Goal: Task Accomplishment & Management: Complete application form

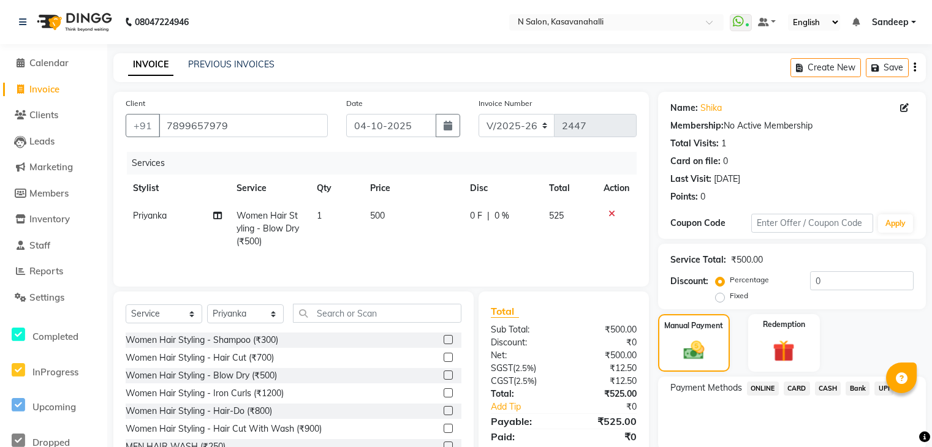
select select "7111"
select select "service"
select select "90953"
drag, startPoint x: 232, startPoint y: 126, endPoint x: 164, endPoint y: 127, distance: 68.0
click at [164, 127] on input "7899657979" at bounding box center [243, 125] width 169 height 23
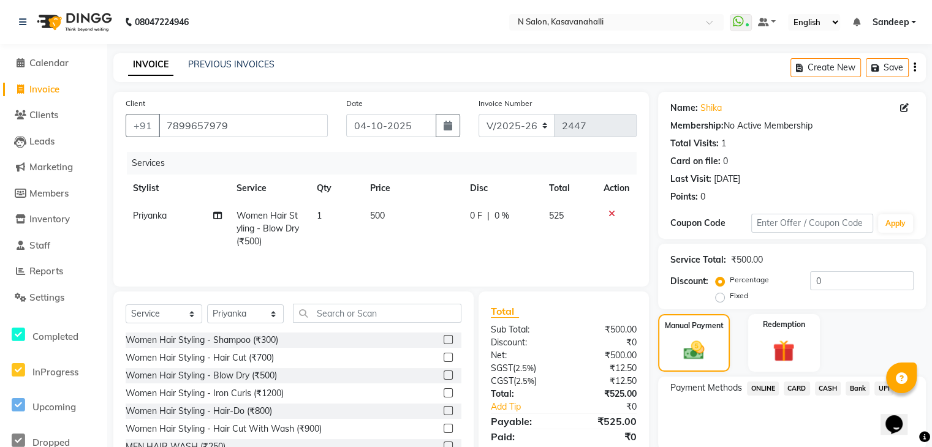
click at [47, 91] on span "Invoice" at bounding box center [44, 89] width 30 height 12
select select "service"
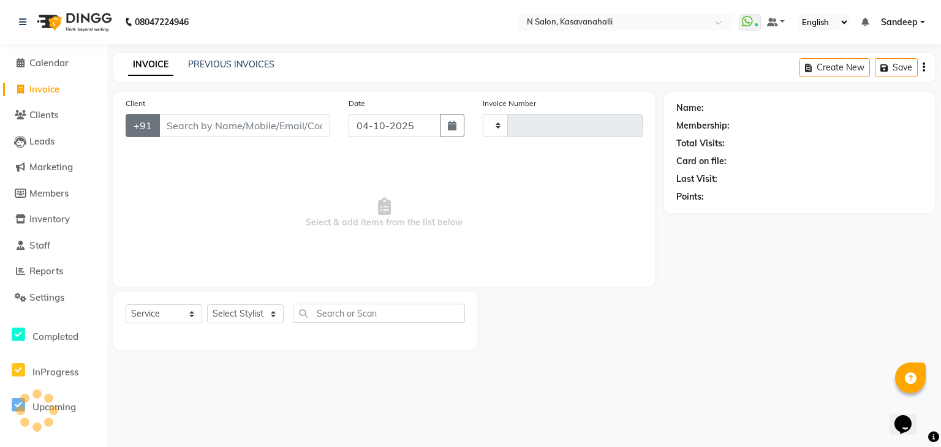
type input "2448"
select select "7111"
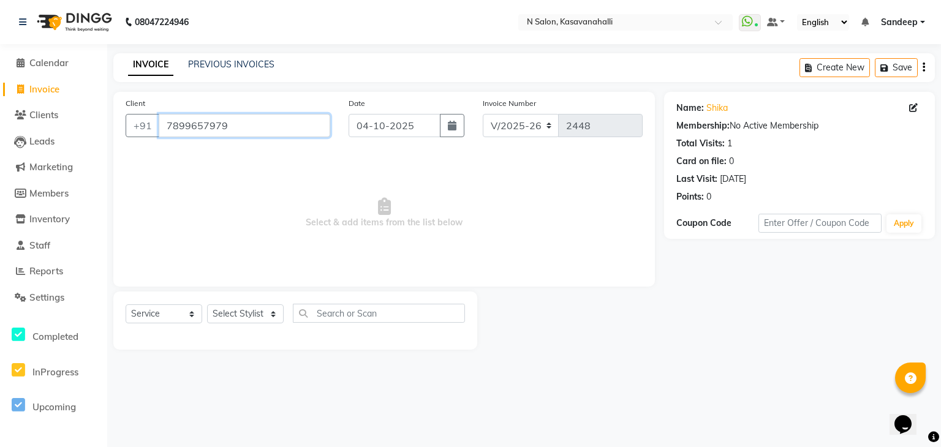
click at [235, 128] on input "7899657979" at bounding box center [245, 125] width 172 height 23
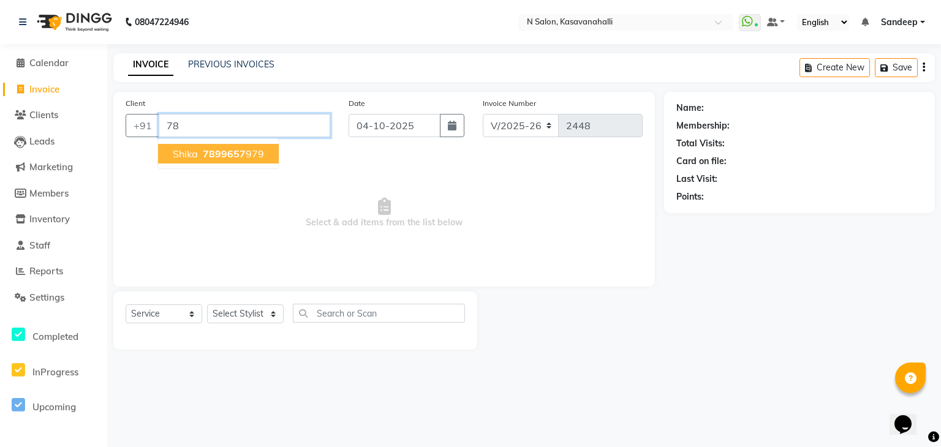
type input "7"
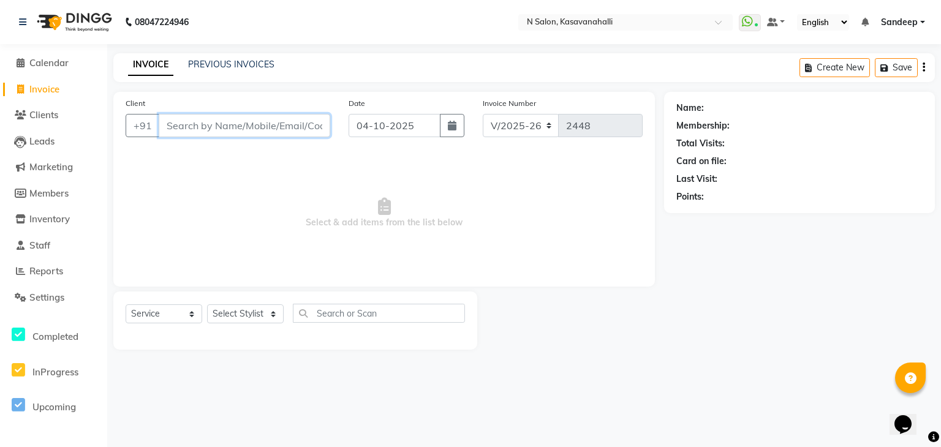
paste input "7406663877"
type input "7406663877"
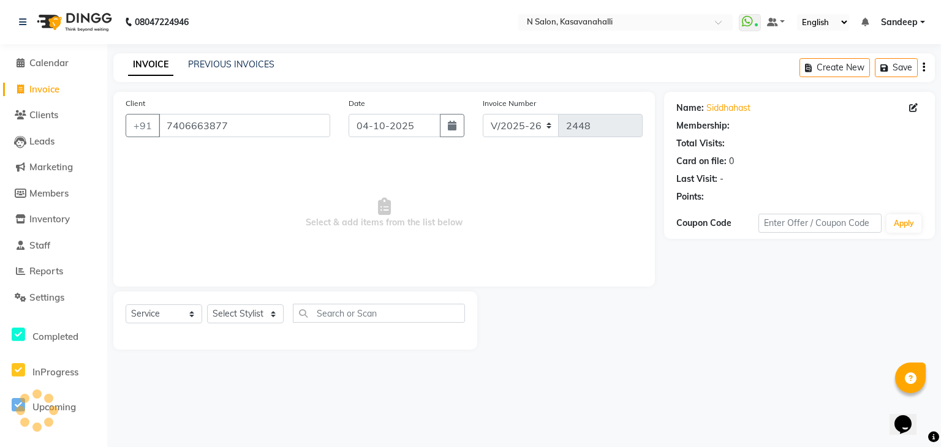
select select "1: Object"
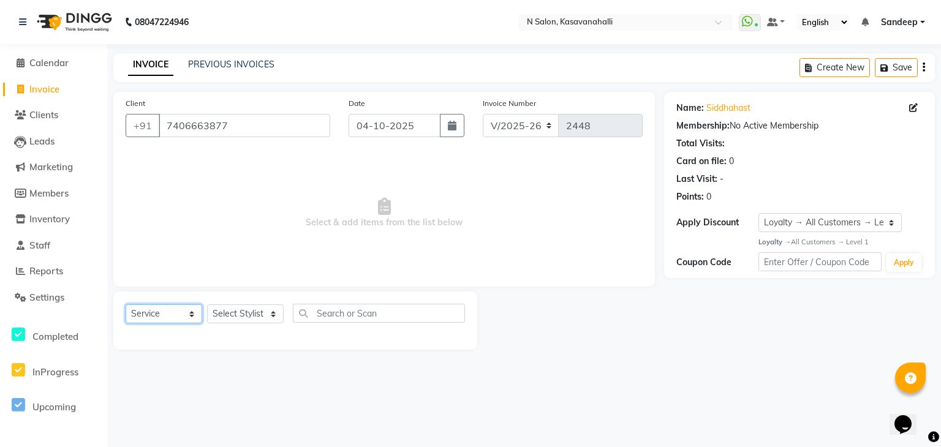
click at [178, 311] on select "Select Service Product Membership Package Voucher Prepaid Gift Card" at bounding box center [164, 314] width 77 height 19
select select "product"
click at [126, 305] on select "Select Service Product Membership Package Voucher Prepaid Gift Card" at bounding box center [164, 314] width 77 height 19
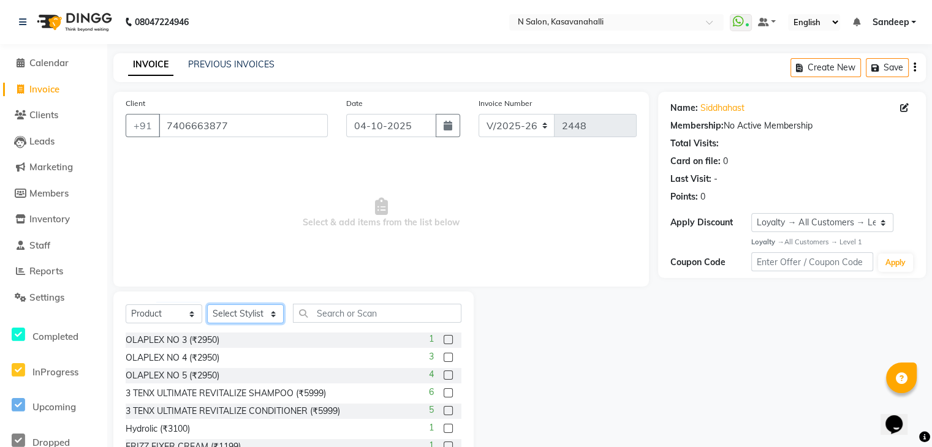
click at [265, 317] on select "Select Stylist Abisekh Amandeep kaur Babita Choinam Karan Manju Owner Priyanka …" at bounding box center [245, 314] width 77 height 19
select select "90046"
click at [207, 305] on select "Select Stylist Abisekh Amandeep kaur Babita Choinam Karan Manju Owner Priyanka …" at bounding box center [245, 314] width 77 height 19
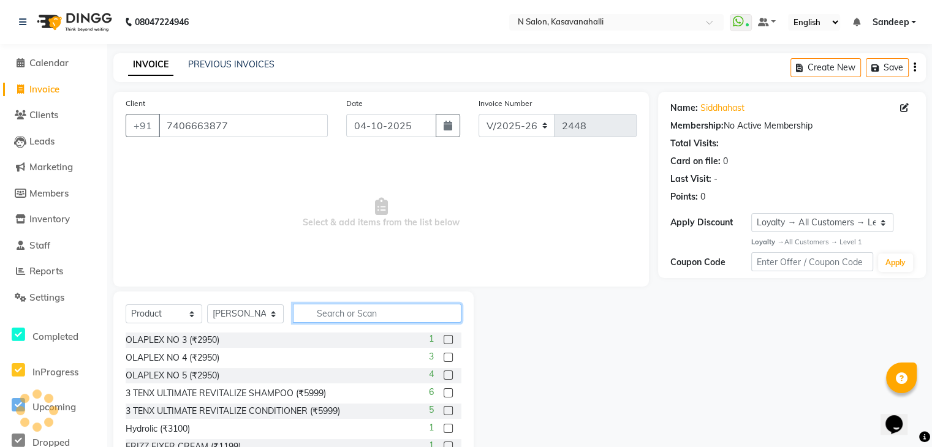
click at [368, 316] on input "text" at bounding box center [377, 313] width 168 height 19
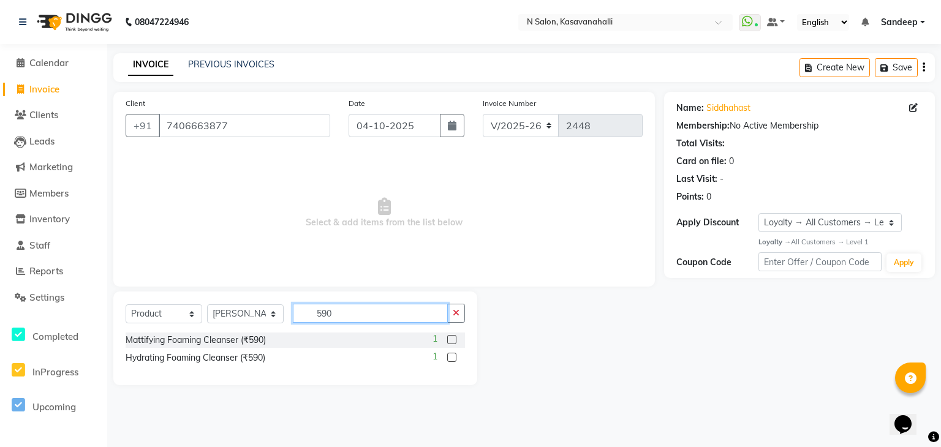
type input "590"
click at [453, 340] on label at bounding box center [451, 339] width 9 height 9
click at [453, 340] on input "checkbox" at bounding box center [451, 340] width 8 height 8
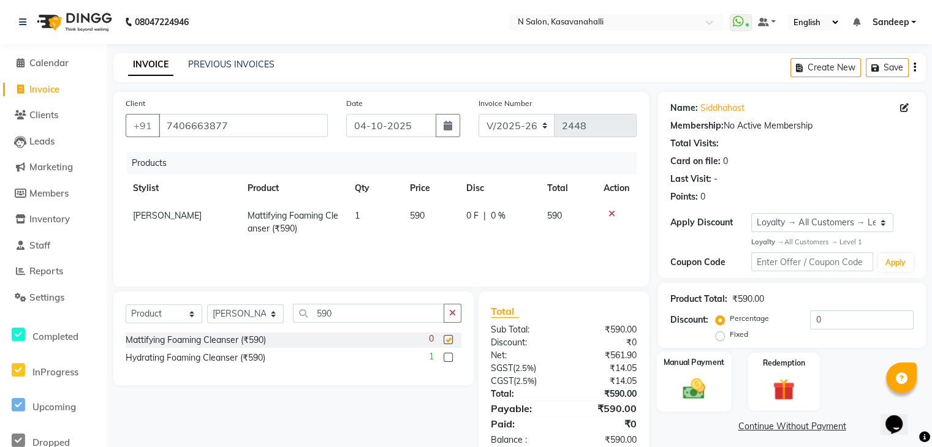
checkbox input "false"
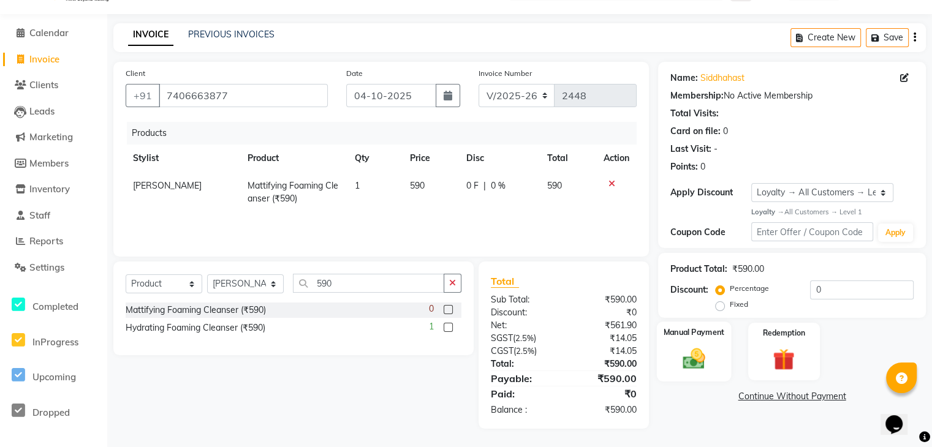
click at [707, 346] on img at bounding box center [693, 359] width 37 height 26
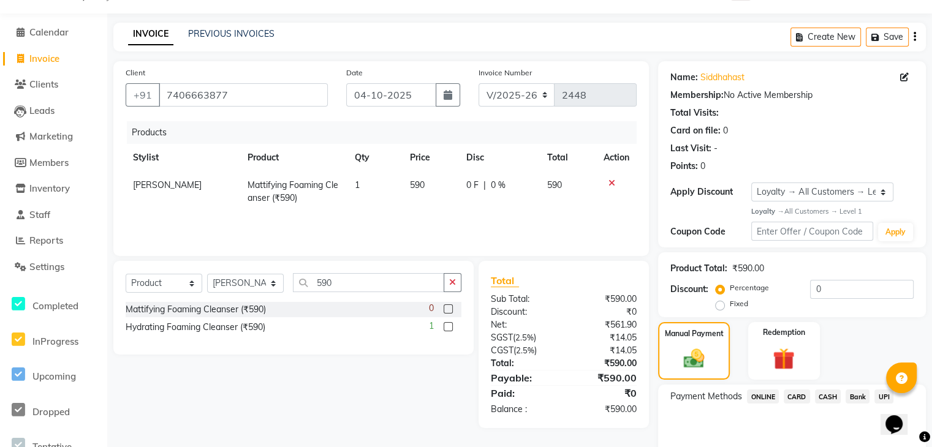
click at [794, 395] on span "CARD" at bounding box center [797, 397] width 26 height 14
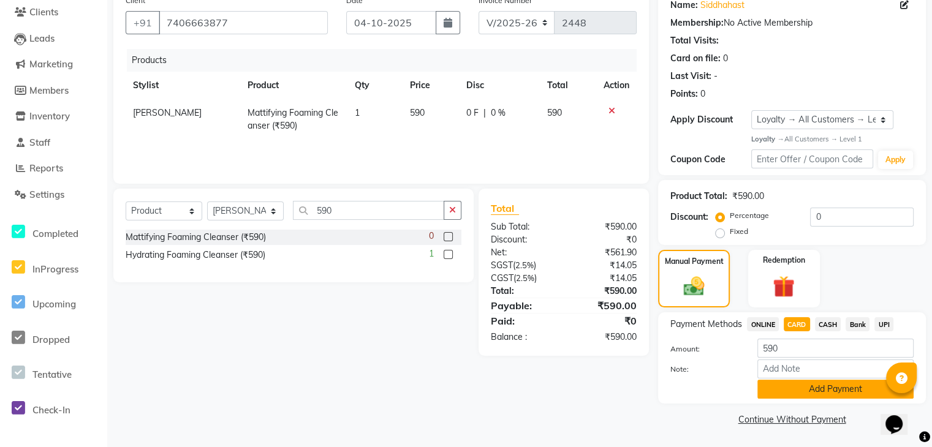
click at [798, 393] on button "Add Payment" at bounding box center [835, 389] width 156 height 19
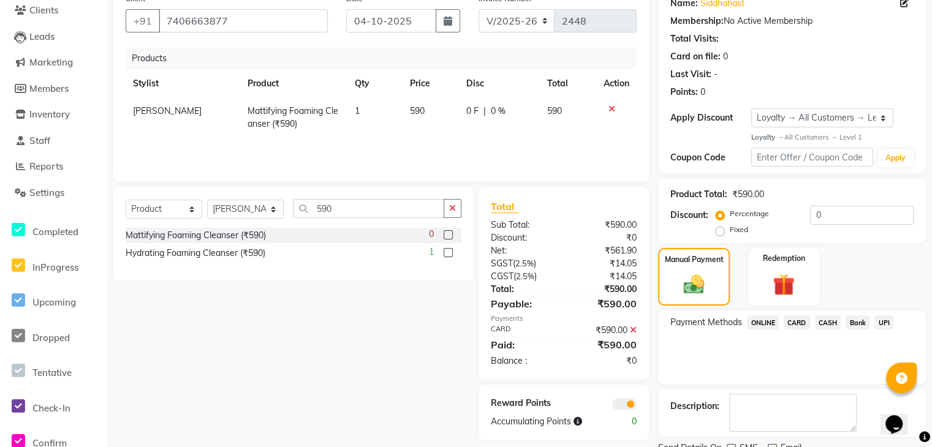
scroll to position [154, 0]
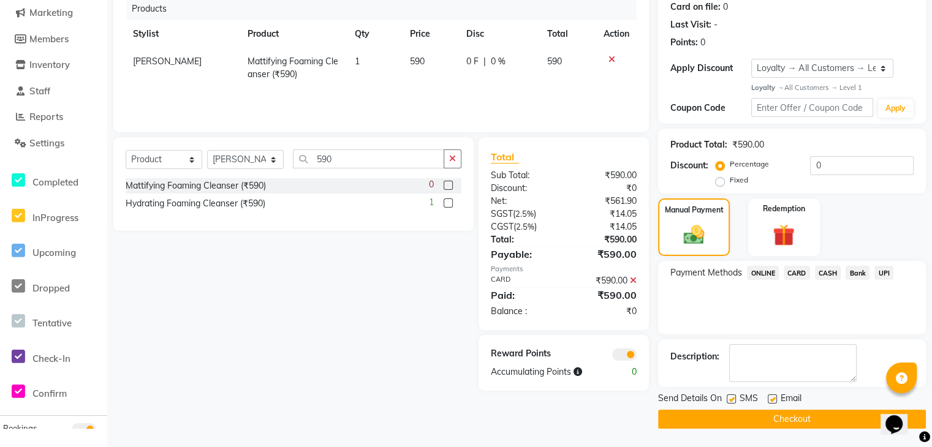
click at [776, 423] on button "Checkout" at bounding box center [792, 419] width 268 height 19
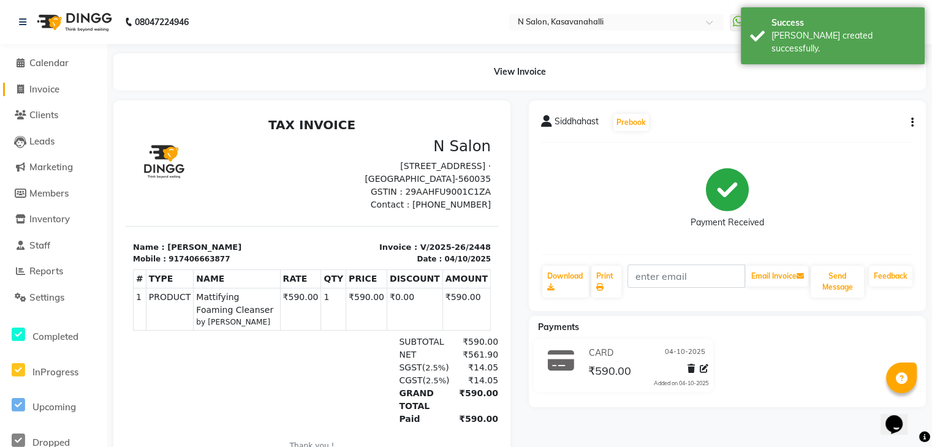
click at [37, 86] on span "Invoice" at bounding box center [44, 89] width 30 height 12
select select "service"
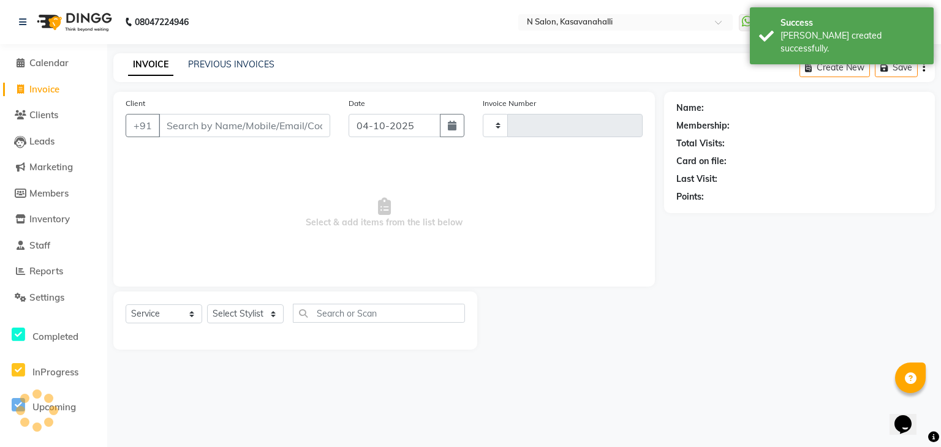
type input "2449"
select select "7111"
type input "7406663877"
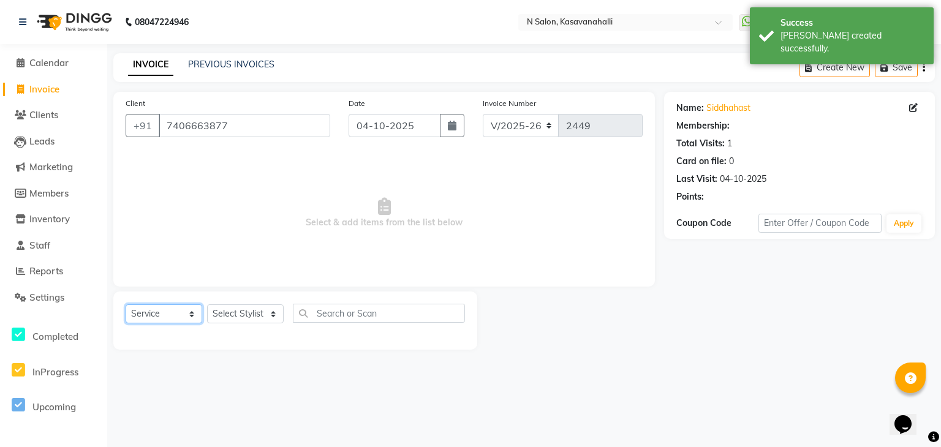
click at [187, 317] on select "Select Service Product Membership Package Voucher Prepaid Gift Card" at bounding box center [164, 314] width 77 height 19
select select "1: Object"
select select "P"
click at [126, 305] on select "Select Service Product Membership Package Voucher Prepaid Gift Card" at bounding box center [164, 314] width 77 height 19
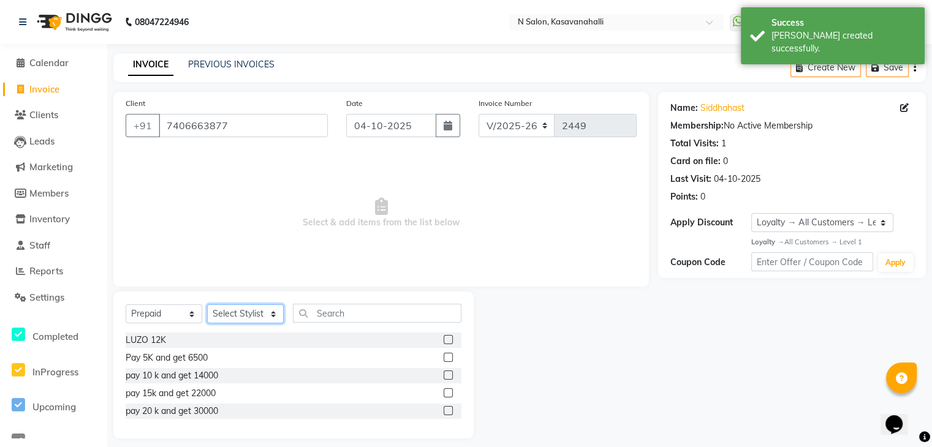
click at [268, 314] on select "Select Stylist Abisekh Amandeep kaur Babita Choinam Karan Manju Owner Priyanka …" at bounding box center [245, 314] width 77 height 19
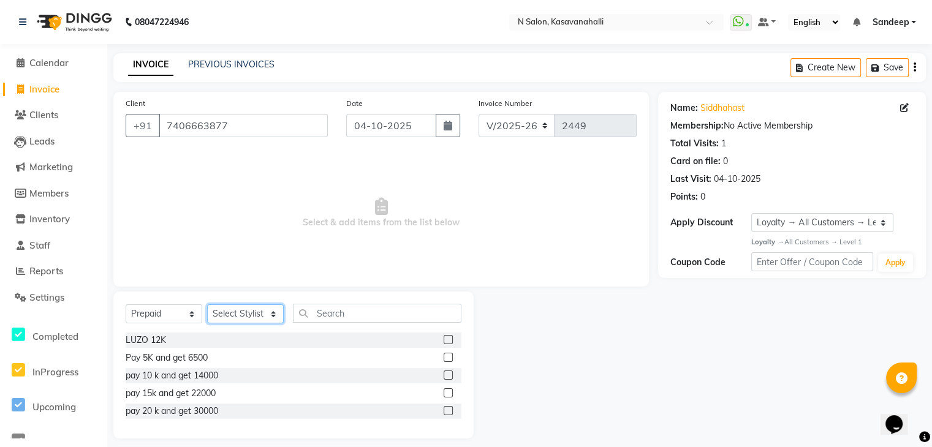
select select "64216"
click at [207, 305] on select "Select Stylist Abisekh Amandeep kaur Babita Choinam Karan Manju Owner Priyanka …" at bounding box center [245, 314] width 77 height 19
click at [331, 314] on input "text" at bounding box center [377, 313] width 168 height 19
click at [447, 358] on label at bounding box center [448, 357] width 9 height 9
click at [447, 358] on input "checkbox" at bounding box center [448, 358] width 8 height 8
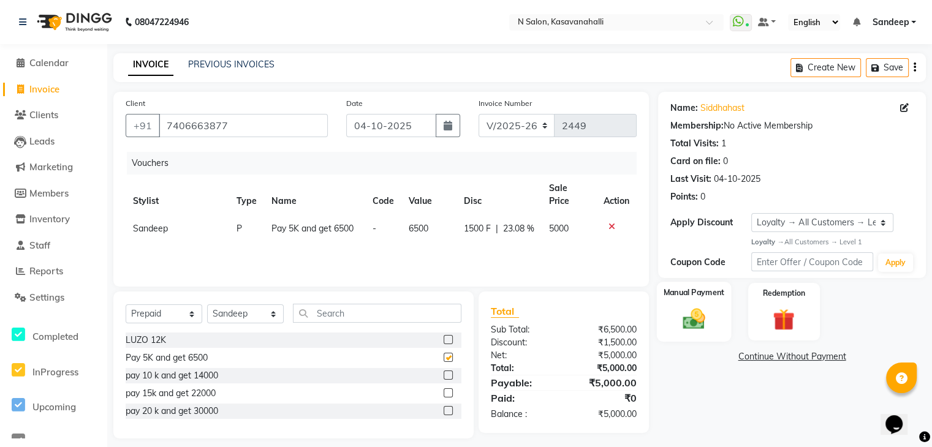
checkbox input "false"
click at [712, 325] on div "Manual Payment" at bounding box center [694, 312] width 74 height 60
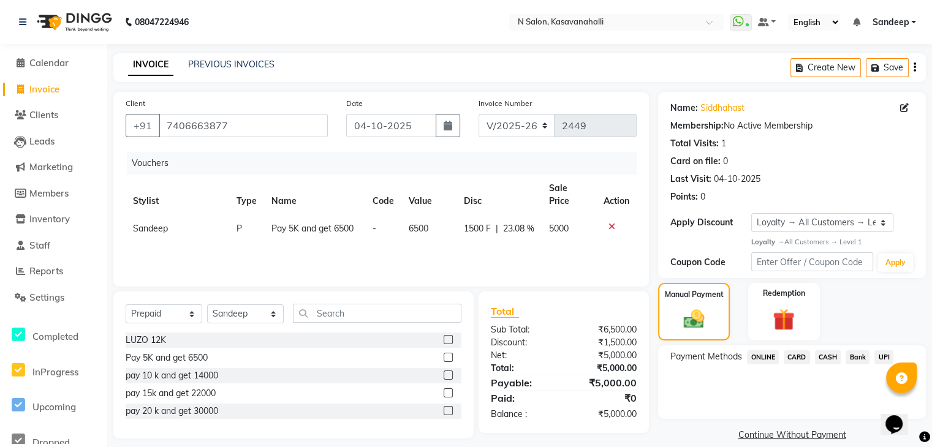
click at [797, 356] on span "CARD" at bounding box center [797, 357] width 26 height 14
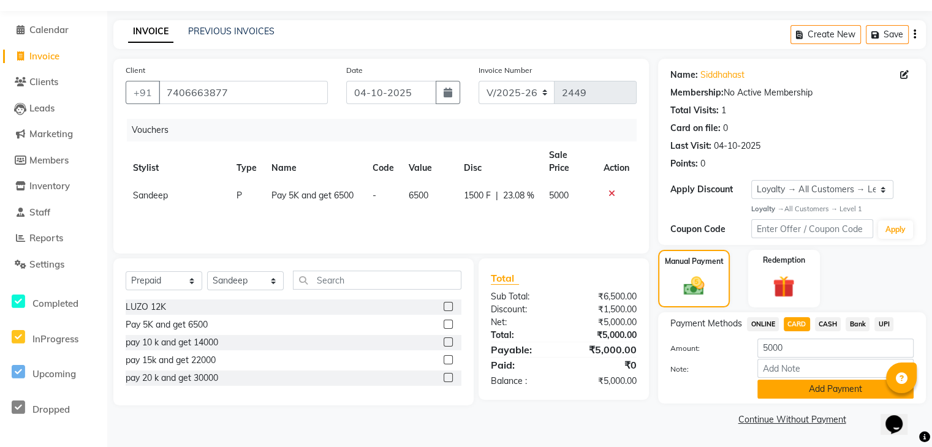
click at [806, 391] on button "Add Payment" at bounding box center [835, 389] width 156 height 19
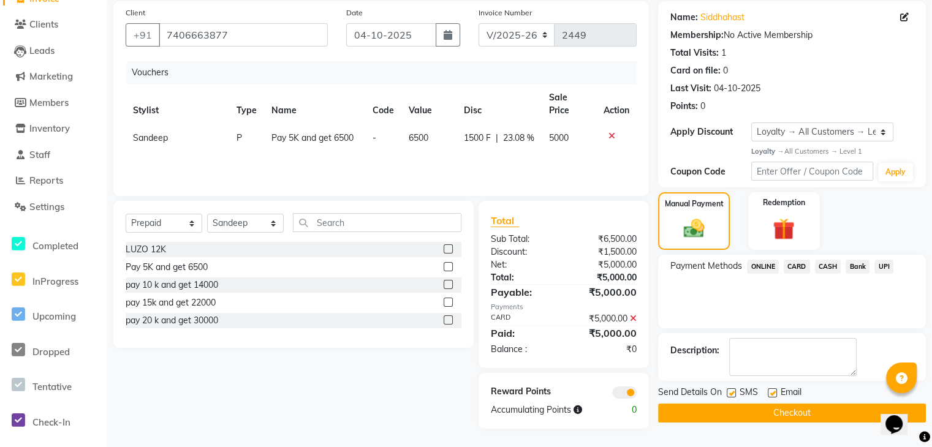
scroll to position [92, 0]
click at [787, 412] on button "Checkout" at bounding box center [792, 413] width 268 height 19
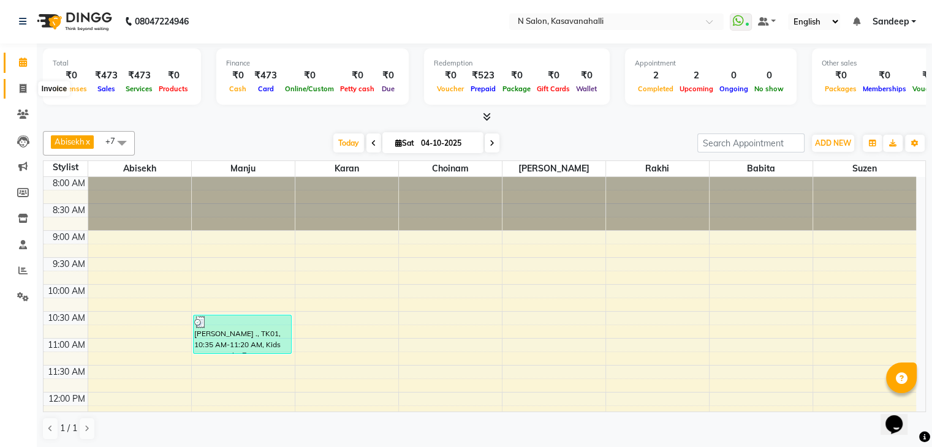
scroll to position [459, 0]
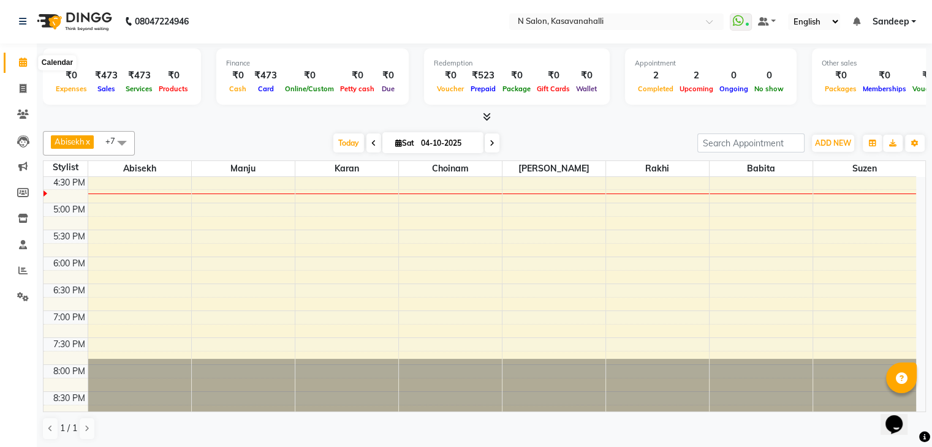
click at [26, 64] on icon at bounding box center [23, 62] width 8 height 9
click at [20, 92] on icon at bounding box center [23, 88] width 7 height 9
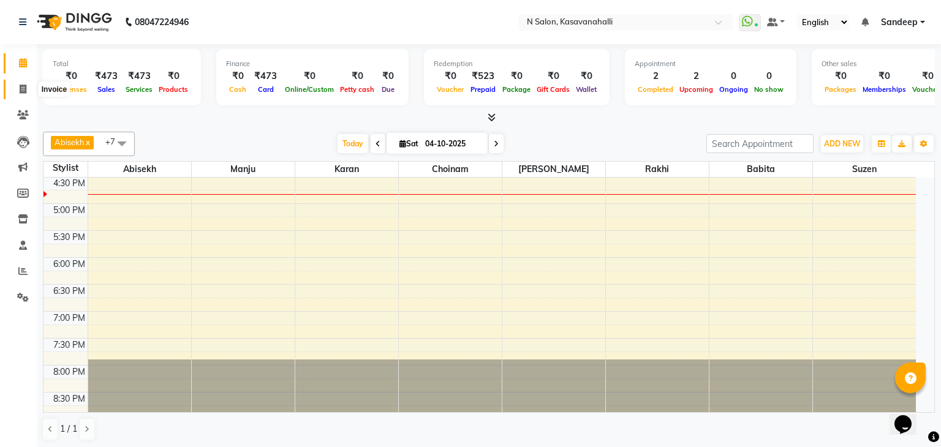
select select "service"
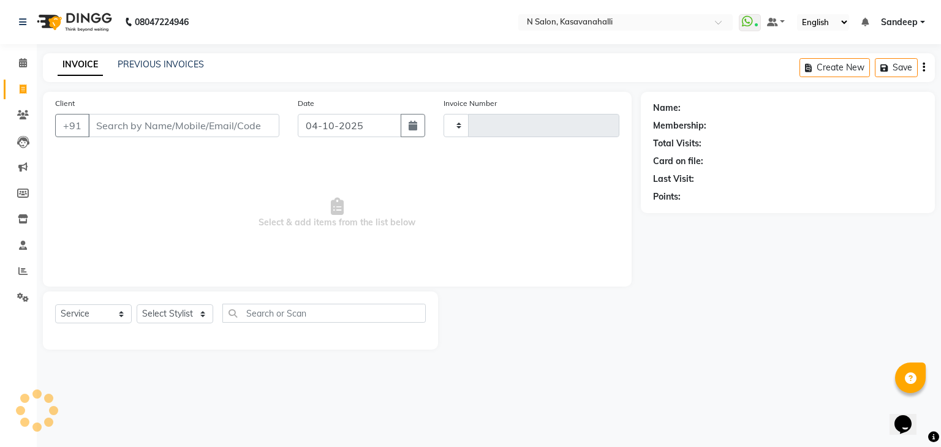
type input "2448"
select select "7111"
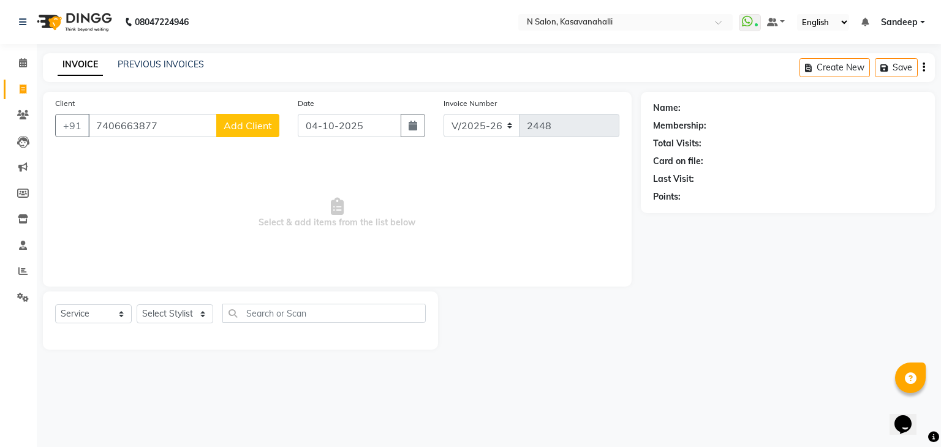
type input "7406663877"
click at [243, 123] on span "Add Client" at bounding box center [248, 125] width 48 height 12
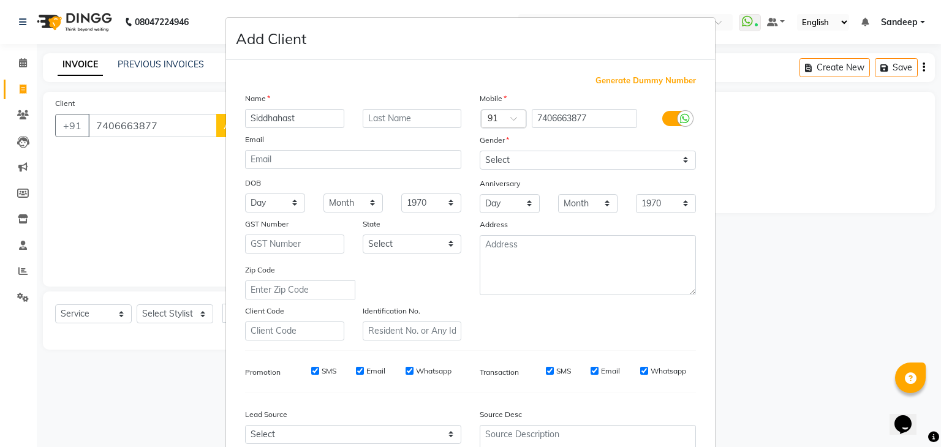
type input "Siddhahast"
drag, startPoint x: 586, startPoint y: 160, endPoint x: 578, endPoint y: 165, distance: 9.7
click at [586, 160] on select "Select Male Female Other Prefer Not To Say" at bounding box center [588, 160] width 216 height 19
select select "male"
click at [480, 151] on select "Select Male Female Other Prefer Not To Say" at bounding box center [588, 160] width 216 height 19
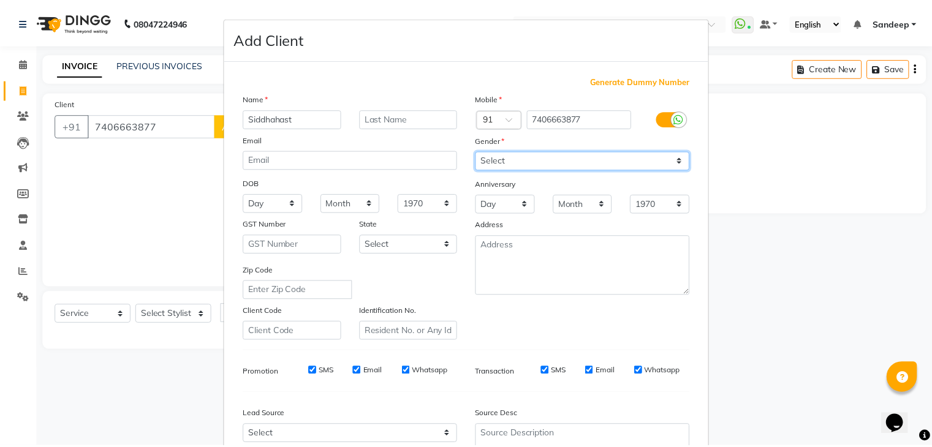
scroll to position [124, 0]
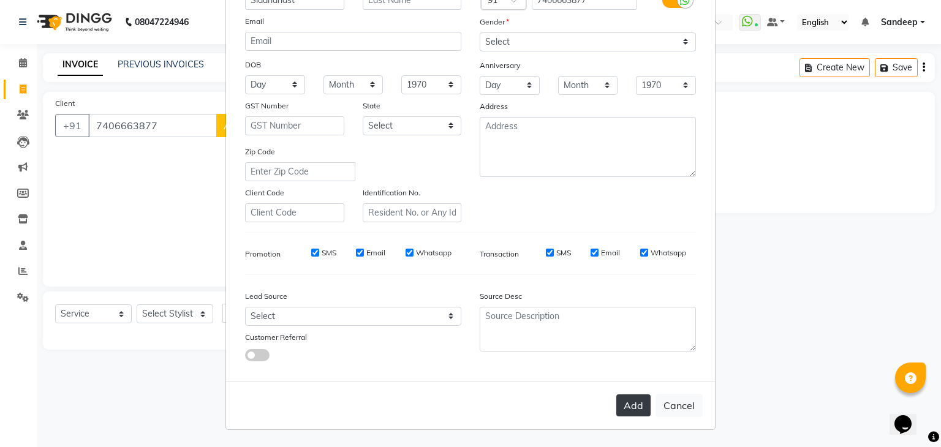
click at [624, 402] on button "Add" at bounding box center [633, 406] width 34 height 22
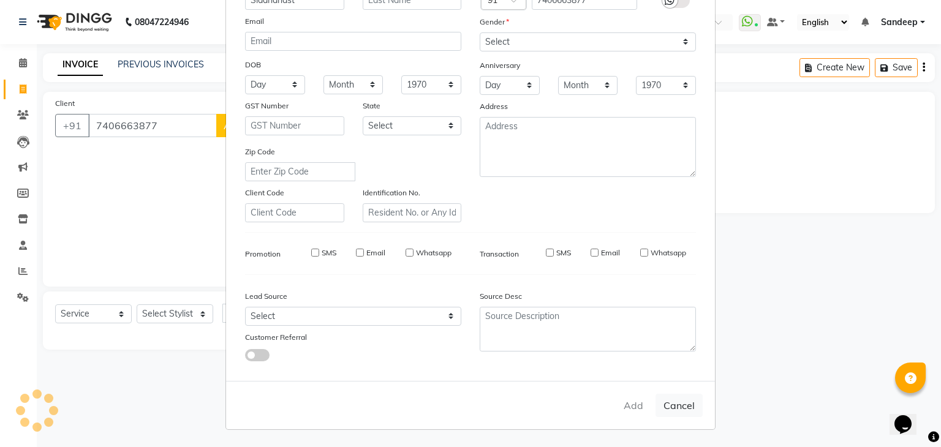
select select
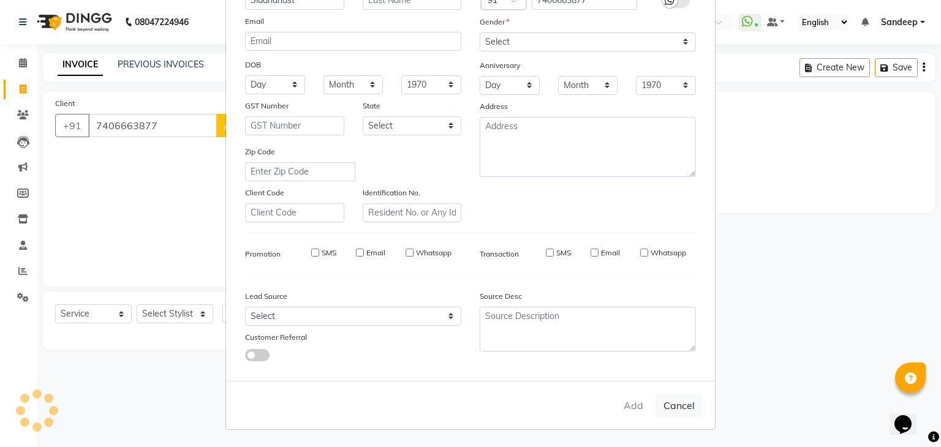
select select
checkbox input "false"
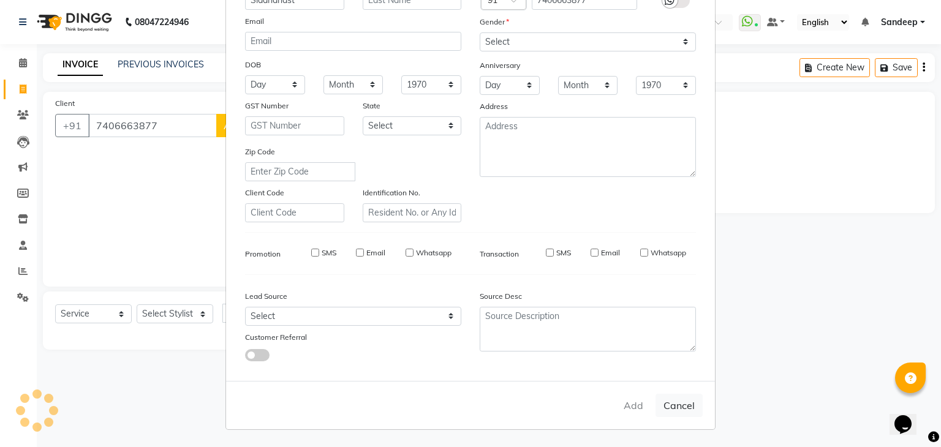
checkbox input "false"
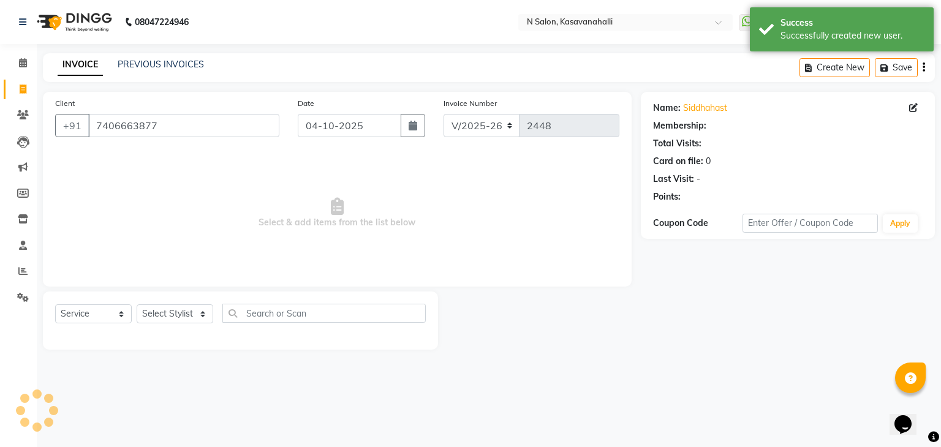
select select "1: Object"
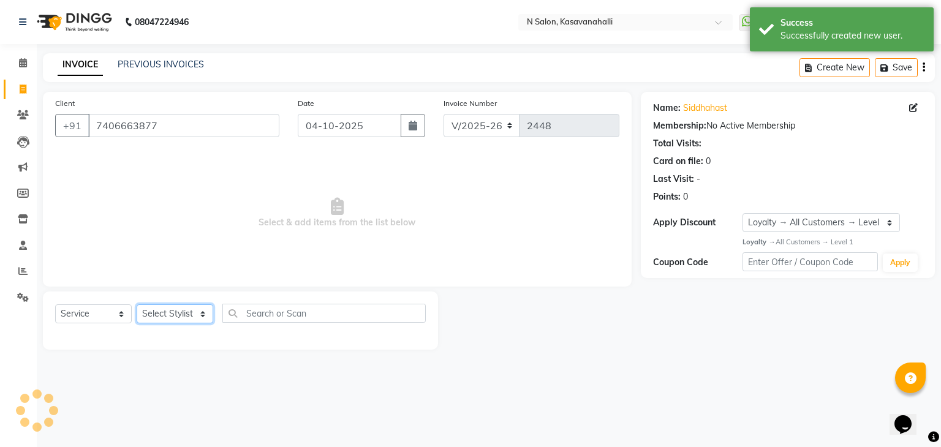
click at [175, 314] on select "Select Stylist Abisekh Amandeep kaur Babita Choinam Karan Manju Owner Priyanka …" at bounding box center [175, 314] width 77 height 19
select select "78172"
click at [137, 305] on select "Select Stylist Abisekh Amandeep kaur Babita Choinam Karan Manju Owner Priyanka …" at bounding box center [175, 314] width 77 height 19
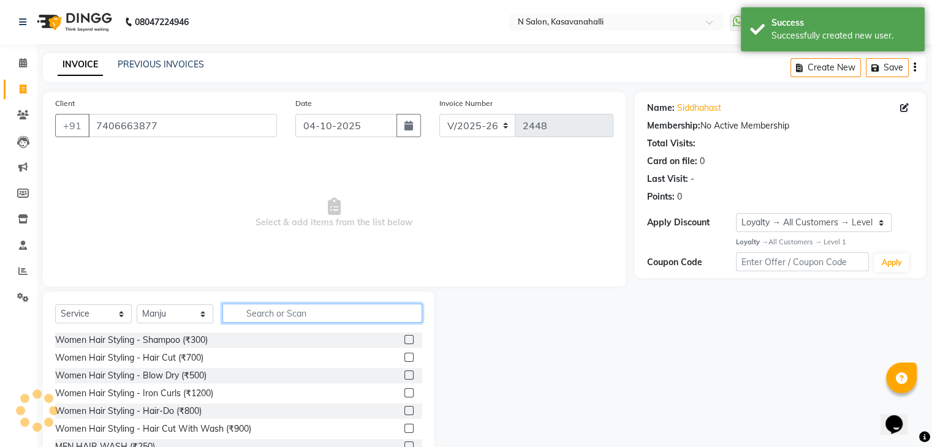
click at [284, 311] on input "text" at bounding box center [322, 313] width 200 height 19
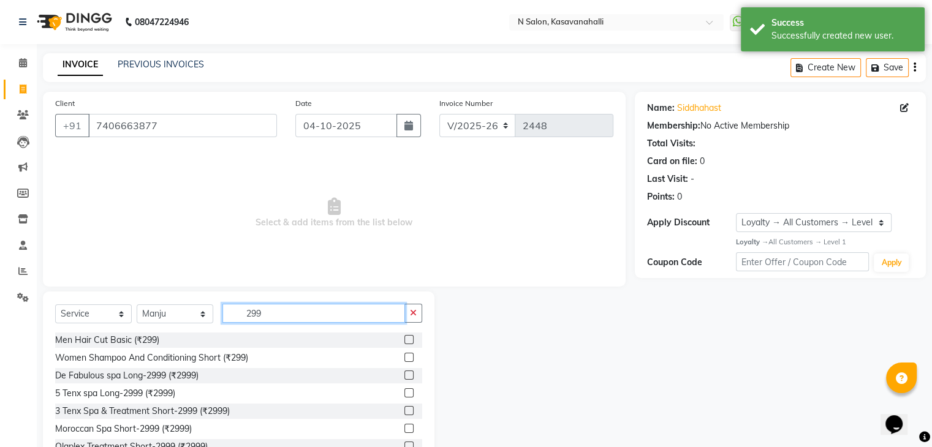
type input "299"
click at [404, 342] on label at bounding box center [408, 339] width 9 height 9
click at [404, 342] on input "checkbox" at bounding box center [408, 340] width 8 height 8
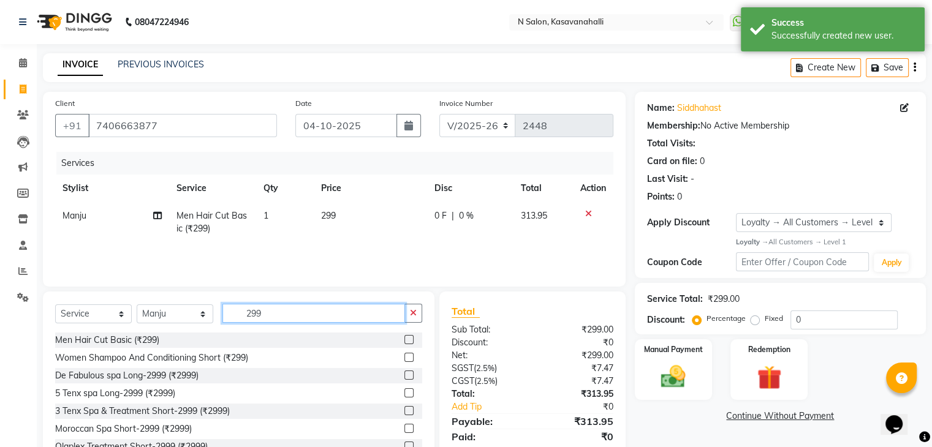
checkbox input "false"
click at [336, 322] on input "299" at bounding box center [313, 313] width 183 height 19
type input "2"
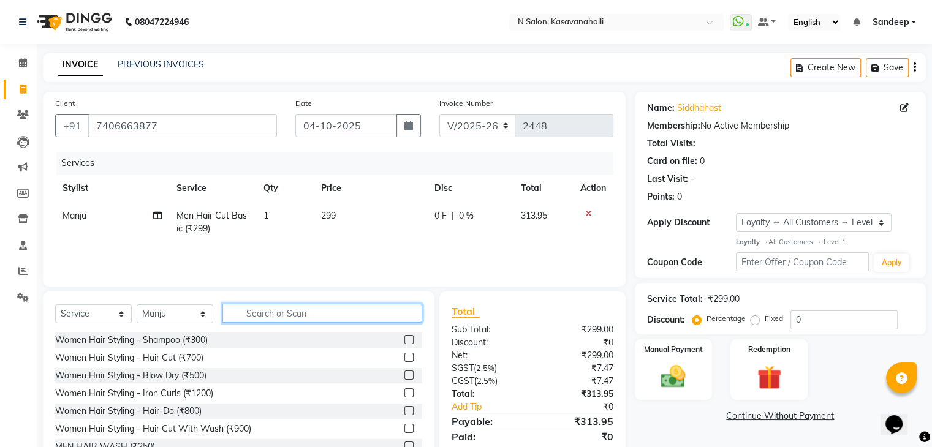
click at [324, 317] on input "text" at bounding box center [322, 313] width 200 height 19
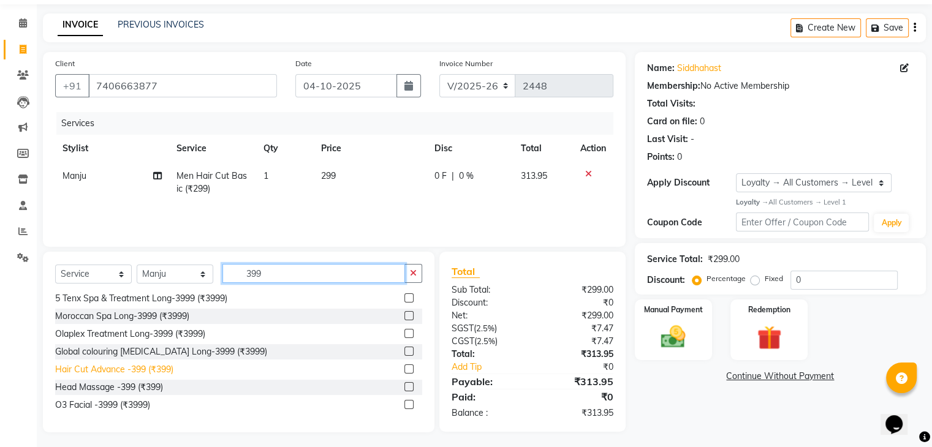
scroll to position [44, 0]
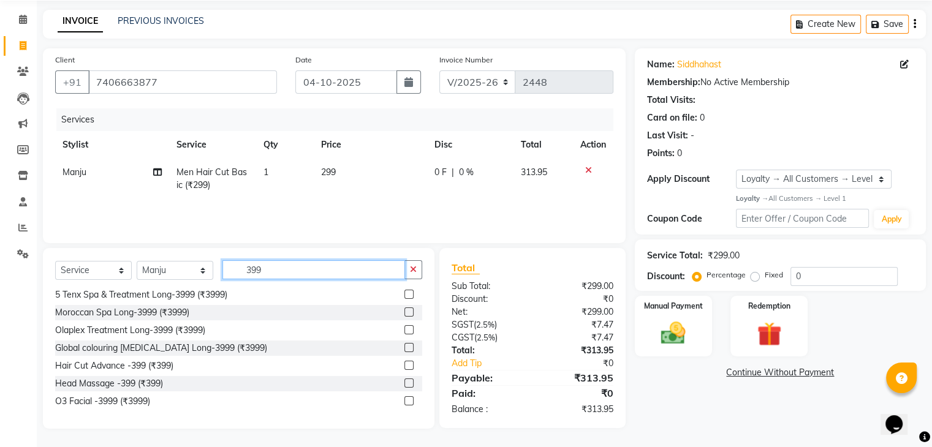
type input "399"
click at [404, 382] on label at bounding box center [408, 383] width 9 height 9
click at [404, 382] on input "checkbox" at bounding box center [408, 384] width 8 height 8
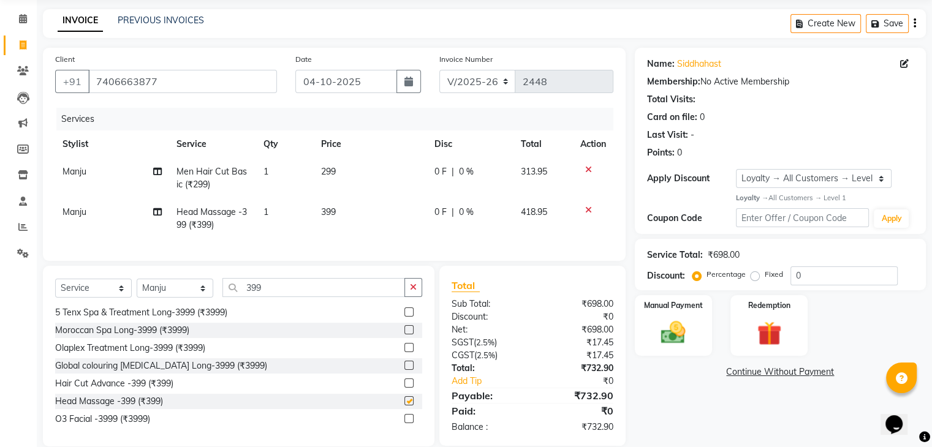
checkbox input "false"
click at [286, 297] on input "399" at bounding box center [313, 287] width 183 height 19
type input "3"
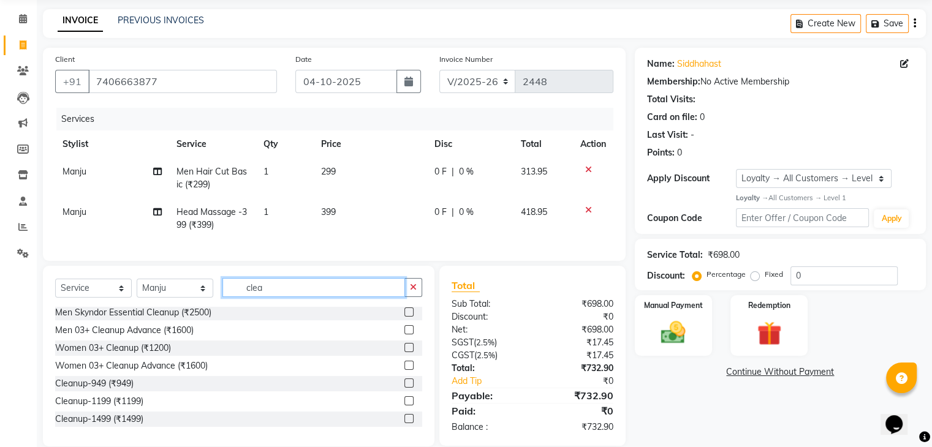
scroll to position [73, 0]
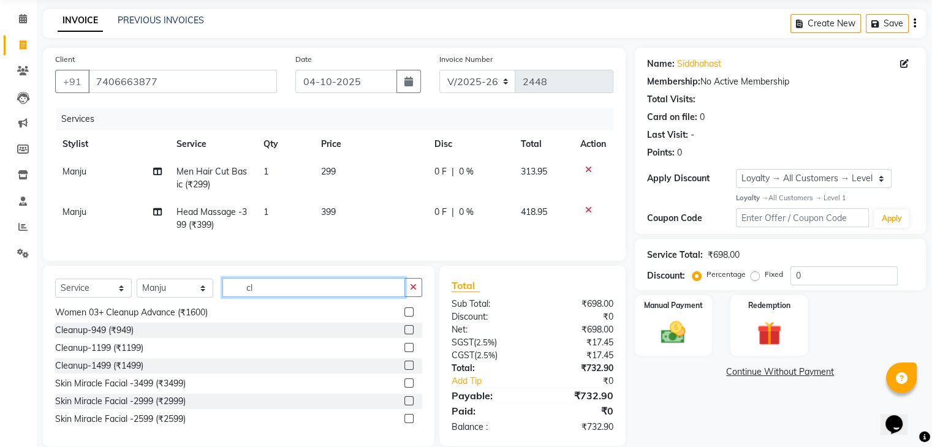
type input "c"
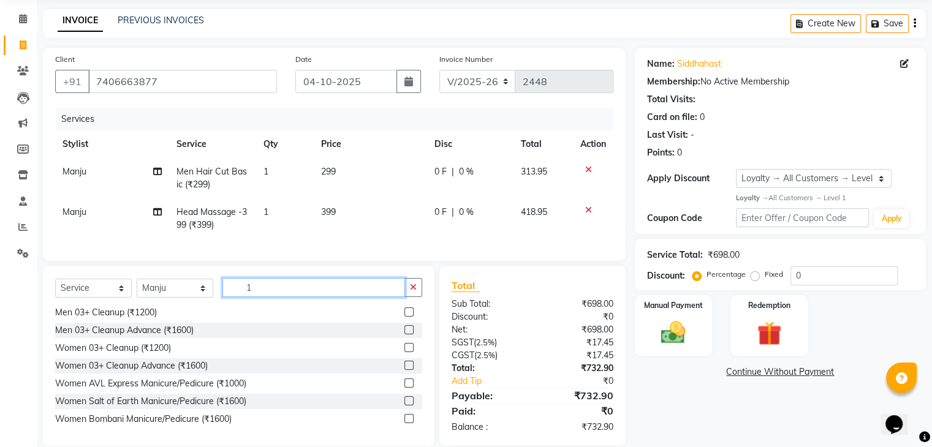
scroll to position [0, 0]
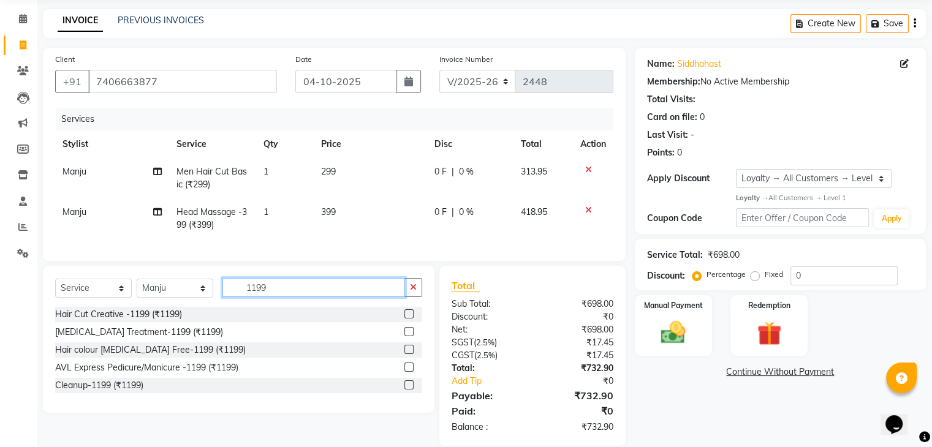
type input "1199"
click at [407, 390] on label at bounding box center [408, 384] width 9 height 9
click at [407, 390] on input "checkbox" at bounding box center [408, 386] width 8 height 8
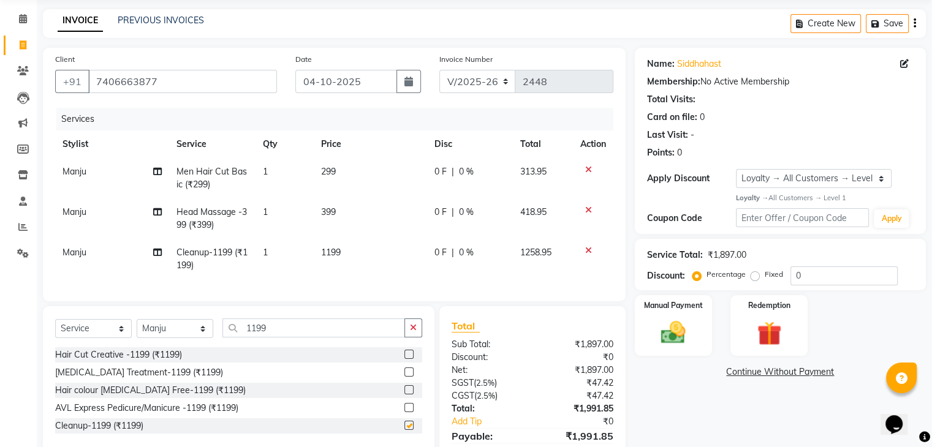
checkbox input "false"
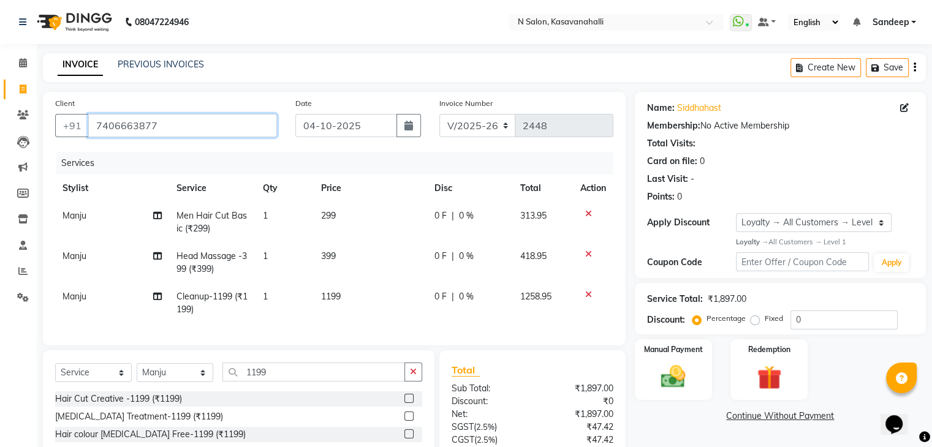
drag, startPoint x: 174, startPoint y: 128, endPoint x: 97, endPoint y: 126, distance: 76.6
click at [93, 126] on input "7406663877" at bounding box center [182, 125] width 189 height 23
paste input "7406663877"
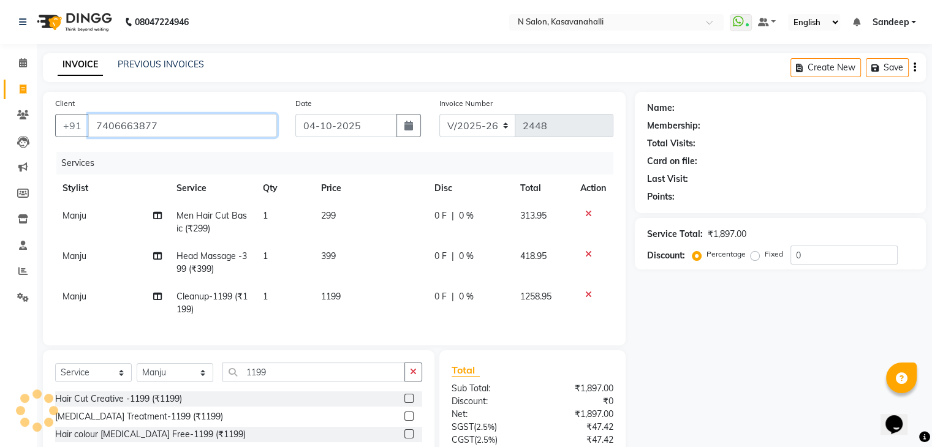
type input "7406663877"
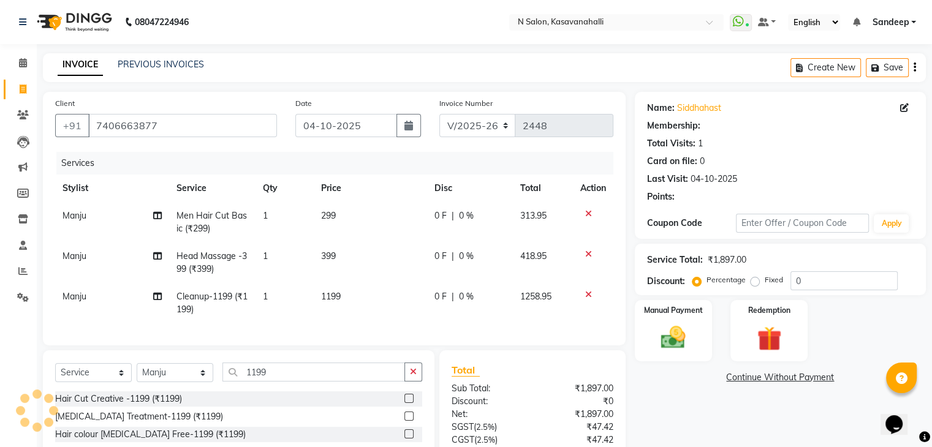
select select "1: Object"
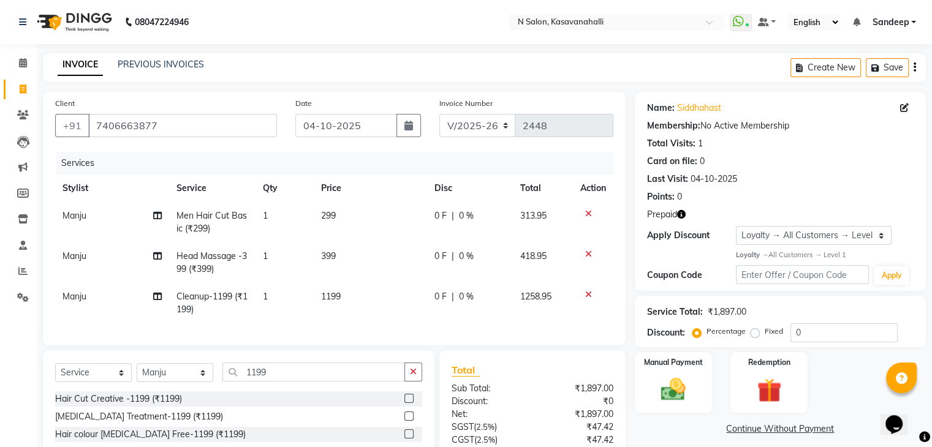
click at [79, 259] on span "Manju" at bounding box center [74, 256] width 24 height 11
select select "78172"
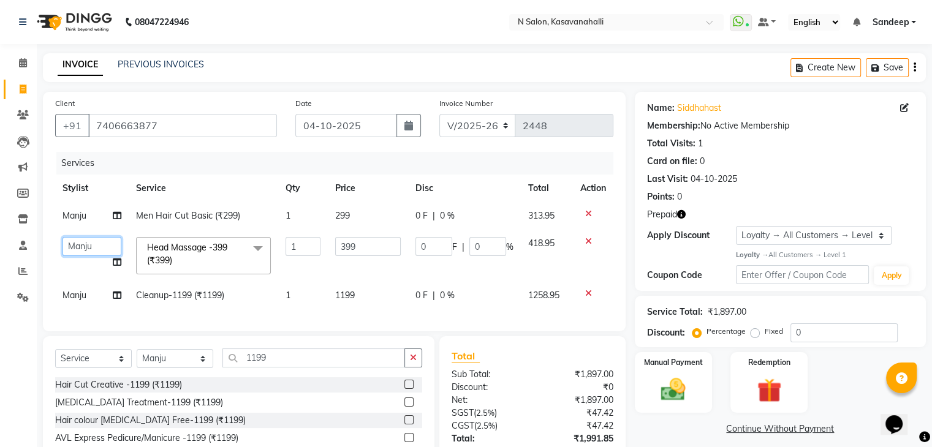
click at [80, 252] on select "Abisekh Amandeep kaur Babita Choinam Karan Manju Owner Priyanka RAJESHWARI Rakh…" at bounding box center [91, 246] width 59 height 19
select select "90046"
click at [78, 301] on td "Manju" at bounding box center [92, 296] width 74 height 28
select select "78172"
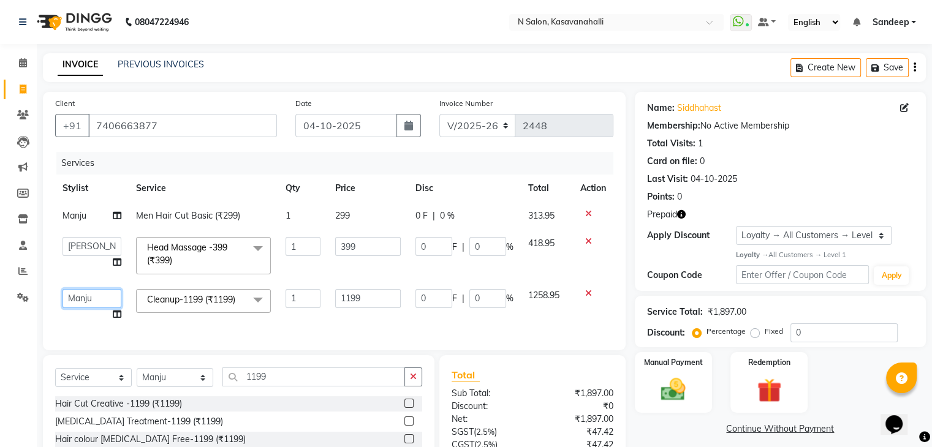
click at [78, 298] on select "Abisekh Amandeep kaur Babita Choinam Karan Manju Owner Priyanka RAJESHWARI Rakh…" at bounding box center [91, 298] width 59 height 19
select select "90046"
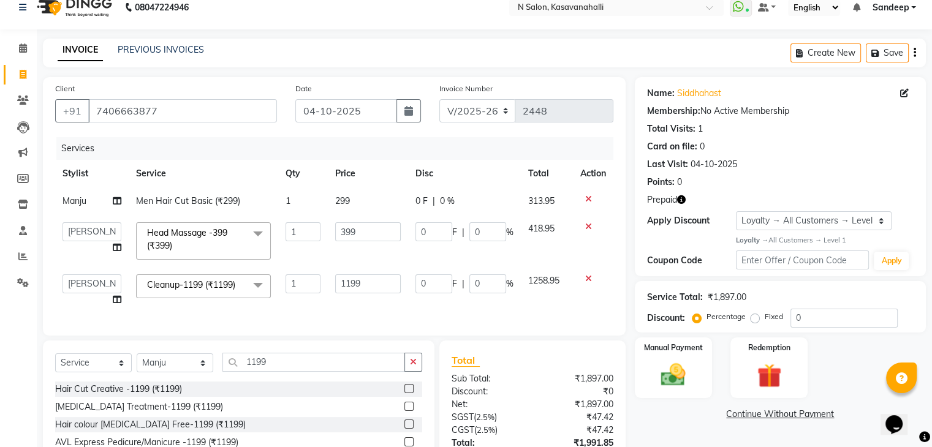
scroll to position [61, 0]
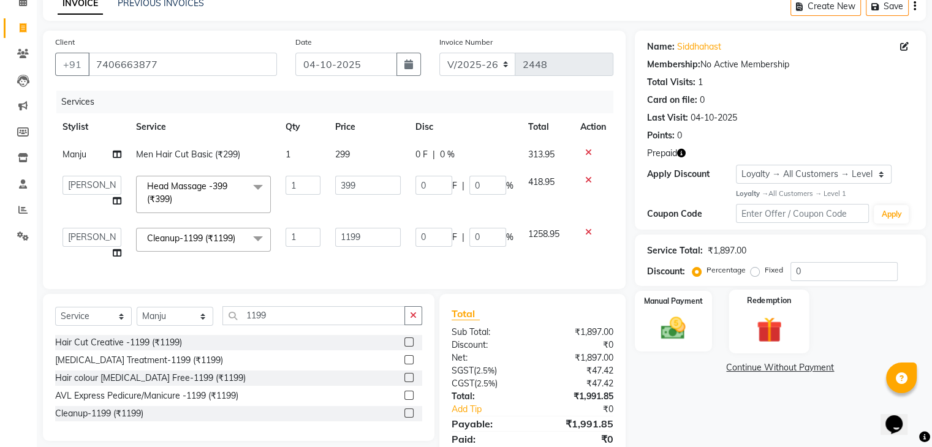
click at [755, 329] on img at bounding box center [768, 329] width 41 height 31
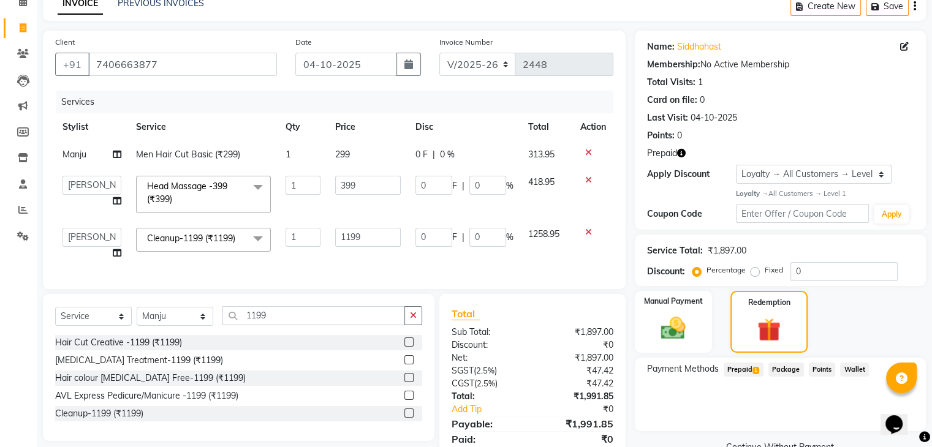
click at [747, 368] on span "Prepaid 1" at bounding box center [744, 370] width 40 height 14
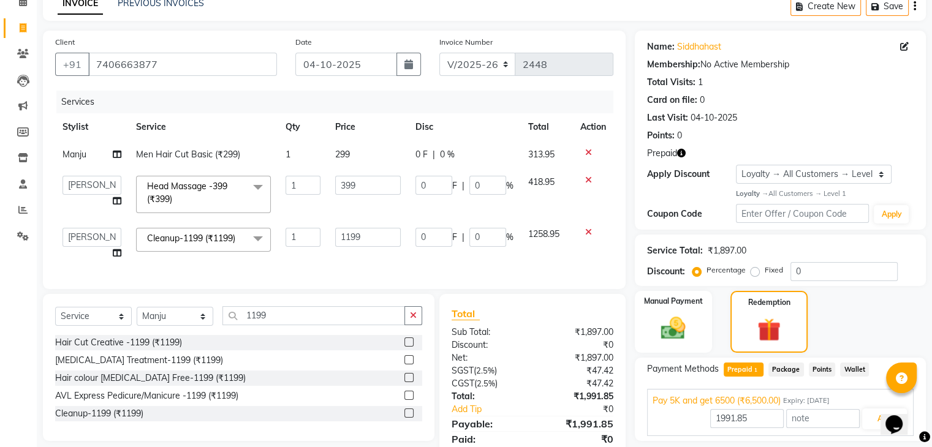
scroll to position [116, 0]
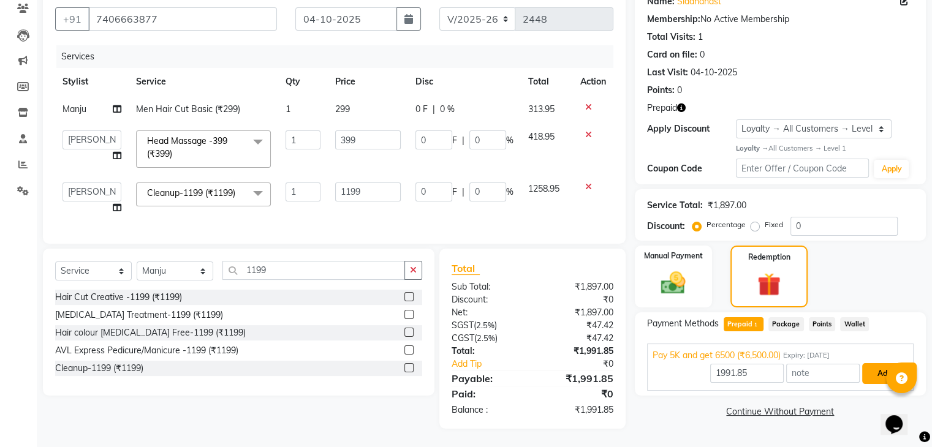
click at [882, 366] on button "Add" at bounding box center [884, 373] width 45 height 21
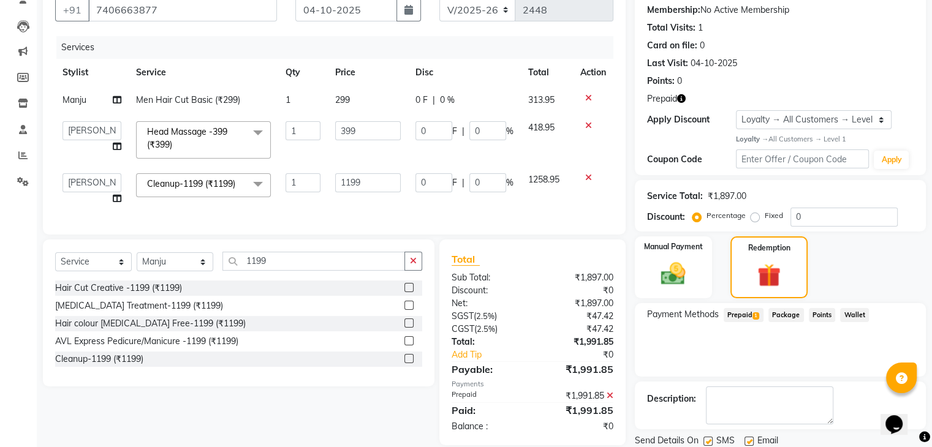
scroll to position [203, 0]
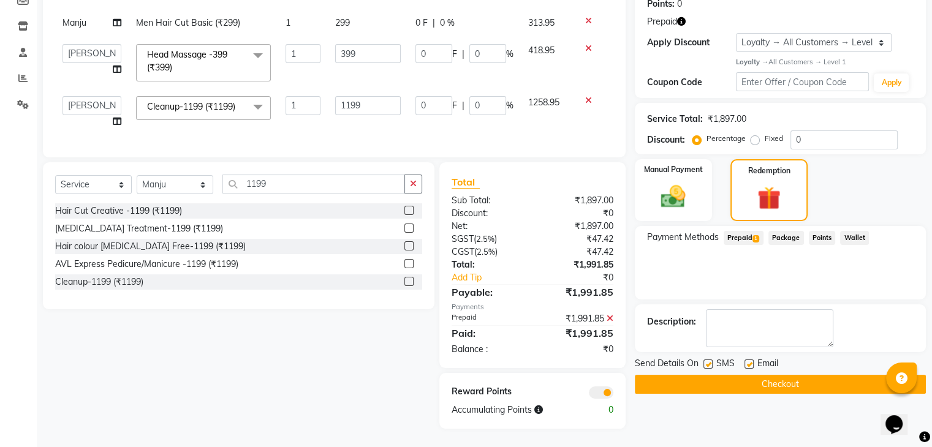
click at [761, 375] on button "Checkout" at bounding box center [780, 384] width 291 height 19
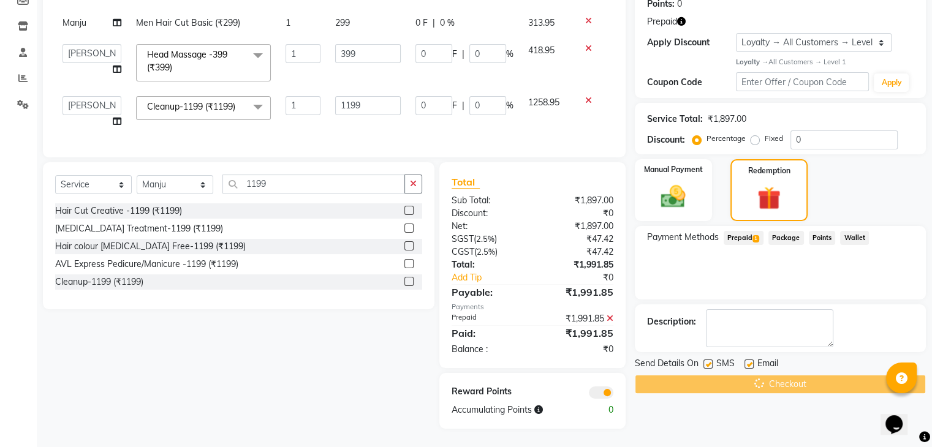
scroll to position [142, 0]
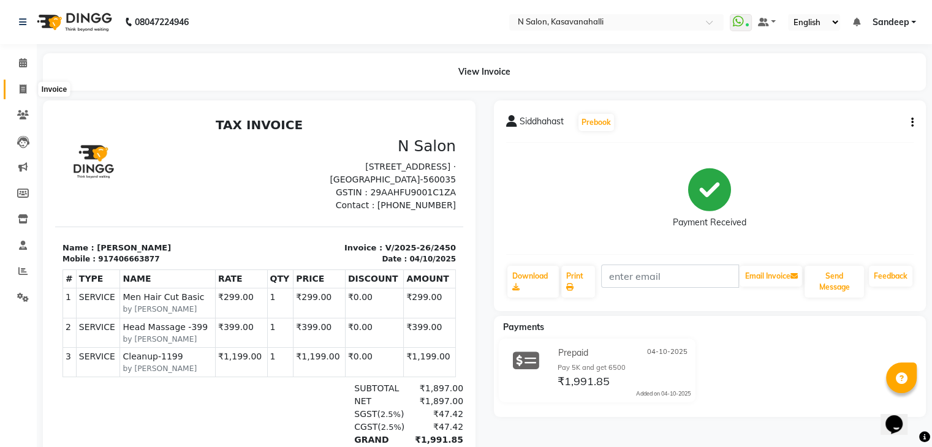
click at [27, 91] on span at bounding box center [22, 90] width 21 height 14
select select "service"
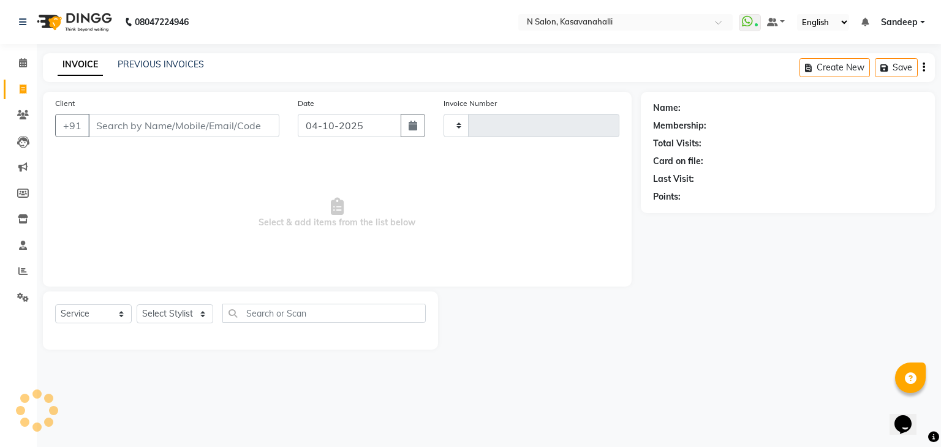
type input "2451"
select select "7111"
click at [27, 64] on span at bounding box center [22, 63] width 21 height 14
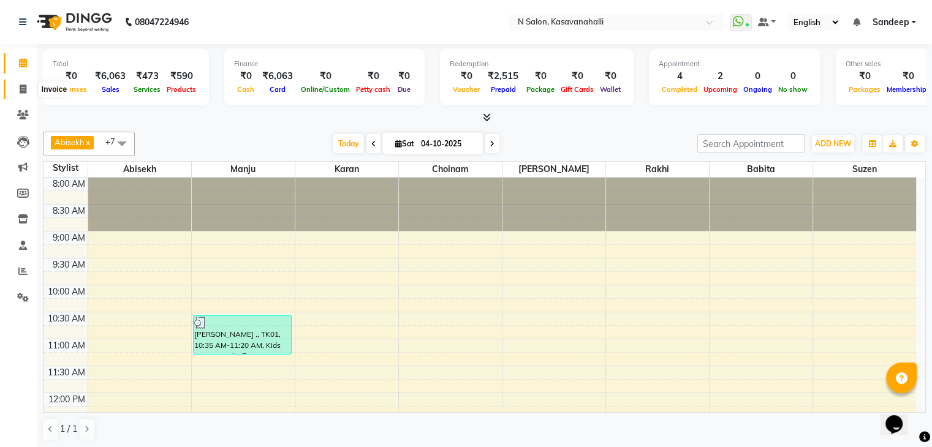
click at [27, 93] on span at bounding box center [22, 90] width 21 height 14
select select "service"
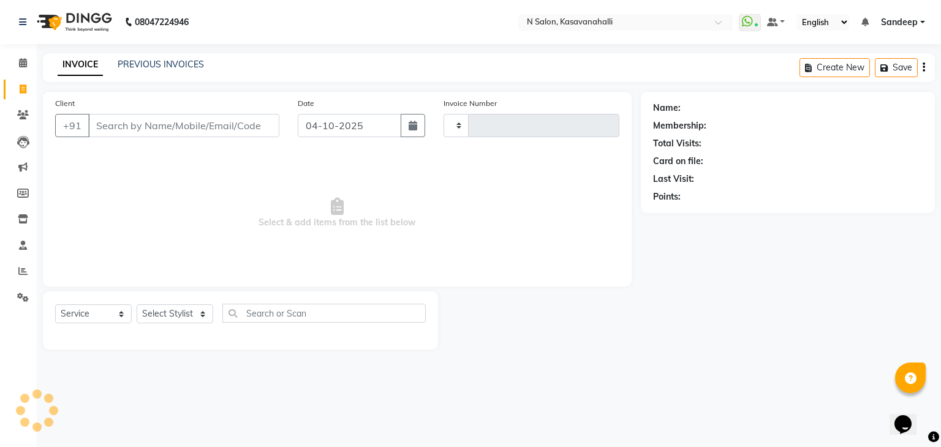
type input "2451"
select select "7111"
click at [20, 67] on icon at bounding box center [23, 62] width 8 height 9
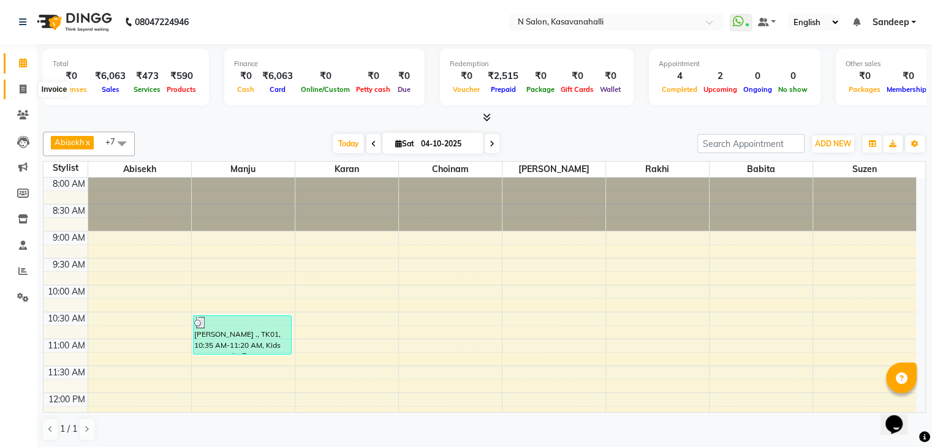
click at [25, 89] on icon at bounding box center [23, 89] width 7 height 9
select select "service"
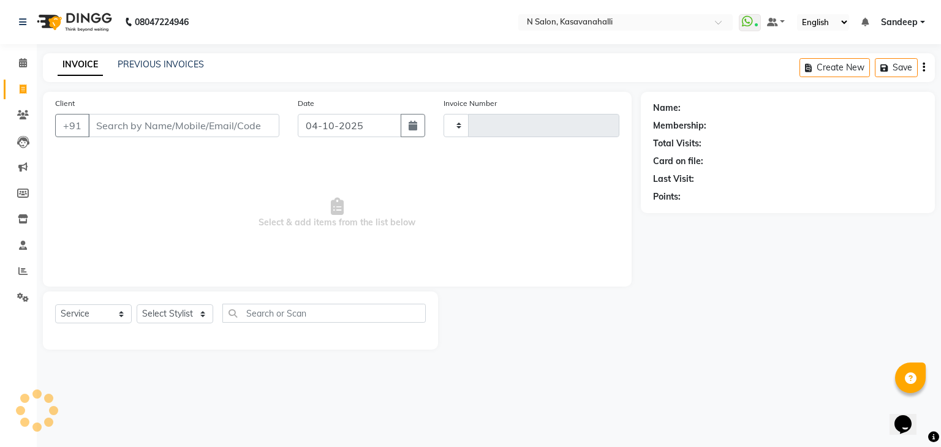
type input "2451"
select select "7111"
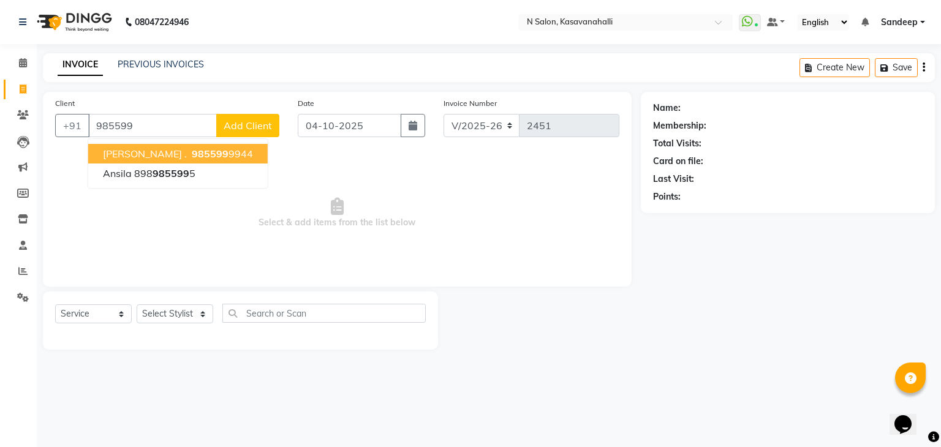
click at [201, 158] on ngb-highlight "985599 9944" at bounding box center [221, 154] width 64 height 12
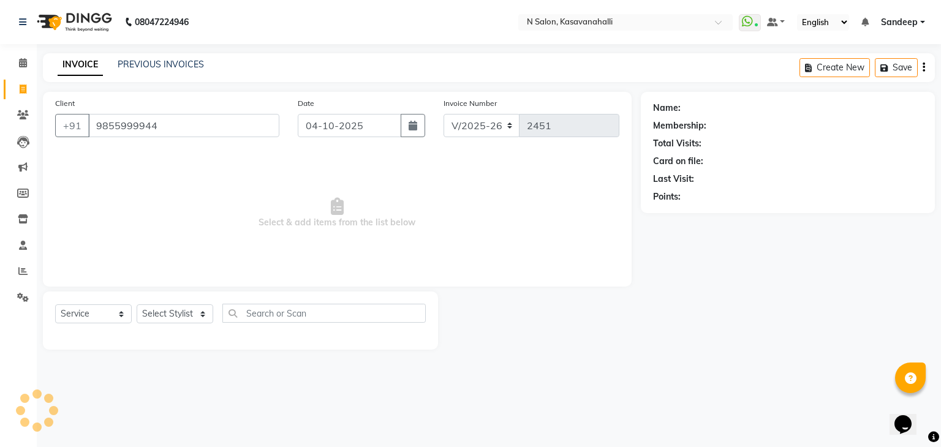
type input "9855999944"
select select "1: Object"
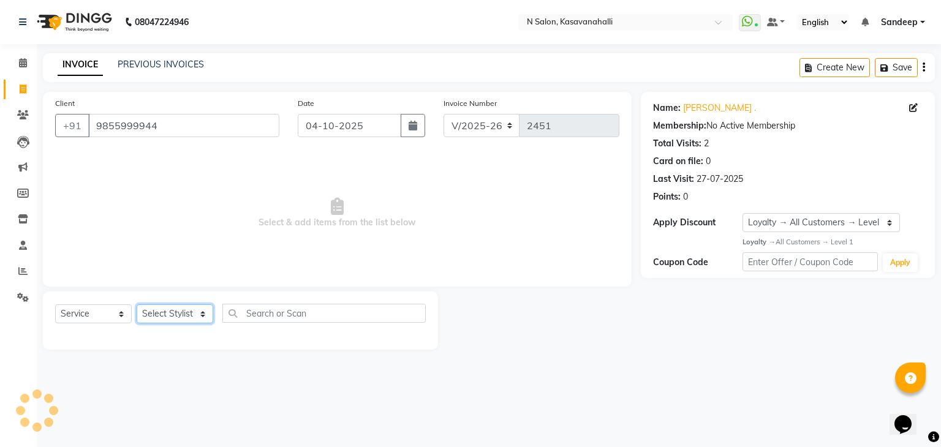
click at [199, 317] on select "Select Stylist Abisekh [PERSON_NAME] [PERSON_NAME] Owner [PERSON_NAME] [PERSON_…" at bounding box center [175, 314] width 77 height 19
select select "93671"
click at [137, 305] on select "Select Stylist Abisekh [PERSON_NAME] [PERSON_NAME] Owner [PERSON_NAME] [PERSON_…" at bounding box center [175, 314] width 77 height 19
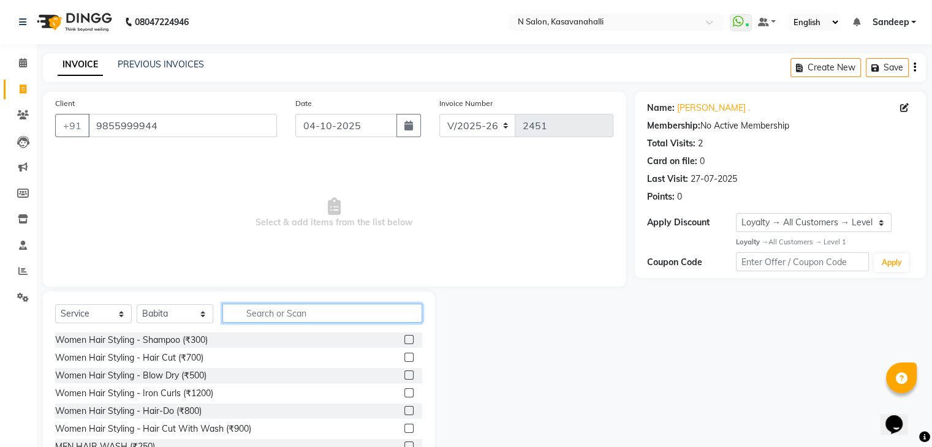
click at [270, 313] on input "text" at bounding box center [322, 313] width 200 height 19
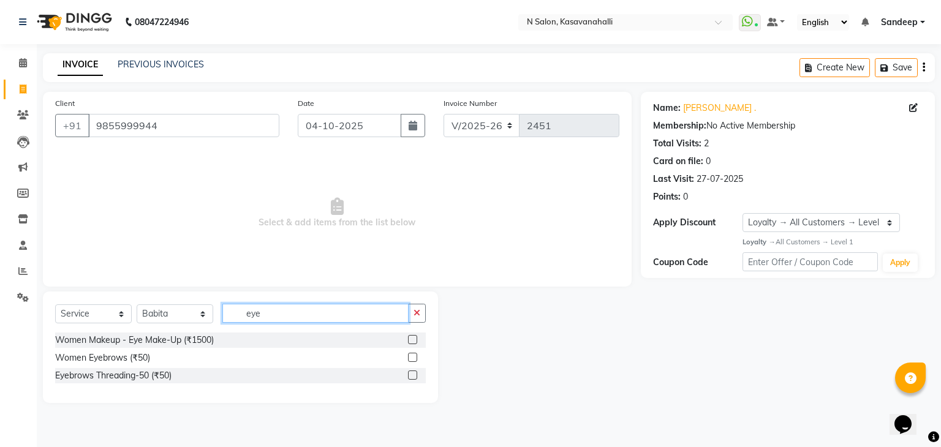
type input "eye"
click at [411, 356] on label at bounding box center [412, 357] width 9 height 9
click at [411, 356] on input "checkbox" at bounding box center [412, 358] width 8 height 8
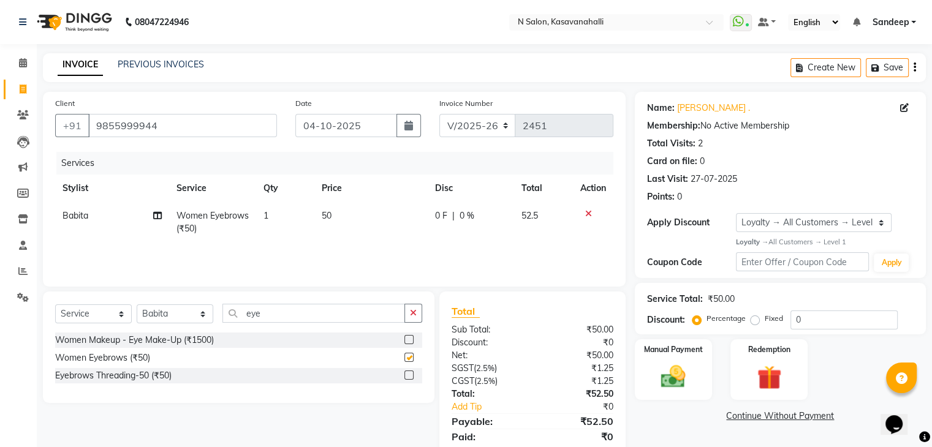
checkbox input "false"
drag, startPoint x: 322, startPoint y: 325, endPoint x: 316, endPoint y: 317, distance: 10.0
click at [320, 324] on div "Select Service Product Membership Package Voucher Prepaid Gift Card Select Styl…" at bounding box center [238, 318] width 367 height 29
click at [316, 317] on input "eye" at bounding box center [313, 313] width 183 height 19
type input "e"
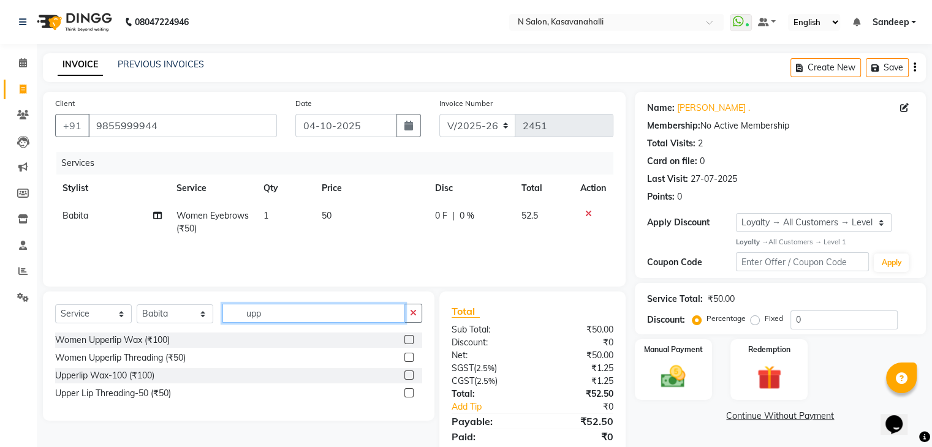
type input "upp"
click at [409, 388] on div at bounding box center [413, 393] width 18 height 15
click at [409, 398] on label at bounding box center [408, 392] width 9 height 9
click at [409, 398] on input "checkbox" at bounding box center [408, 394] width 8 height 8
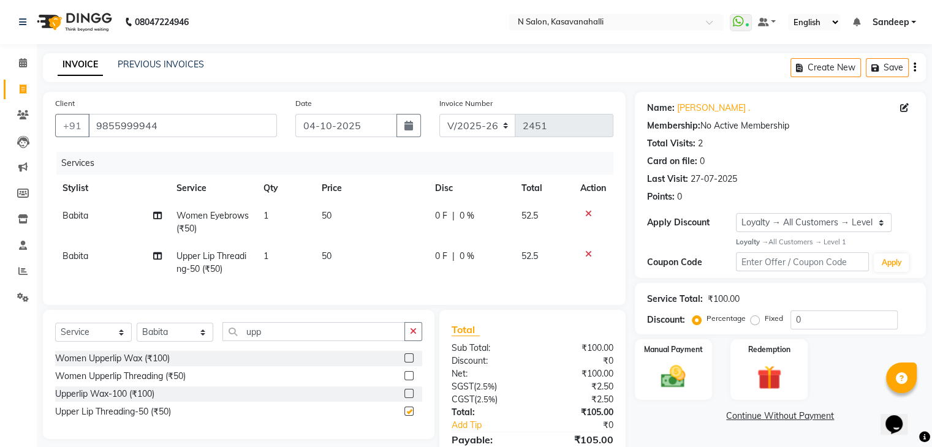
checkbox input "false"
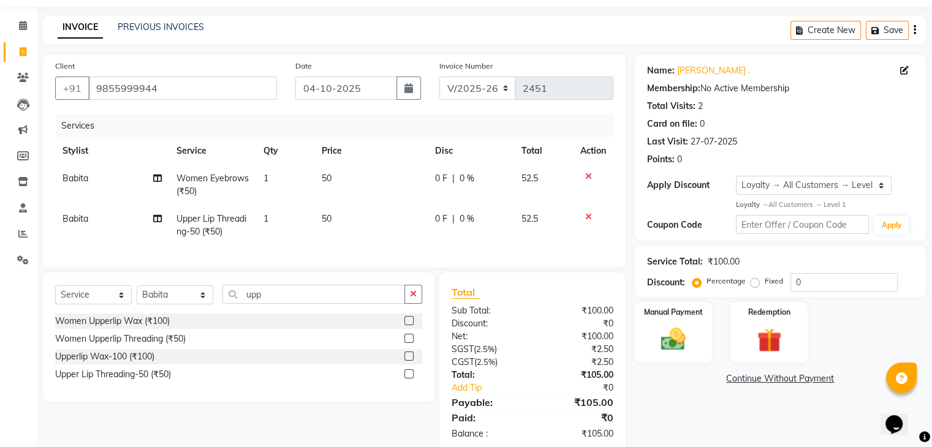
scroll to position [71, 0]
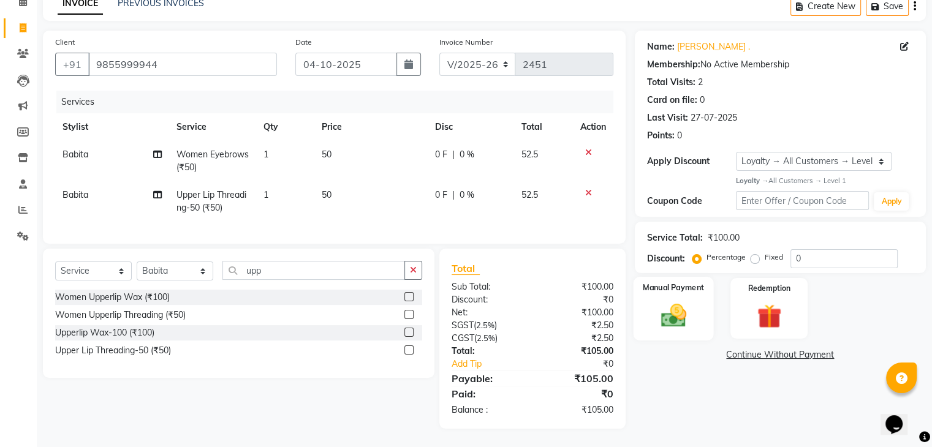
click at [708, 312] on div "Manual Payment" at bounding box center [673, 308] width 80 height 63
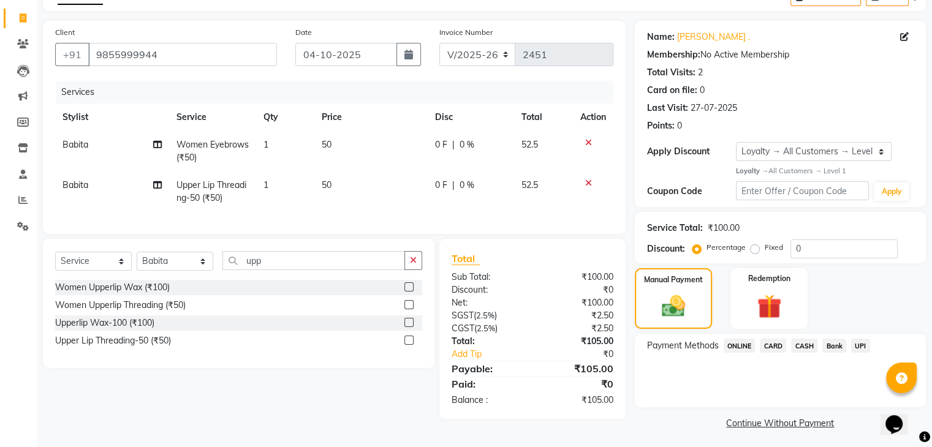
click at [774, 344] on span "CARD" at bounding box center [773, 346] width 26 height 14
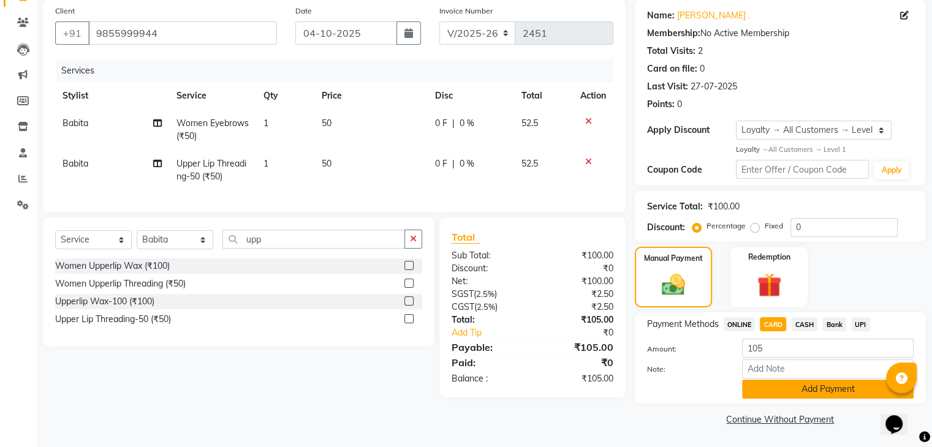
click at [811, 393] on button "Add Payment" at bounding box center [828, 389] width 172 height 19
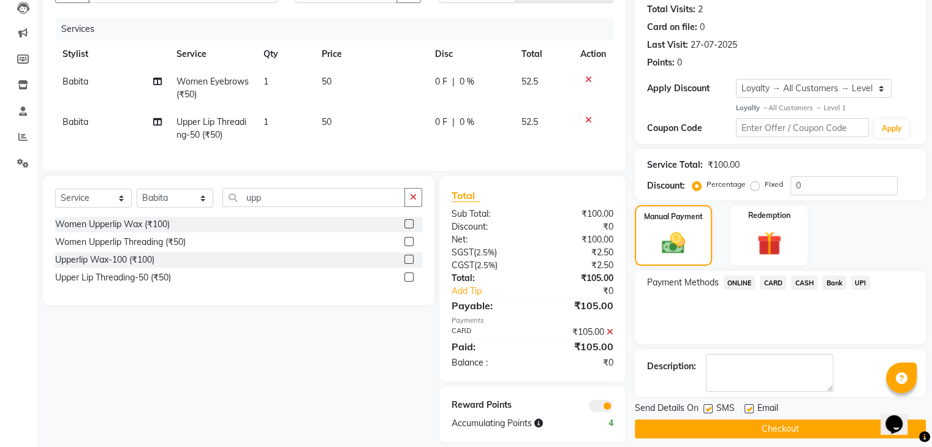
scroll to position [158, 0]
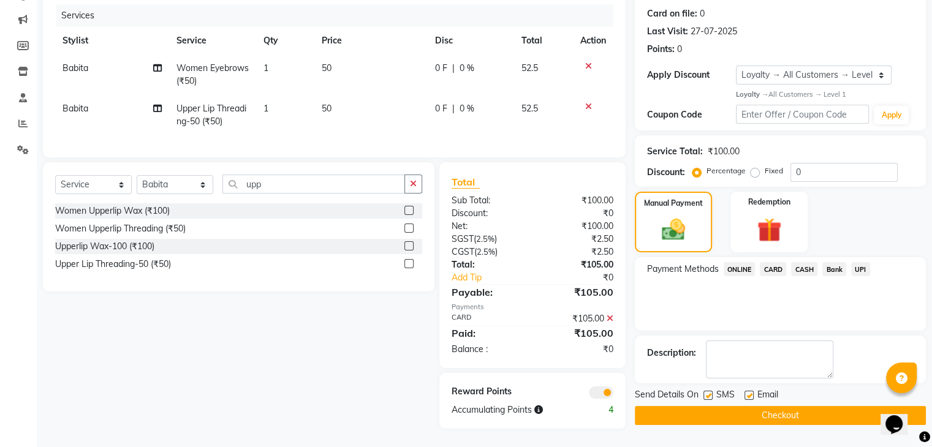
click at [794, 409] on button "Checkout" at bounding box center [780, 415] width 291 height 19
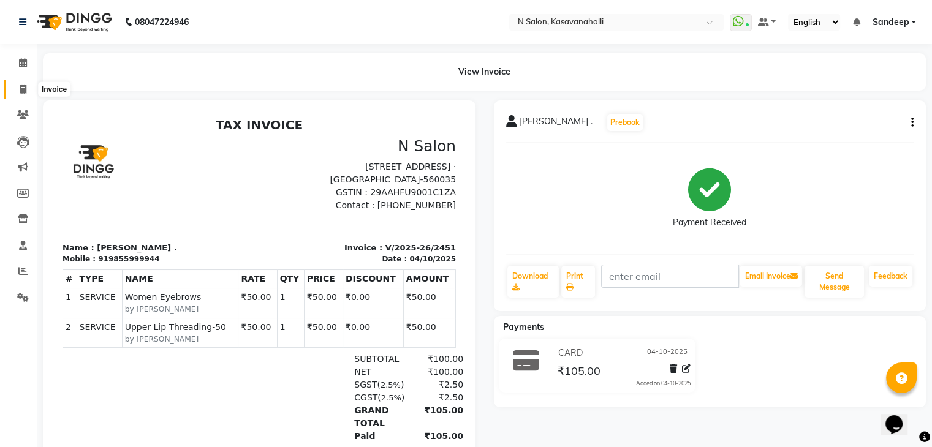
click at [23, 93] on icon at bounding box center [23, 89] width 7 height 9
select select "service"
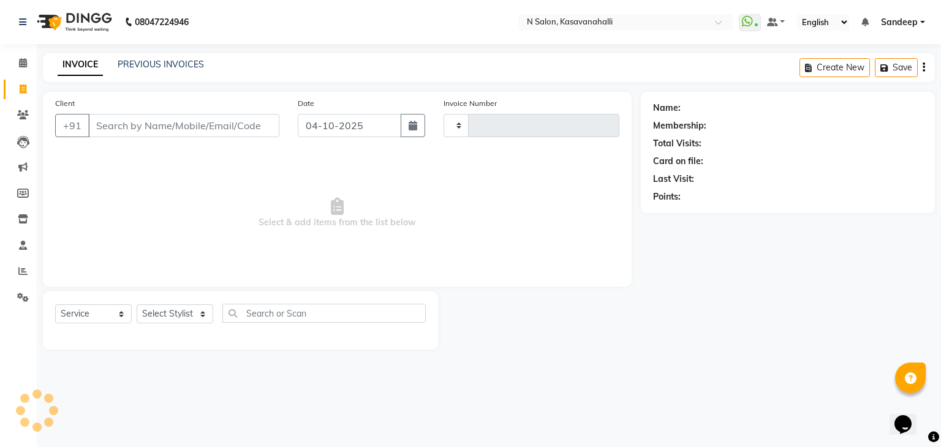
type input "2452"
select select "7111"
click at [15, 58] on span at bounding box center [22, 63] width 21 height 14
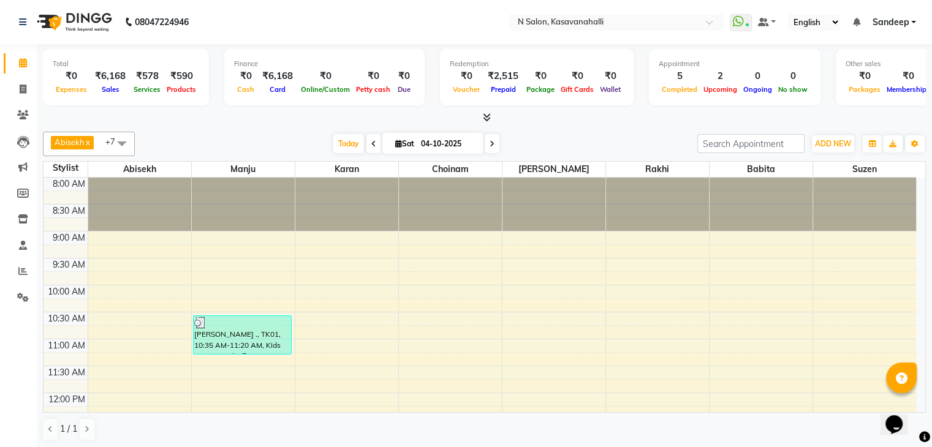
click at [495, 110] on div "Total ₹0 Expenses ₹6,168 Sales ₹578 Services ₹590 Products Finance ₹0 Cash ₹6,1…" at bounding box center [484, 84] width 883 height 80
click at [485, 115] on icon at bounding box center [487, 117] width 8 height 9
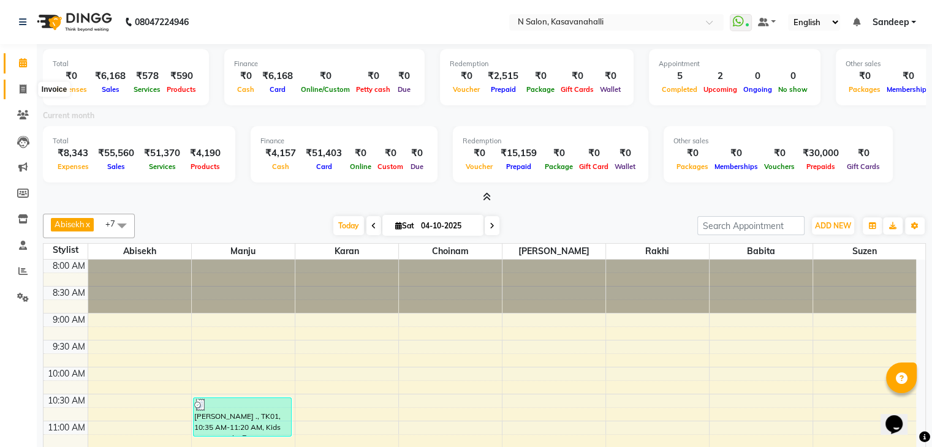
click at [20, 91] on icon at bounding box center [23, 89] width 7 height 9
select select "service"
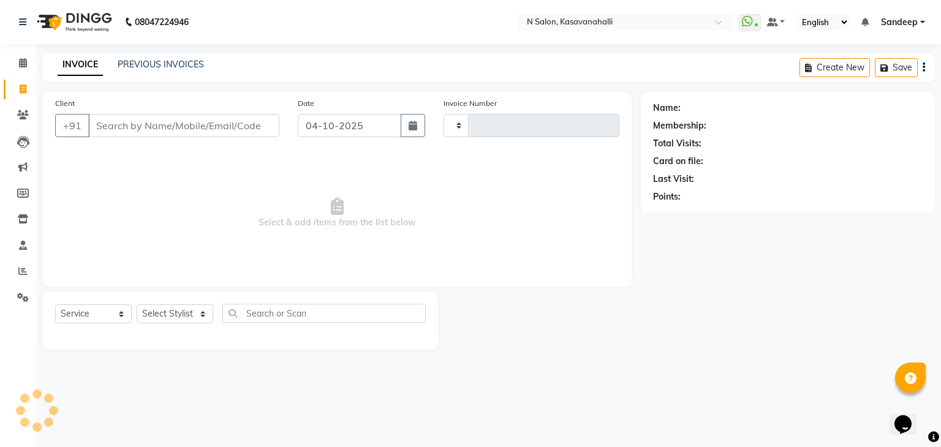
type input "2452"
select select "7111"
click at [123, 58] on div "INVOICE PREVIOUS INVOICES Create New Save" at bounding box center [489, 67] width 892 height 29
click at [135, 66] on link "PREVIOUS INVOICES" at bounding box center [161, 64] width 86 height 11
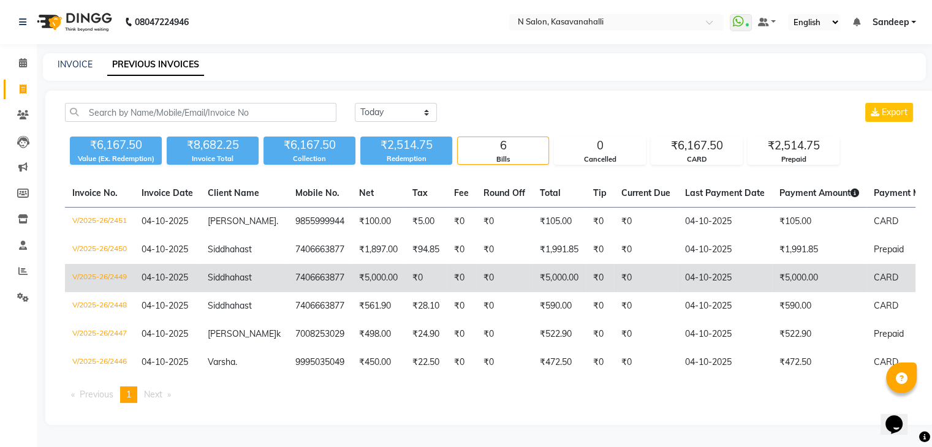
click at [363, 282] on td "₹5,000.00" at bounding box center [378, 278] width 53 height 28
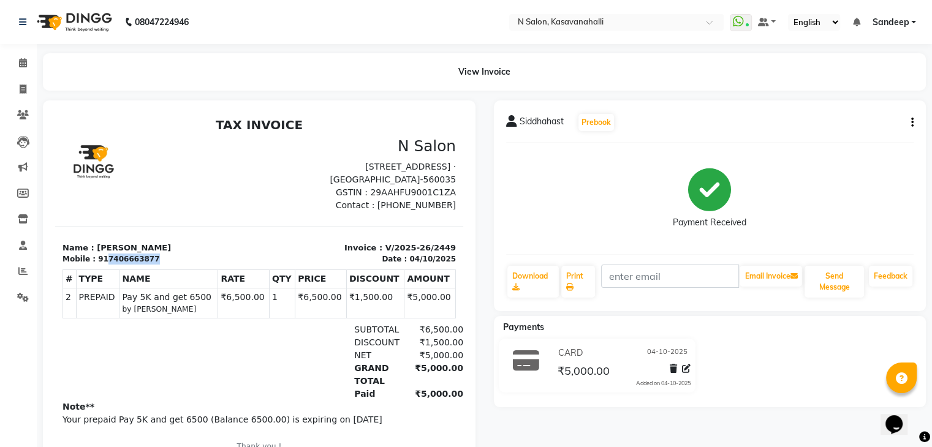
drag, startPoint x: 155, startPoint y: 255, endPoint x: 99, endPoint y: 259, distance: 55.9
click at [99, 259] on div "Mobile : 917406663877" at bounding box center [156, 259] width 189 height 11
copy div "7406663877"
drag, startPoint x: 132, startPoint y: 246, endPoint x: 91, endPoint y: 248, distance: 41.1
click at [91, 248] on p "Name : Siddhahast" at bounding box center [156, 248] width 189 height 12
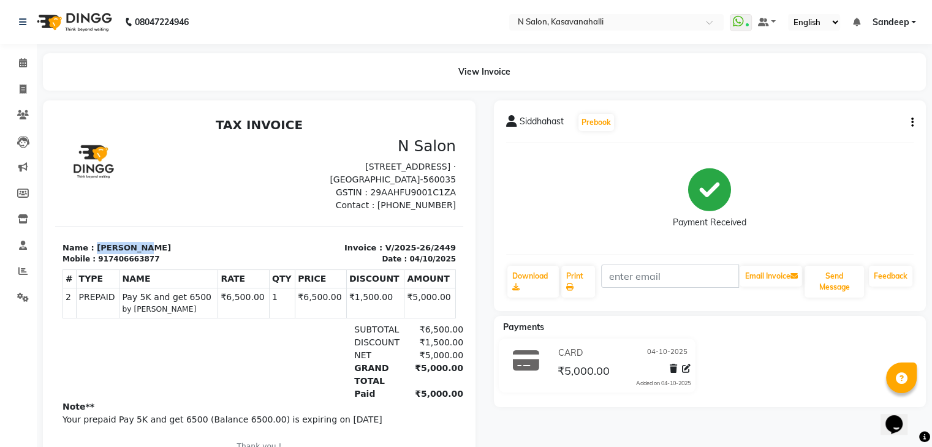
copy p "Siddhahast"
drag, startPoint x: 161, startPoint y: 258, endPoint x: 102, endPoint y: 263, distance: 59.0
click at [102, 263] on div "Mobile : 917406663877" at bounding box center [156, 259] width 189 height 11
copy div "7406663877"
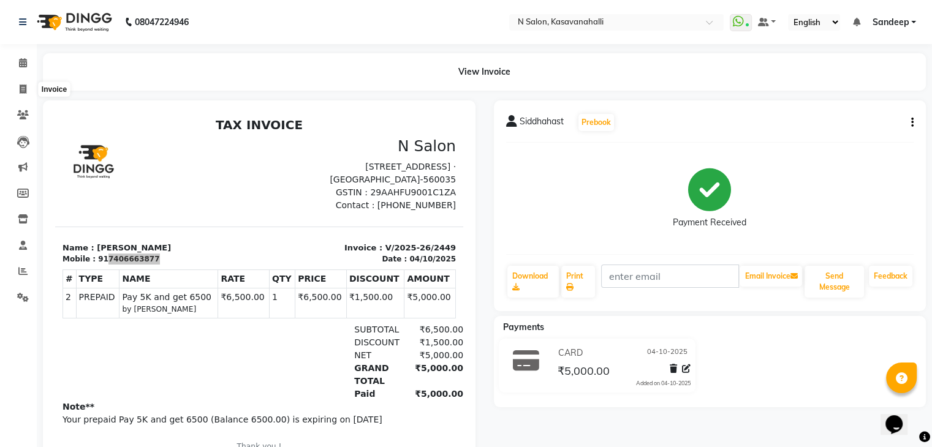
click at [35, 84] on div "View Invoice" at bounding box center [484, 71] width 901 height 37
click at [24, 67] on icon at bounding box center [23, 62] width 8 height 9
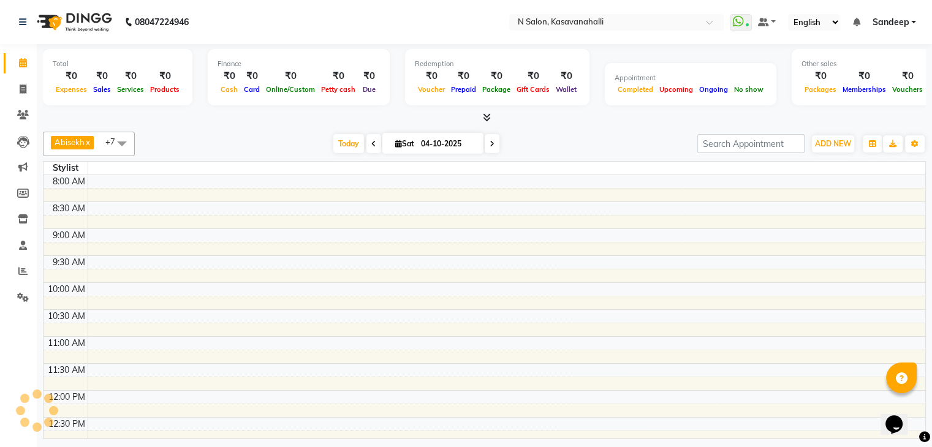
scroll to position [436, 0]
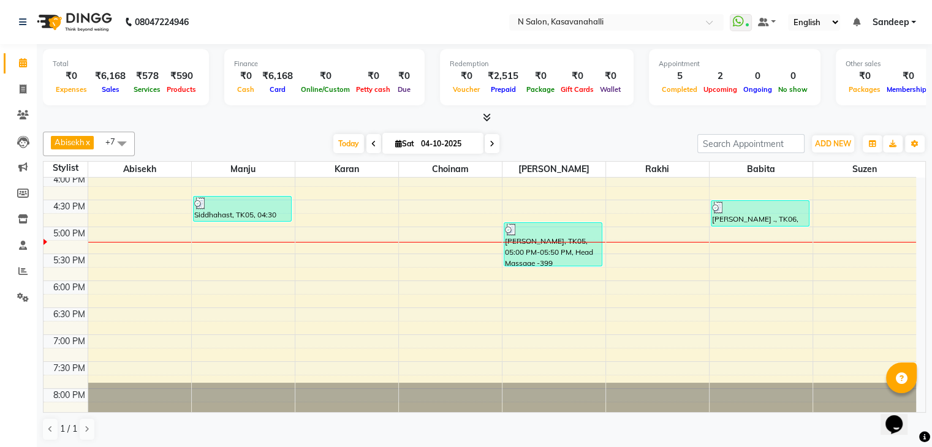
click at [20, 69] on link "Calendar" at bounding box center [18, 63] width 29 height 20
click at [13, 74] on li "Calendar" at bounding box center [18, 63] width 37 height 26
click at [23, 61] on icon at bounding box center [23, 62] width 8 height 9
click at [27, 88] on span at bounding box center [22, 90] width 21 height 14
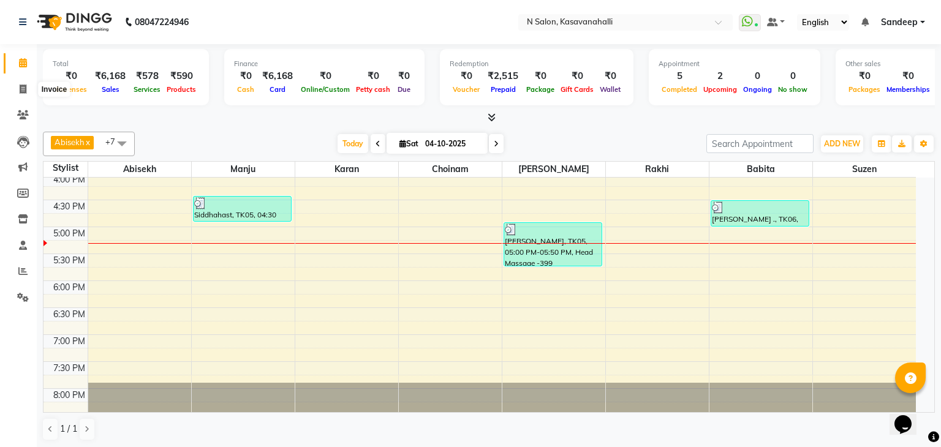
select select "service"
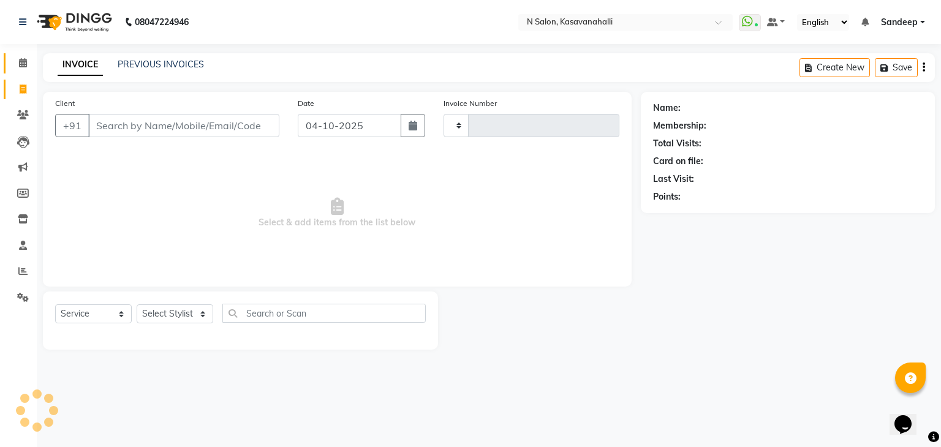
type input "2452"
click at [26, 69] on span at bounding box center [22, 63] width 21 height 14
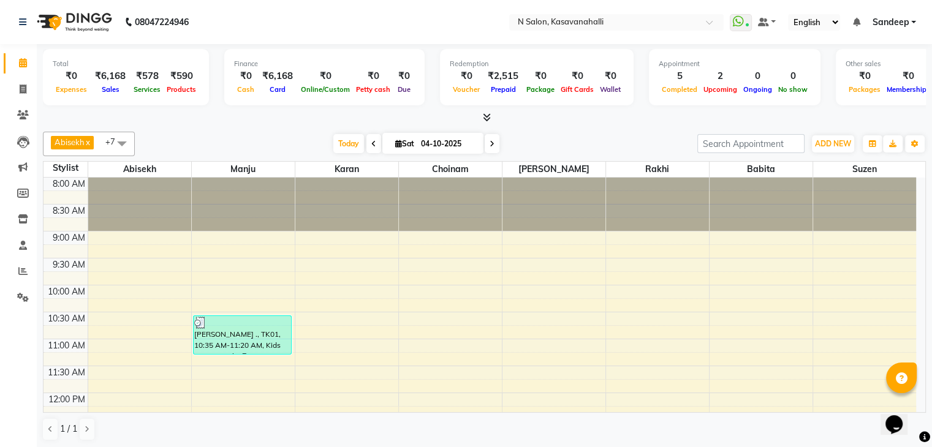
click at [498, 114] on div at bounding box center [484, 118] width 883 height 13
click at [485, 116] on icon at bounding box center [487, 117] width 8 height 9
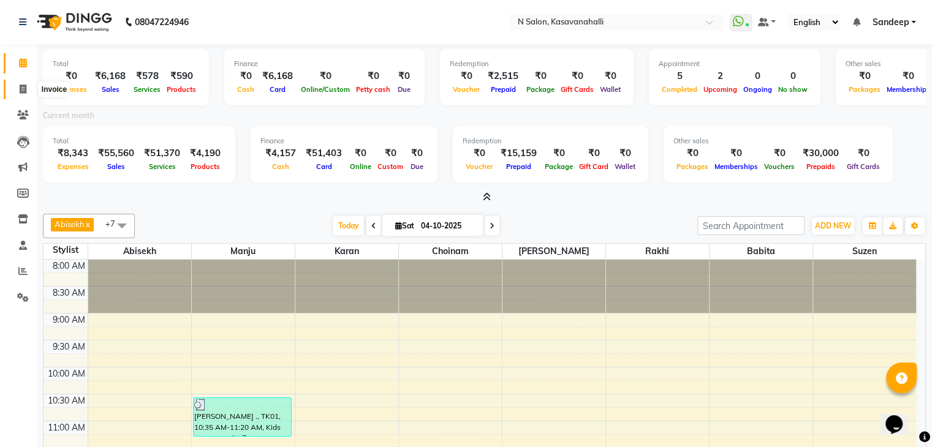
click at [27, 91] on span at bounding box center [22, 90] width 21 height 14
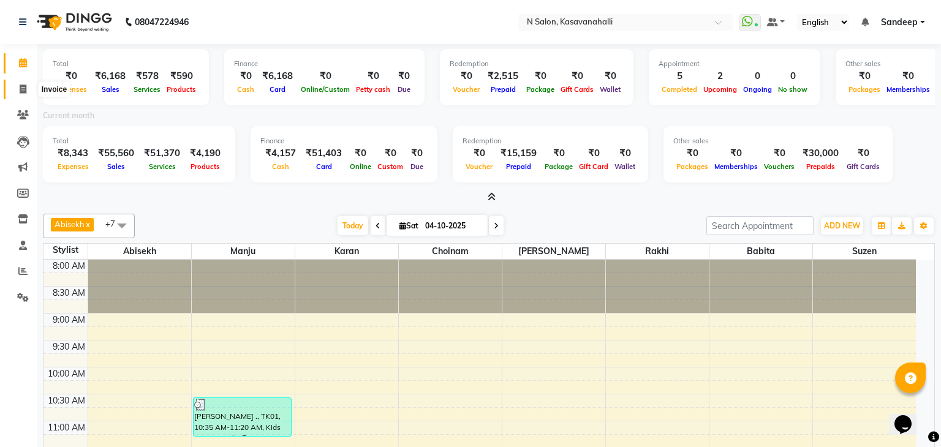
select select "7111"
select select "service"
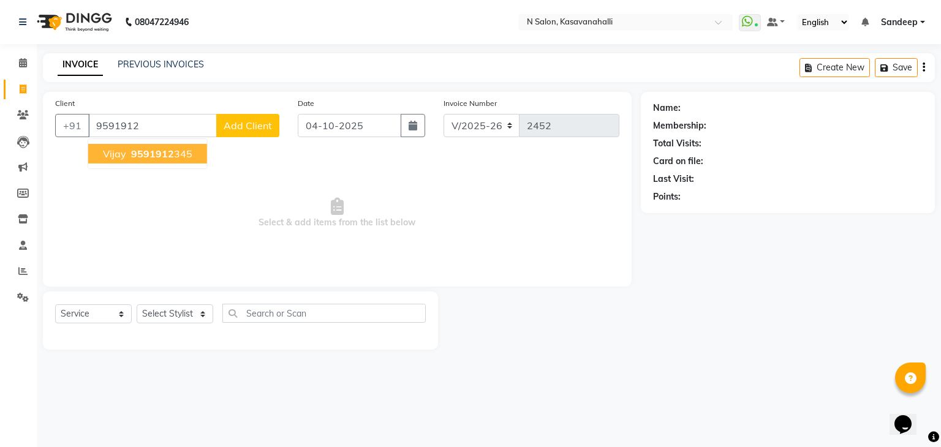
click at [142, 153] on span "9591912" at bounding box center [152, 154] width 43 height 12
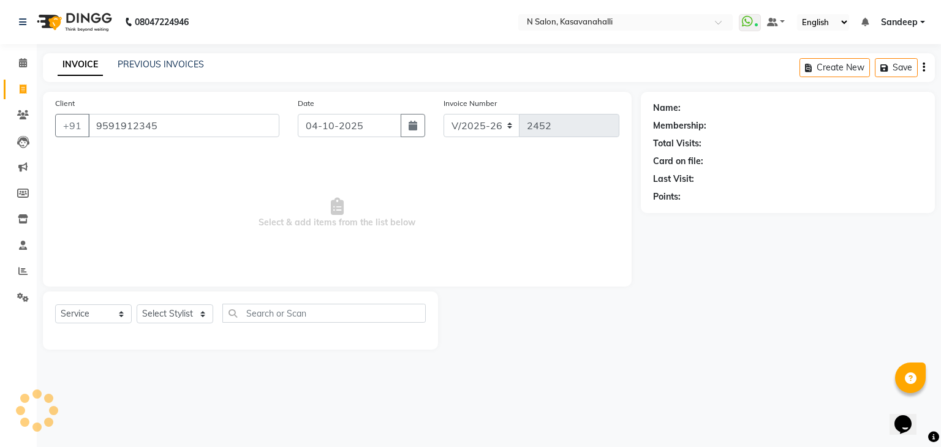
type input "9591912345"
select select "1: Object"
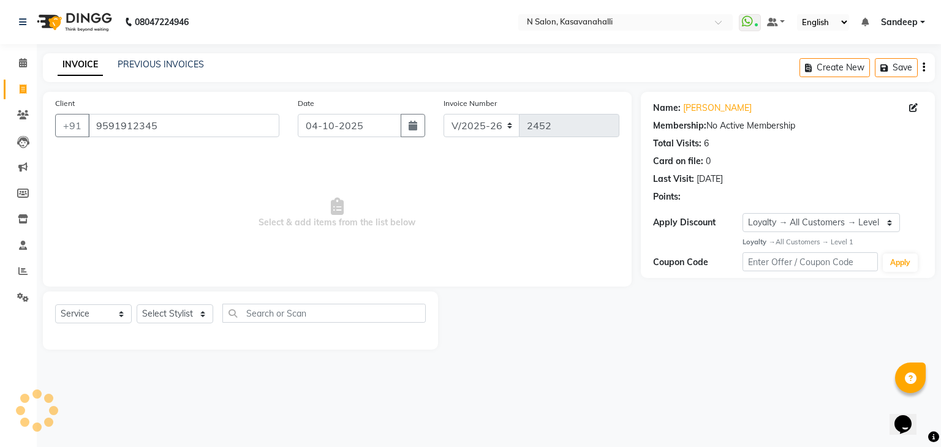
click at [172, 303] on div "Select Service Product Membership Package Voucher Prepaid Gift Card Select Styl…" at bounding box center [240, 321] width 395 height 58
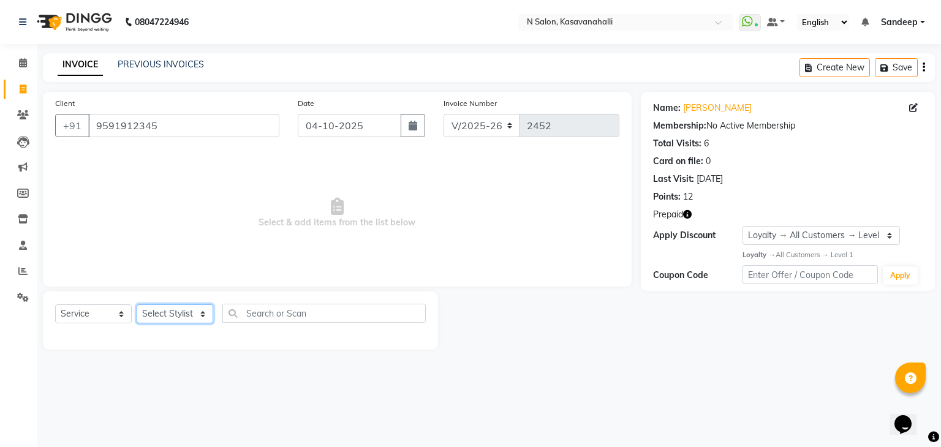
click at [181, 309] on select "Select Stylist Abisekh Amandeep kaur Babita Choinam Karan Manju Owner Priyanka …" at bounding box center [175, 314] width 77 height 19
select select "90046"
click at [137, 305] on select "Select Stylist Abisekh Amandeep kaur Babita Choinam Karan Manju Owner Priyanka …" at bounding box center [175, 314] width 77 height 19
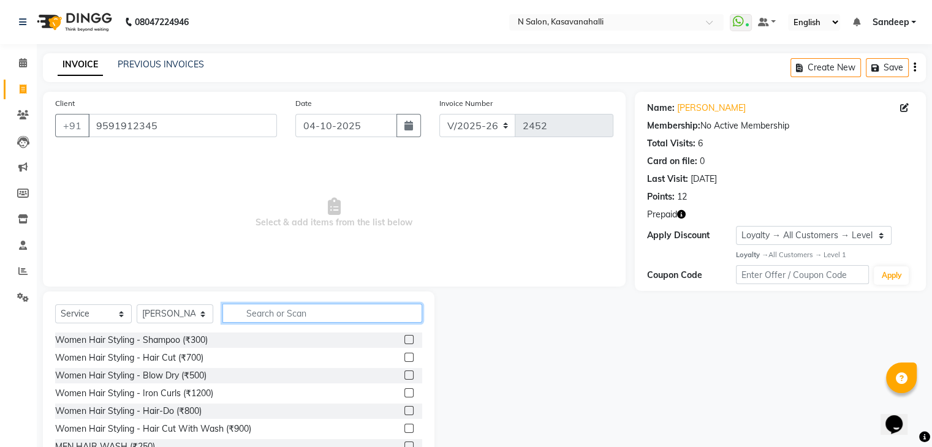
click at [268, 318] on input "text" at bounding box center [322, 313] width 200 height 19
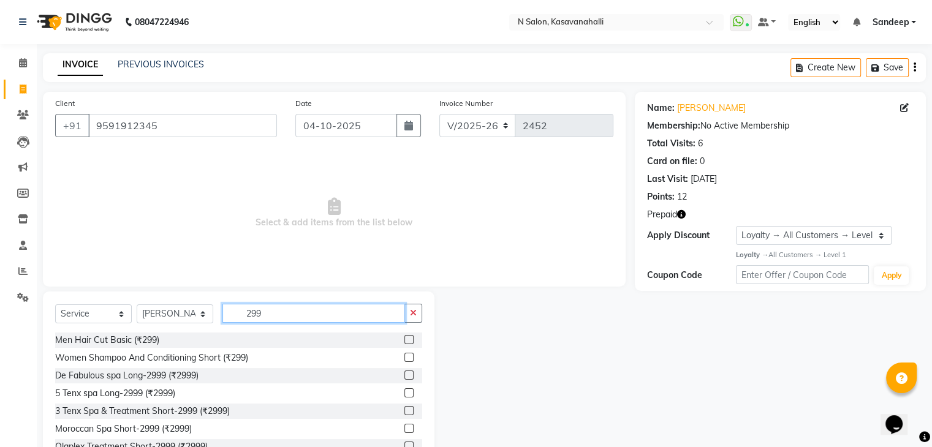
type input "299"
click at [404, 339] on label at bounding box center [408, 339] width 9 height 9
click at [404, 339] on input "checkbox" at bounding box center [408, 340] width 8 height 8
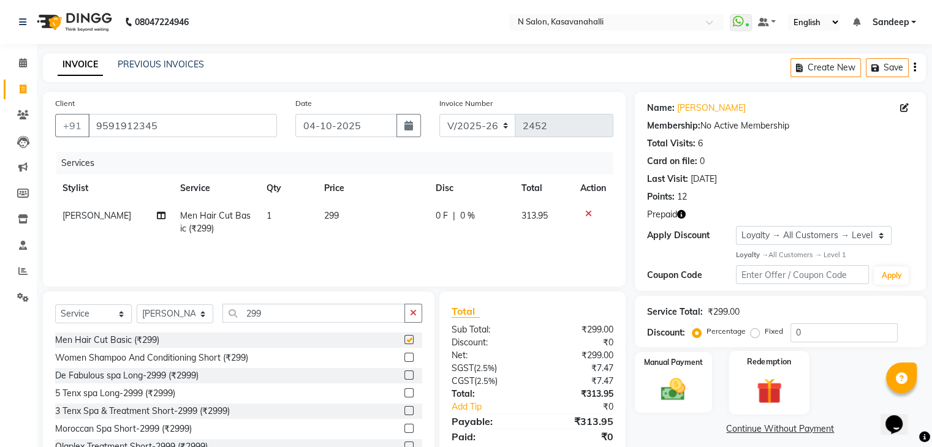
checkbox input "false"
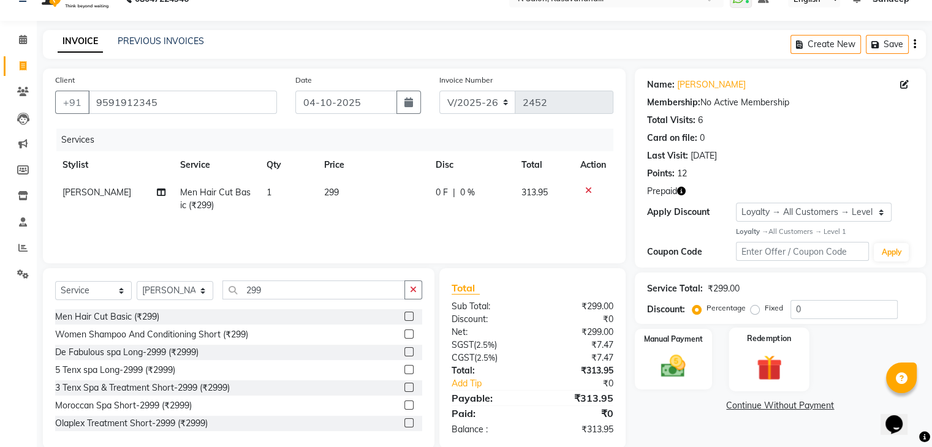
scroll to position [44, 0]
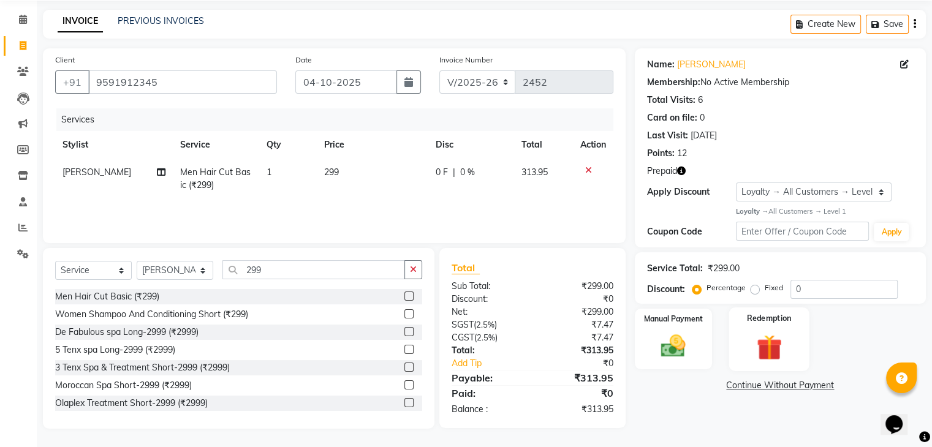
click at [767, 365] on div "Redemption" at bounding box center [769, 339] width 80 height 63
click at [754, 393] on span "Prepaid 1" at bounding box center [744, 387] width 40 height 14
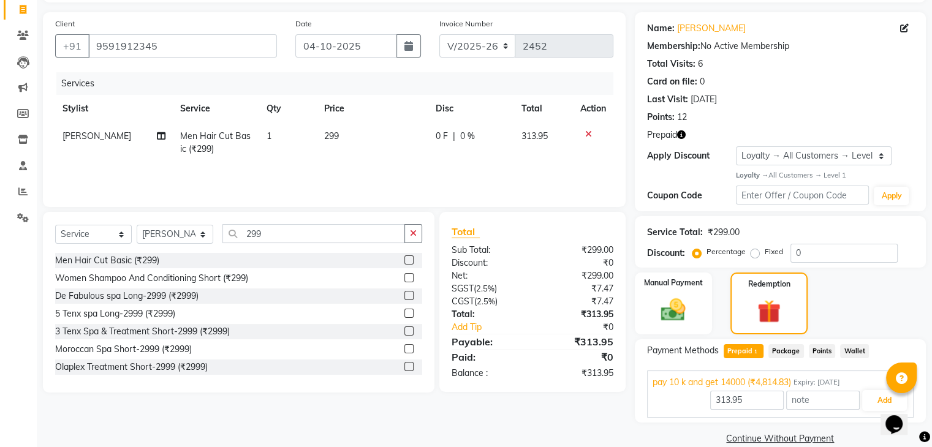
scroll to position [99, 0]
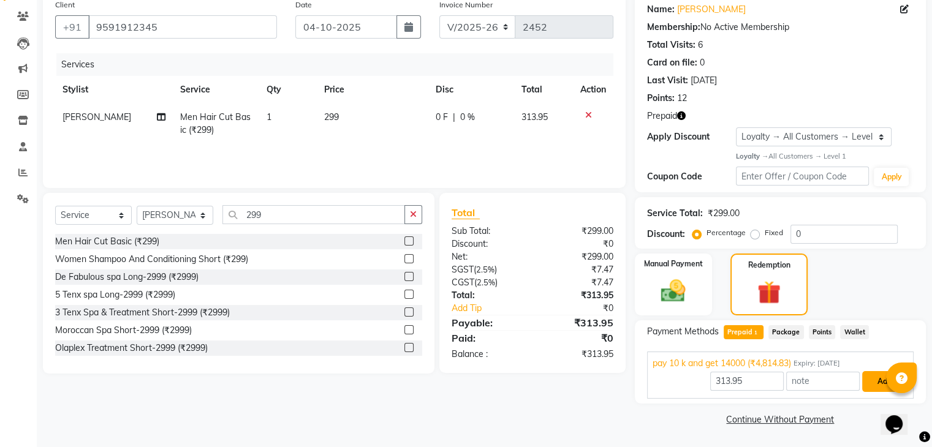
click at [876, 383] on button "Add" at bounding box center [884, 381] width 45 height 21
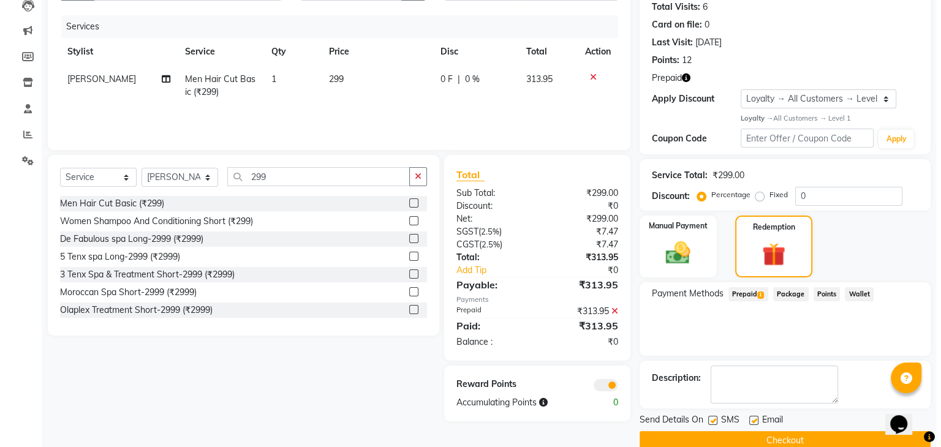
scroll to position [157, 0]
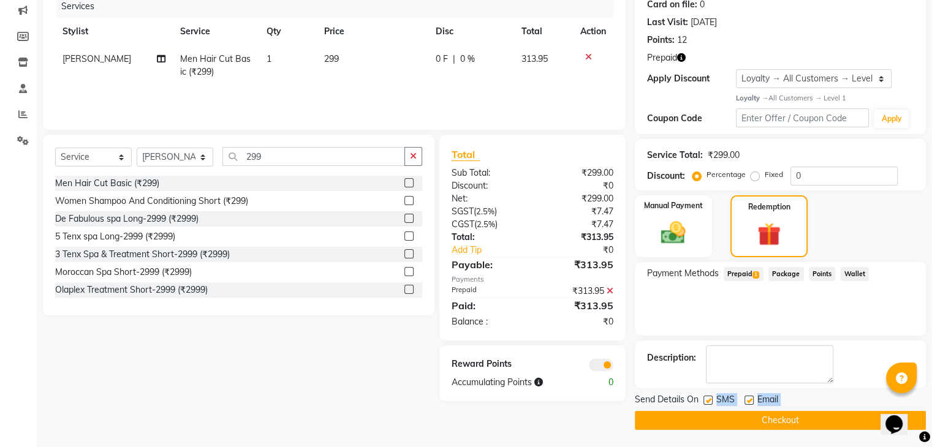
drag, startPoint x: 719, startPoint y: 406, endPoint x: 674, endPoint y: 415, distance: 45.7
click at [677, 418] on div "Send Details On SMS Email Checkout" at bounding box center [780, 411] width 291 height 37
click at [157, 57] on icon at bounding box center [161, 59] width 9 height 9
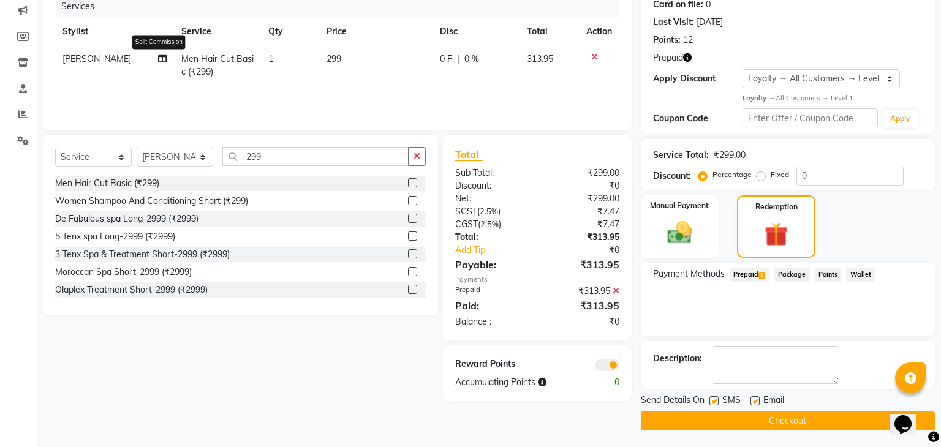
select select "90046"
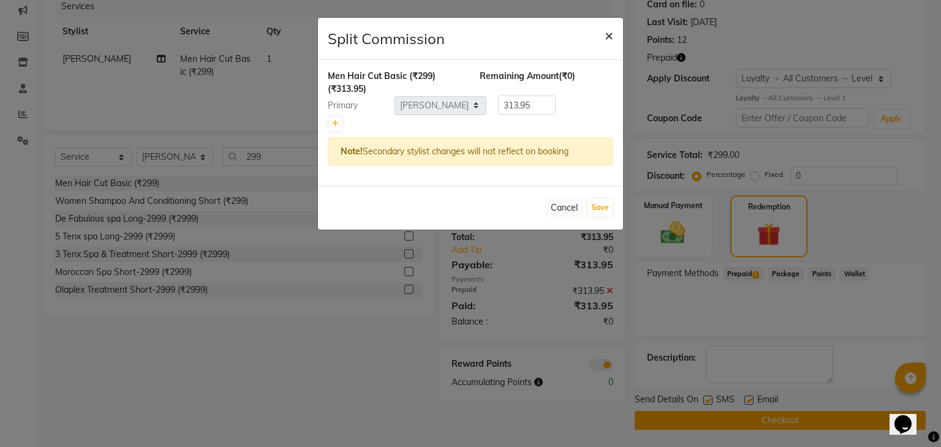
click at [612, 33] on span "×" at bounding box center [609, 35] width 9 height 18
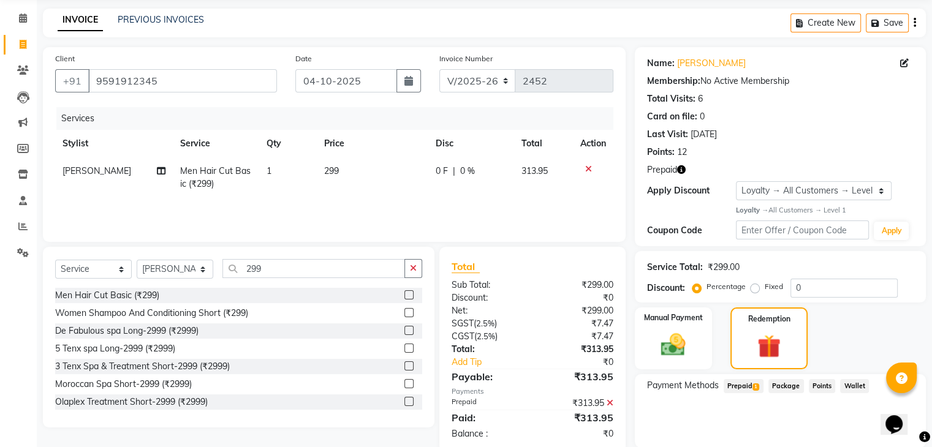
scroll to position [0, 0]
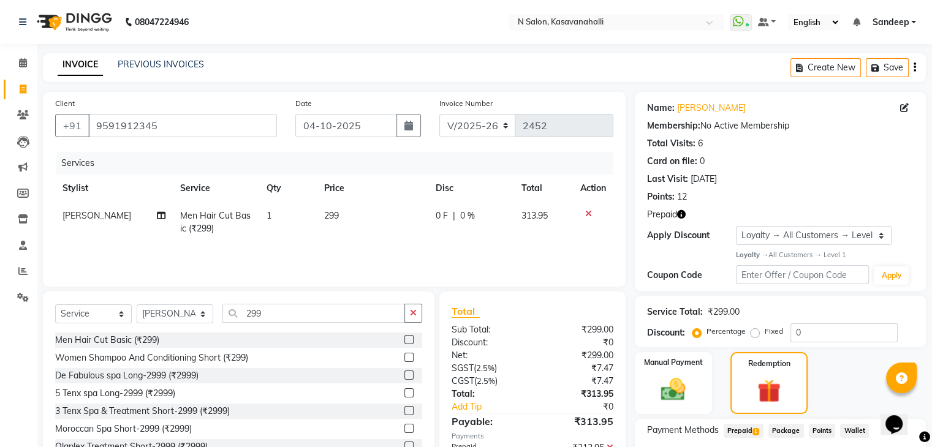
click at [88, 223] on td "[PERSON_NAME]" at bounding box center [114, 222] width 118 height 40
select select "90046"
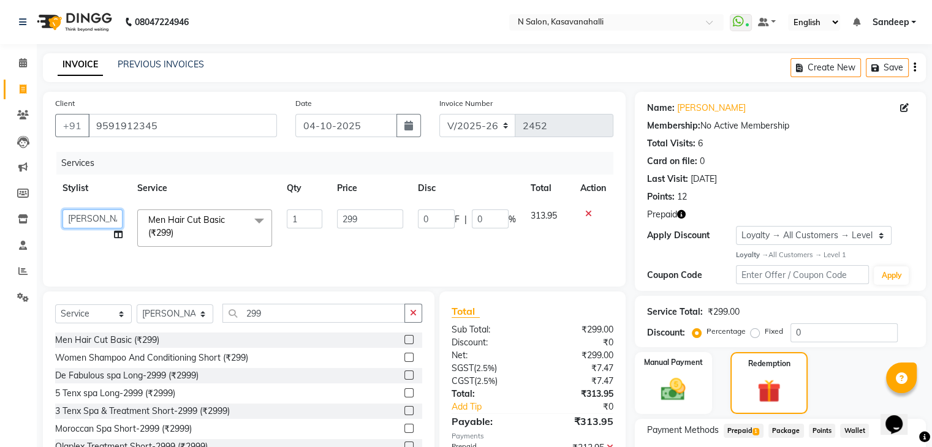
click at [97, 221] on select "Abisekh Amandeep kaur Babita Choinam Karan Manju Owner Priyanka RAJESHWARI Rakh…" at bounding box center [92, 219] width 60 height 19
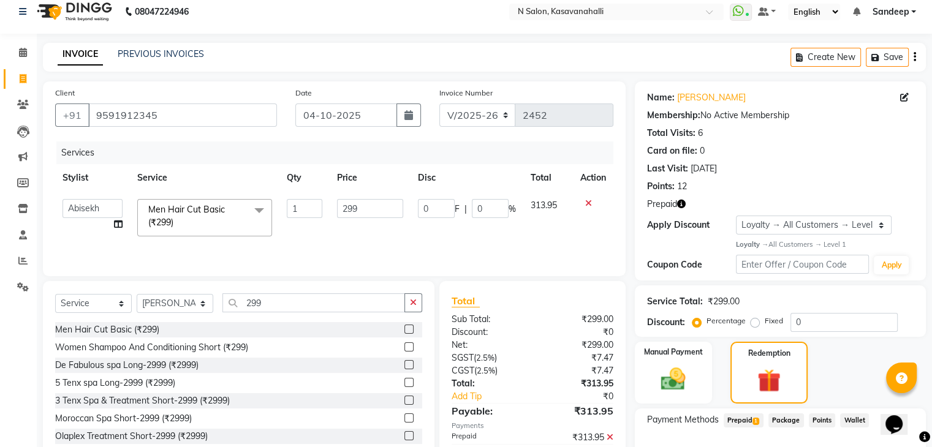
scroll to position [157, 0]
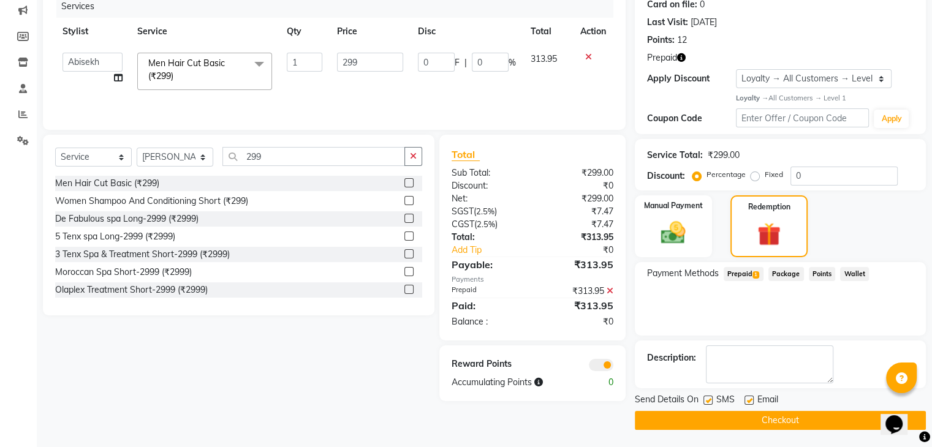
click at [771, 417] on button "Checkout" at bounding box center [780, 420] width 291 height 19
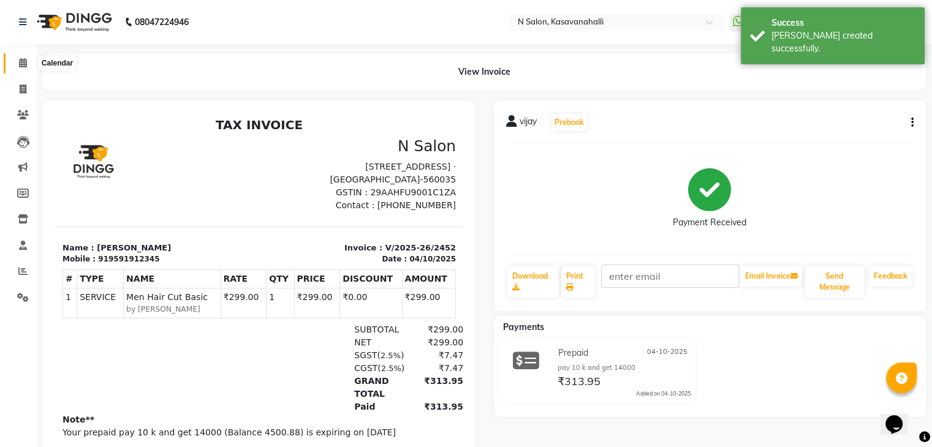
click at [25, 68] on span at bounding box center [22, 63] width 21 height 14
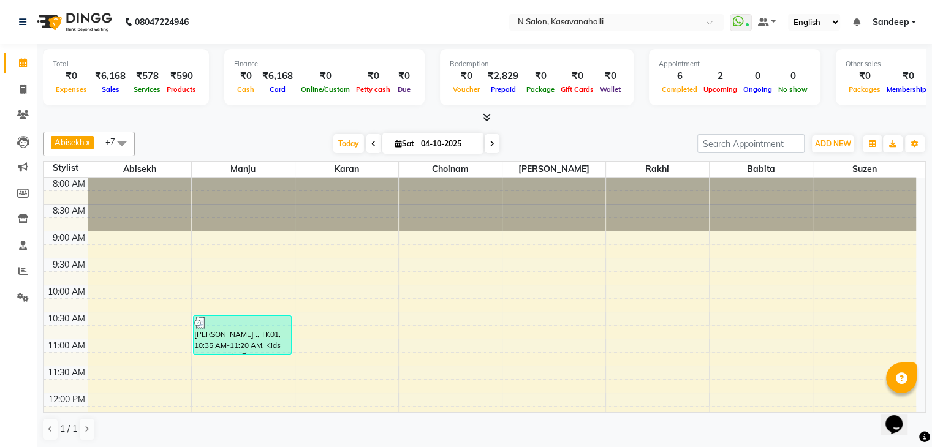
click at [484, 116] on icon at bounding box center [487, 117] width 8 height 9
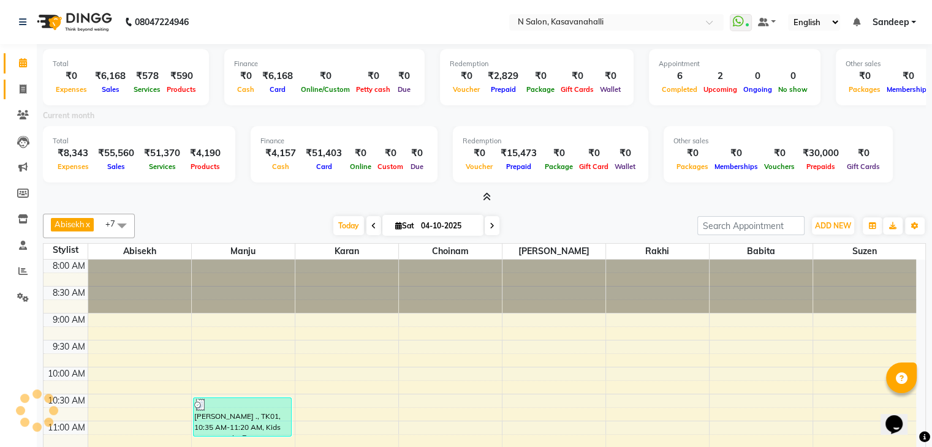
click at [15, 96] on link "Invoice" at bounding box center [18, 90] width 29 height 20
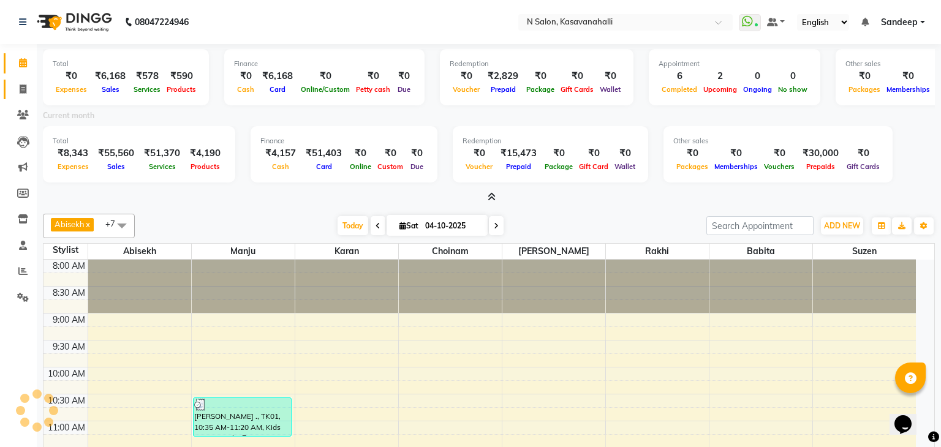
select select "service"
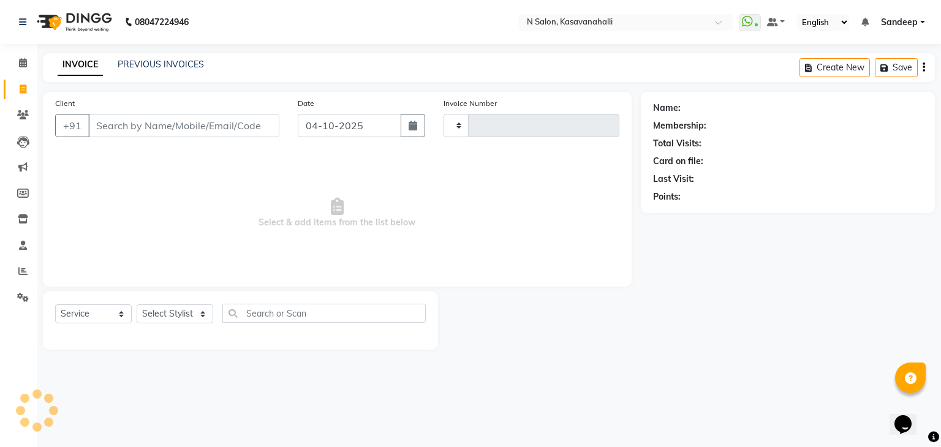
type input "2453"
select select "7111"
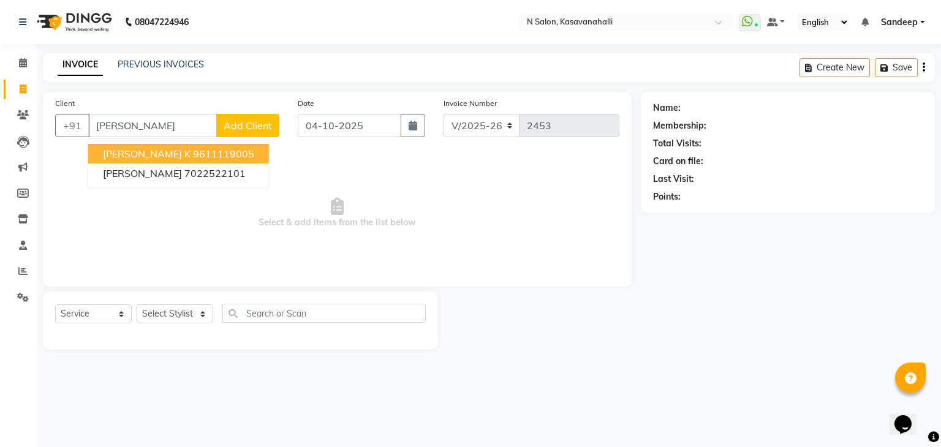
click at [156, 151] on span "[PERSON_NAME] k" at bounding box center [147, 154] width 88 height 12
type input "9611119005"
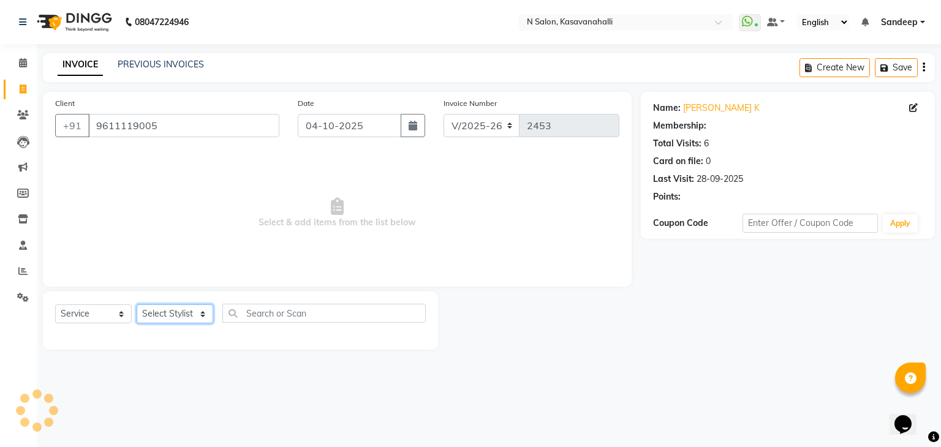
click at [189, 312] on select "Select Stylist Abisekh [PERSON_NAME] [PERSON_NAME] Owner [PERSON_NAME] [PERSON_…" at bounding box center [175, 314] width 77 height 19
select select "1: Object"
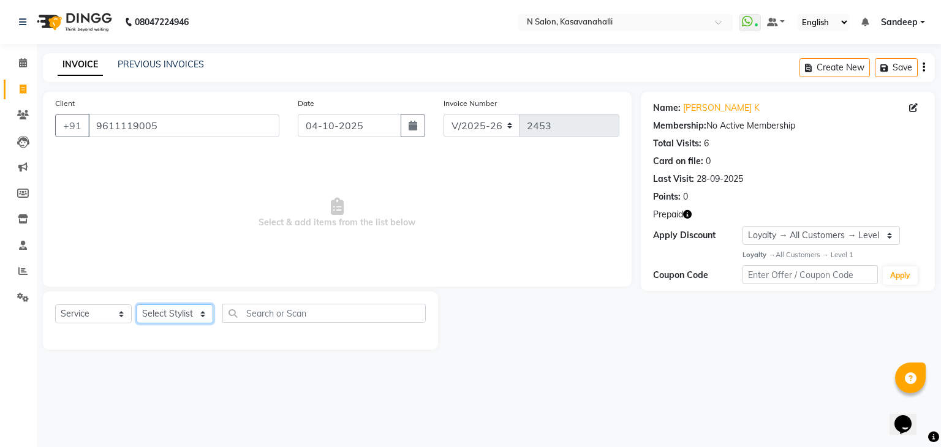
select select "86035"
click at [137, 305] on select "Select Stylist Abisekh [PERSON_NAME] [PERSON_NAME] Owner [PERSON_NAME] [PERSON_…" at bounding box center [175, 314] width 77 height 19
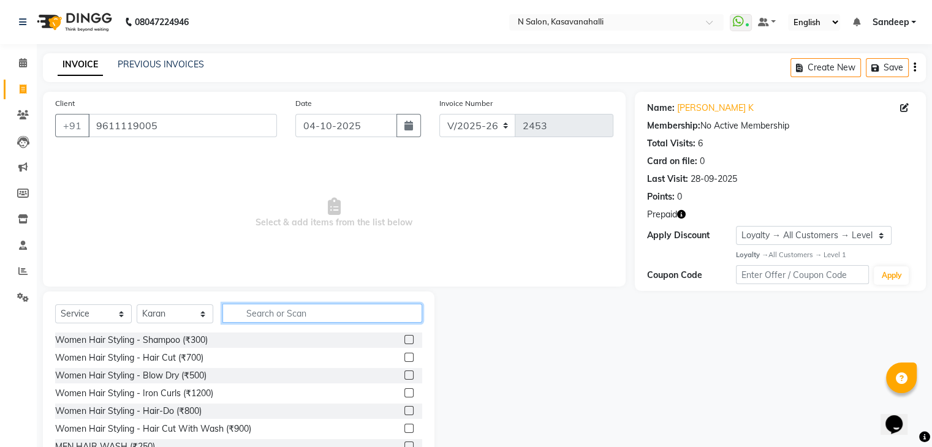
click at [279, 314] on input "text" at bounding box center [322, 313] width 200 height 19
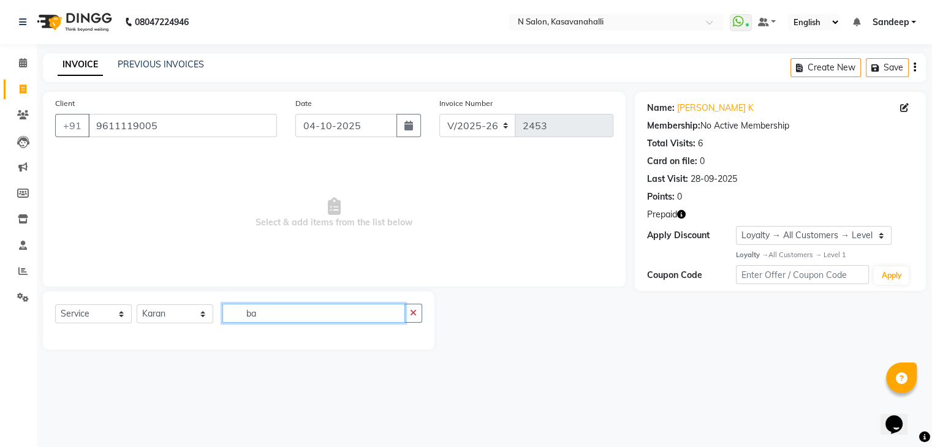
type input "b"
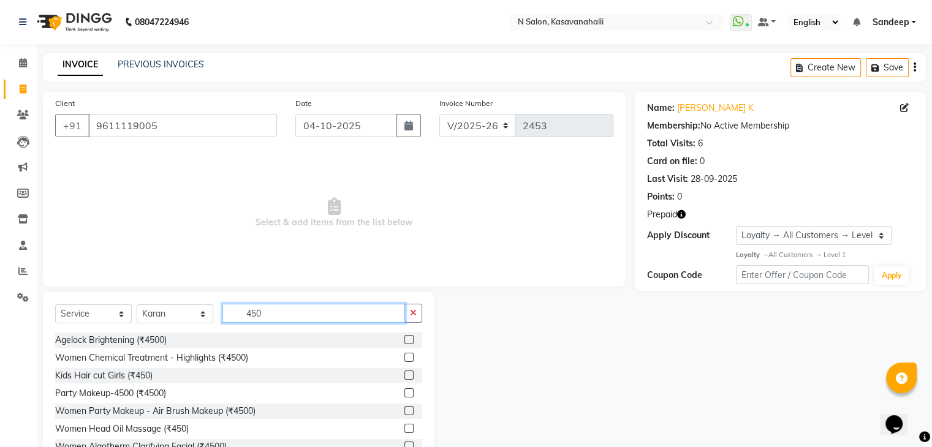
scroll to position [61, 0]
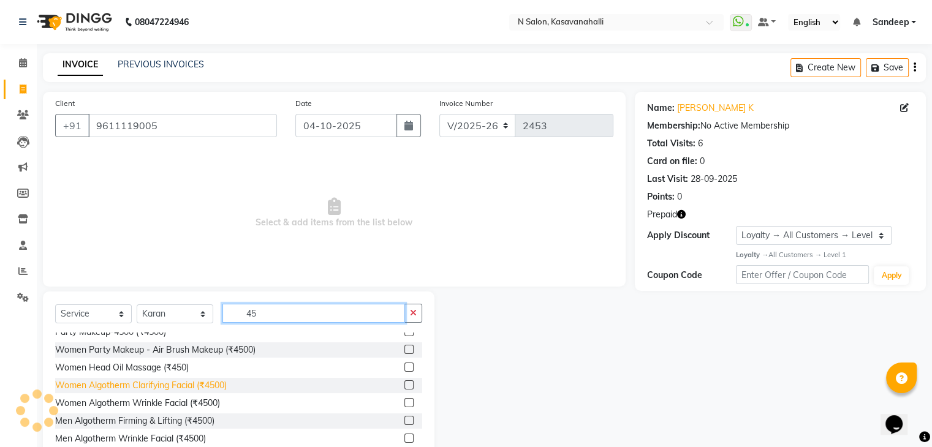
type input "4"
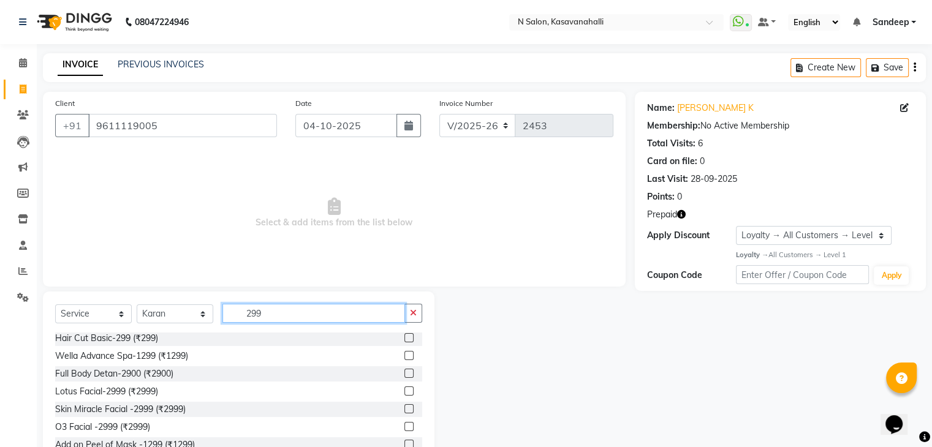
scroll to position [0, 0]
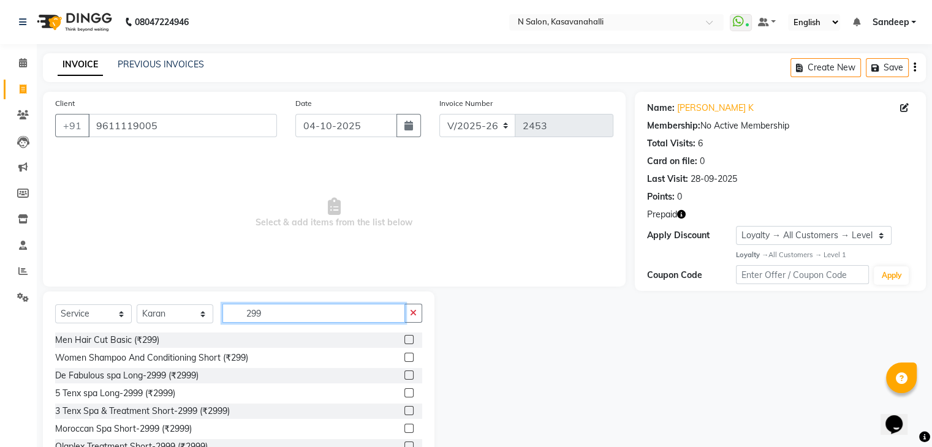
type input "299"
click at [404, 341] on label at bounding box center [408, 339] width 9 height 9
click at [404, 341] on input "checkbox" at bounding box center [408, 340] width 8 height 8
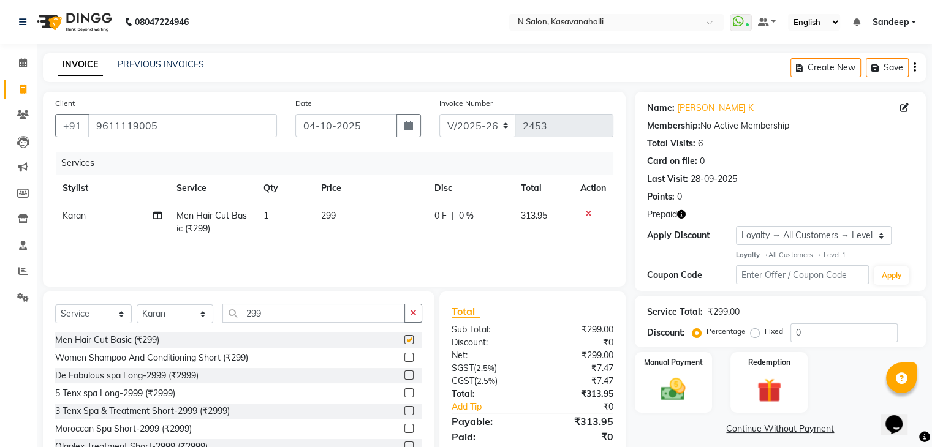
checkbox input "false"
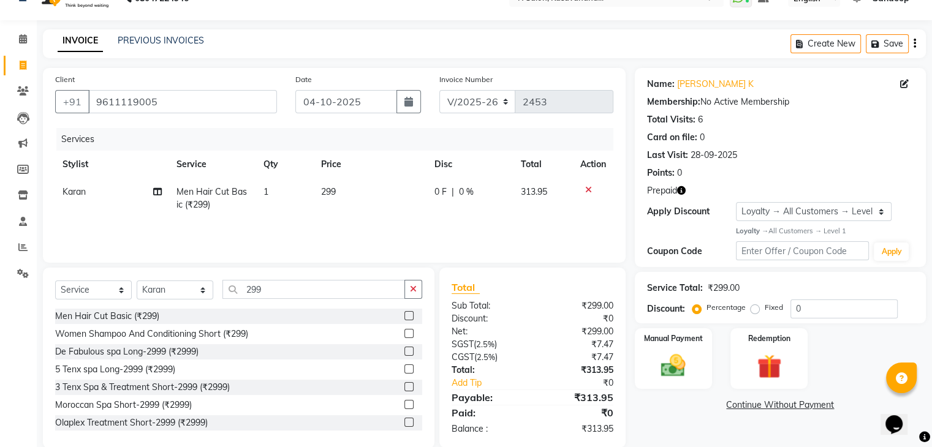
scroll to position [44, 0]
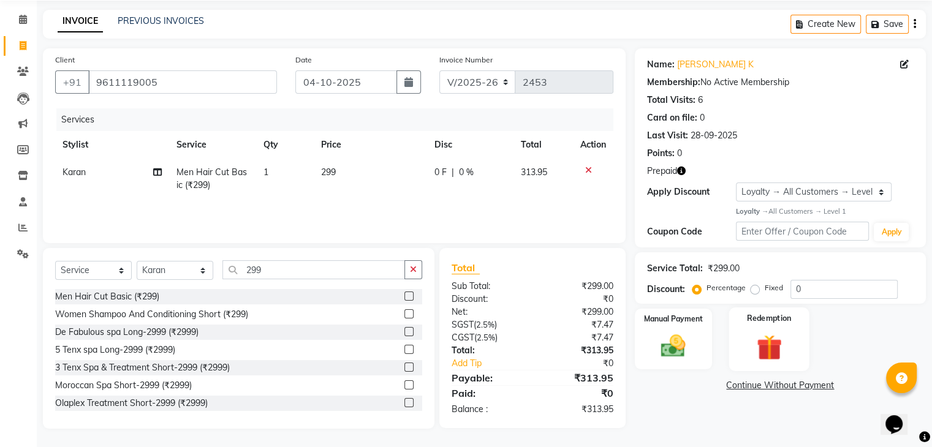
click at [761, 344] on img at bounding box center [768, 346] width 41 height 31
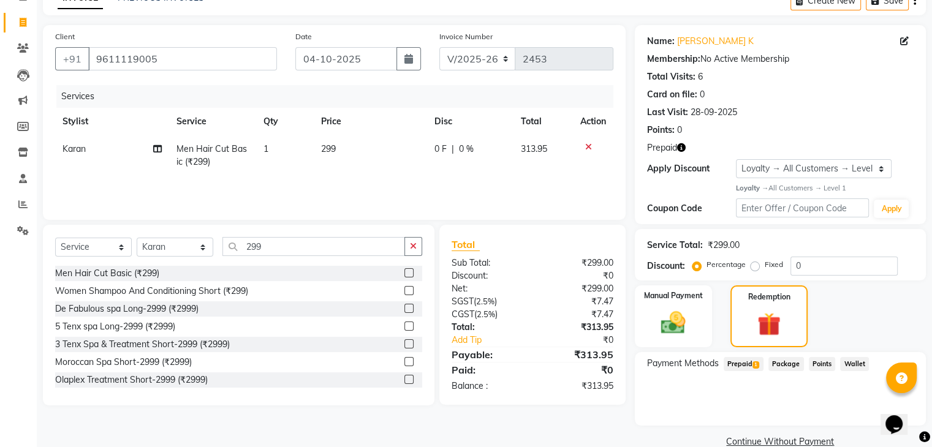
scroll to position [88, 0]
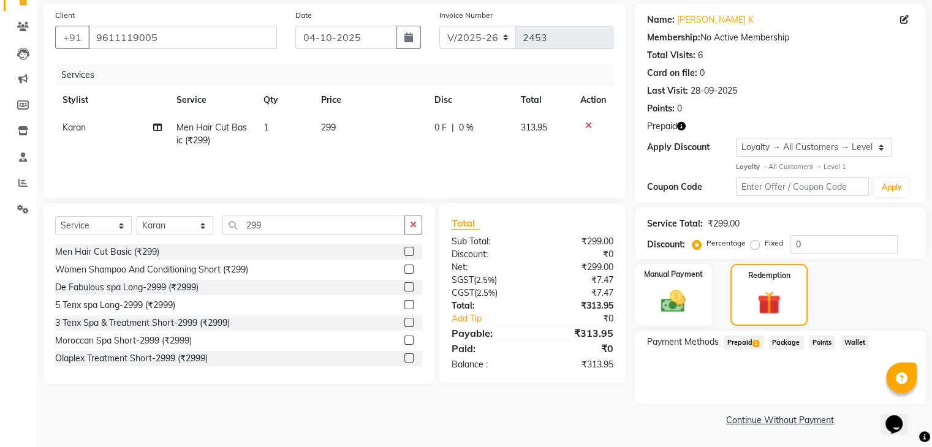
click at [745, 344] on span "Prepaid 1" at bounding box center [744, 343] width 40 height 14
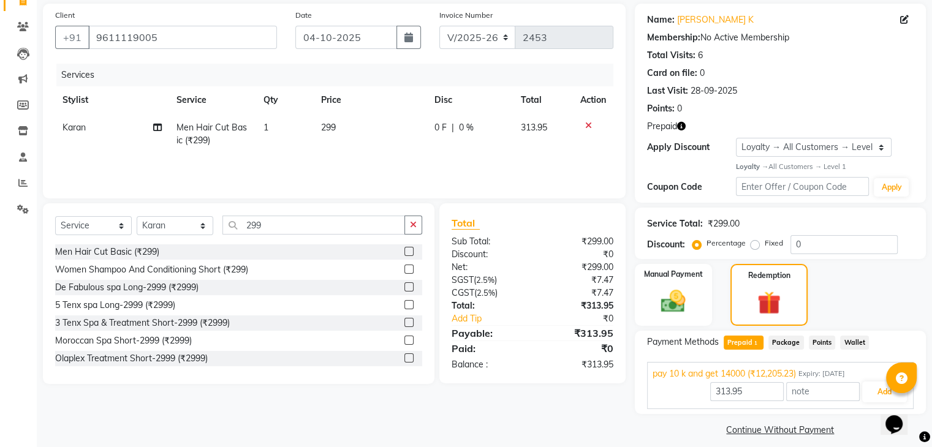
scroll to position [99, 0]
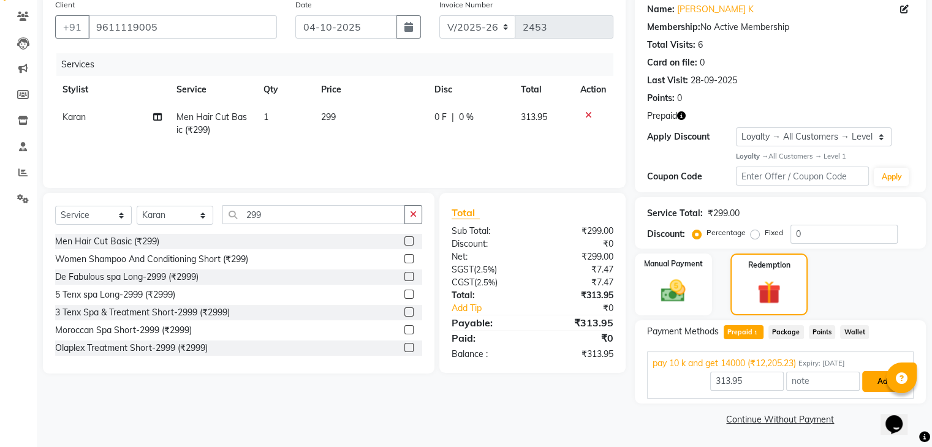
click at [877, 373] on button "Add" at bounding box center [884, 381] width 45 height 21
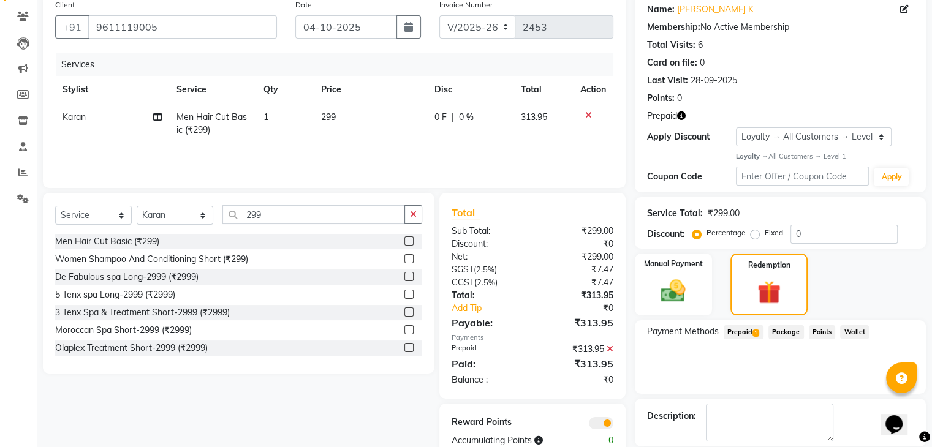
scroll to position [157, 0]
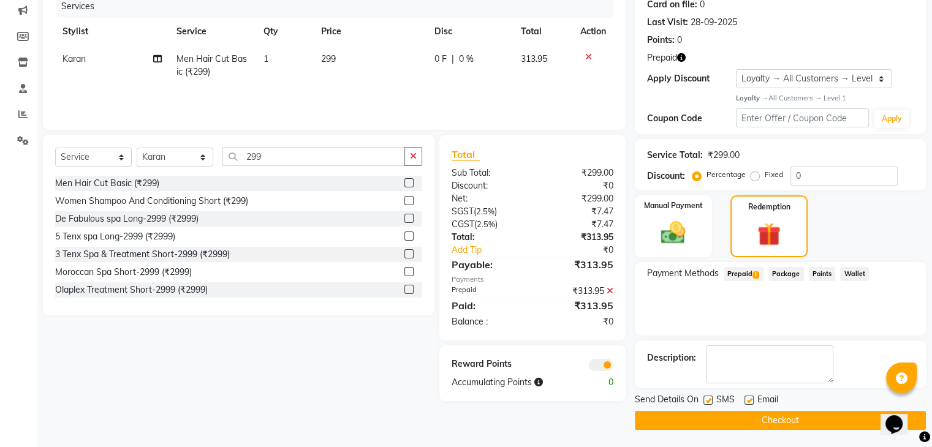
click at [762, 414] on button "Checkout" at bounding box center [780, 420] width 291 height 19
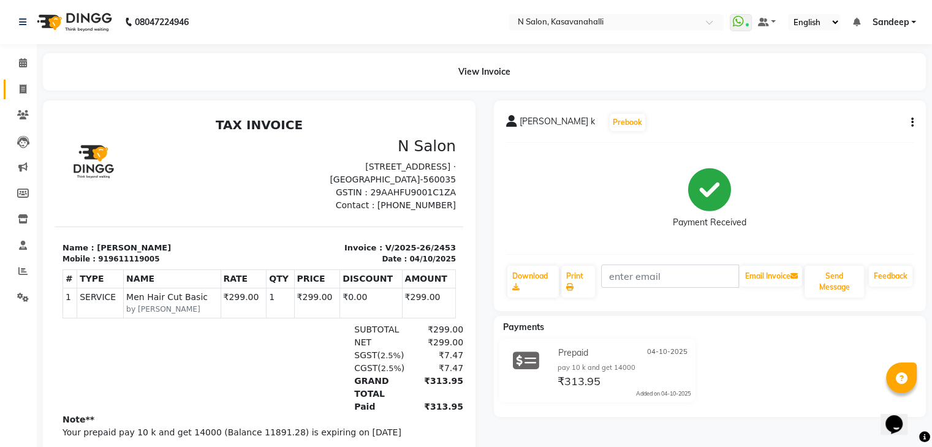
click at [18, 97] on link "Invoice" at bounding box center [18, 90] width 29 height 20
select select "service"
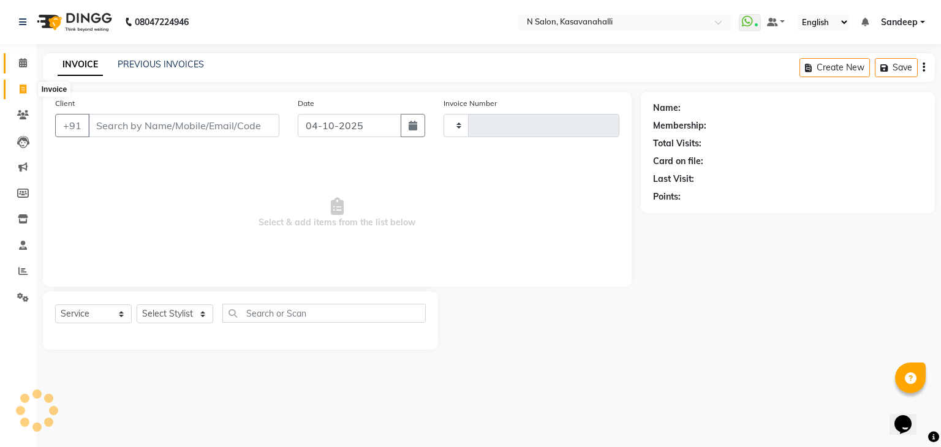
type input "2454"
select select "7111"
click at [23, 59] on icon at bounding box center [23, 62] width 8 height 9
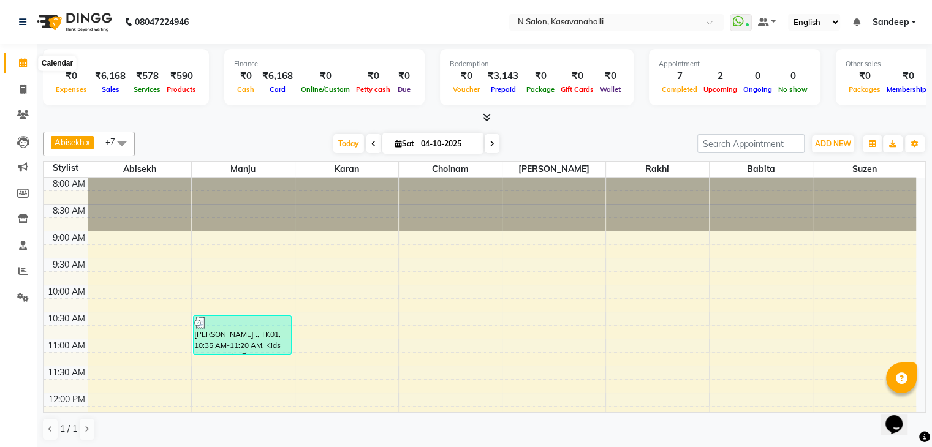
click at [17, 64] on span at bounding box center [22, 63] width 21 height 14
click at [25, 89] on icon at bounding box center [23, 89] width 7 height 9
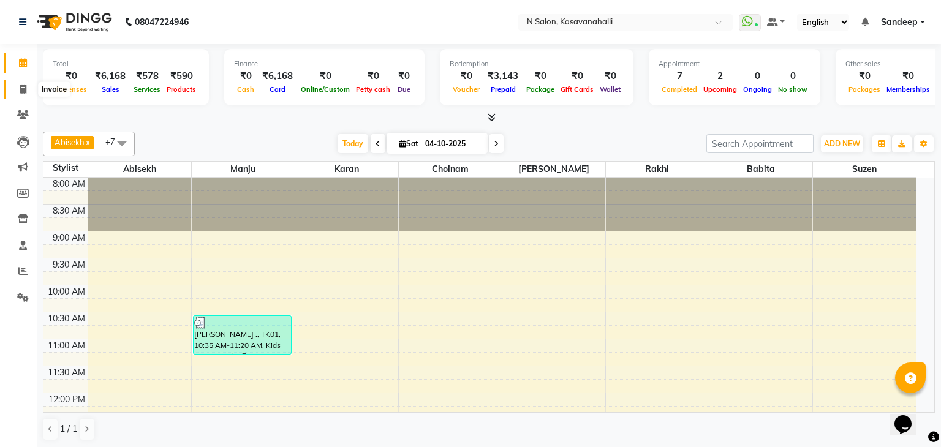
select select "service"
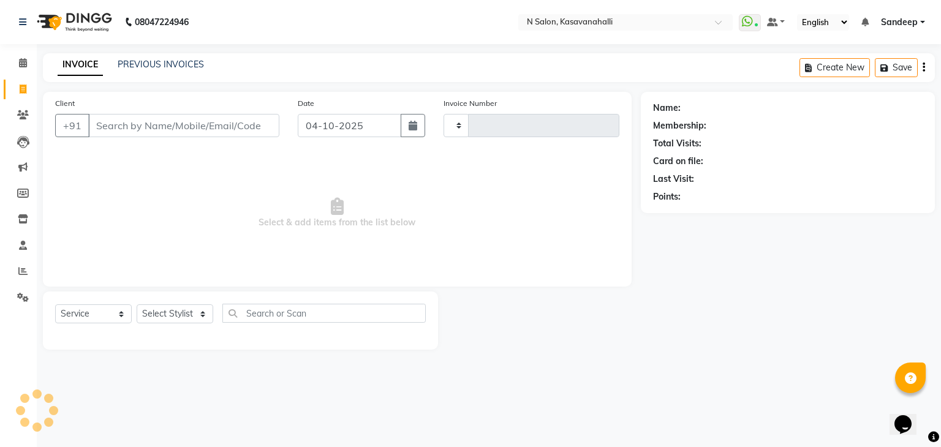
type input "2454"
select select "7111"
click at [147, 71] on div "INVOICE PREVIOUS INVOICES" at bounding box center [131, 65] width 176 height 14
click at [134, 67] on link "PREVIOUS INVOICES" at bounding box center [161, 64] width 86 height 11
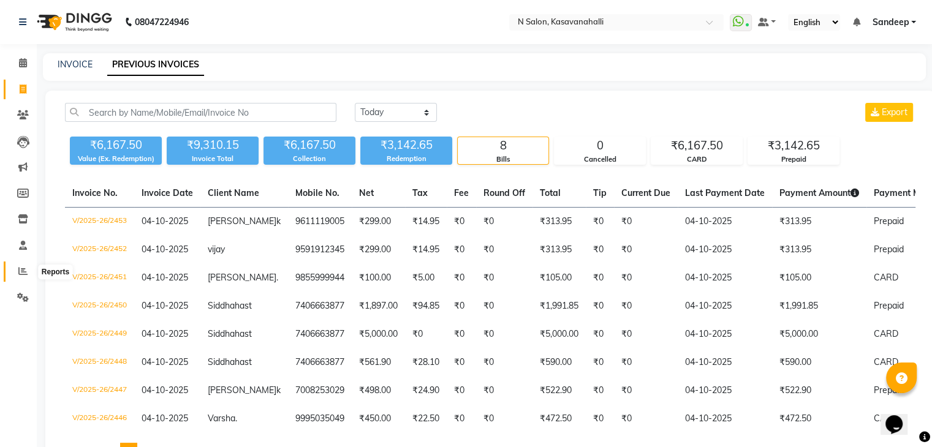
drag, startPoint x: 20, startPoint y: 274, endPoint x: 23, endPoint y: 267, distance: 8.0
click at [18, 273] on icon at bounding box center [22, 271] width 9 height 9
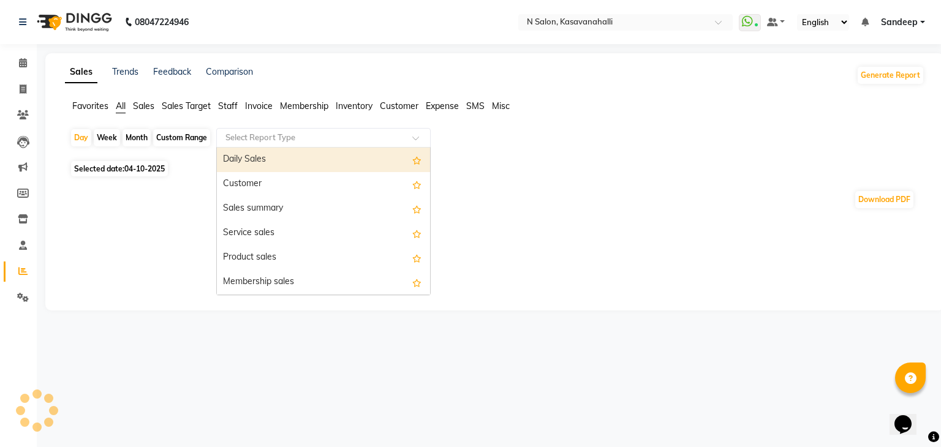
click at [314, 140] on input "text" at bounding box center [311, 138] width 176 height 12
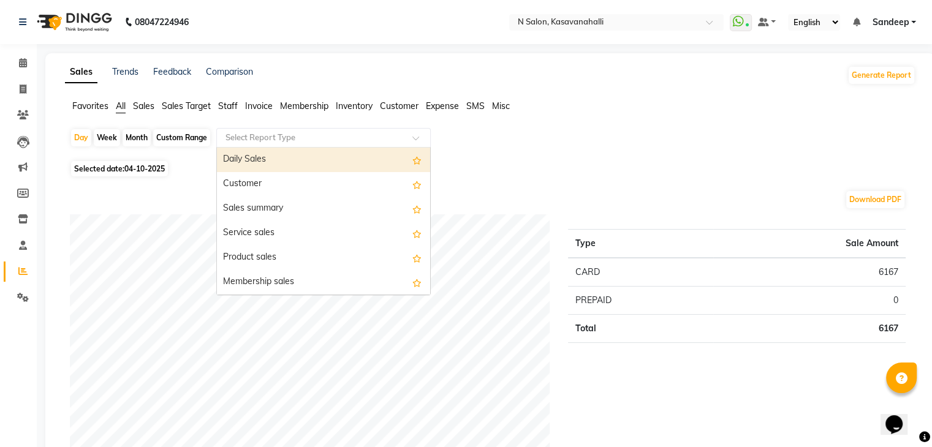
click at [128, 171] on span "04-10-2025" at bounding box center [144, 168] width 40 height 9
select select "10"
select select "2025"
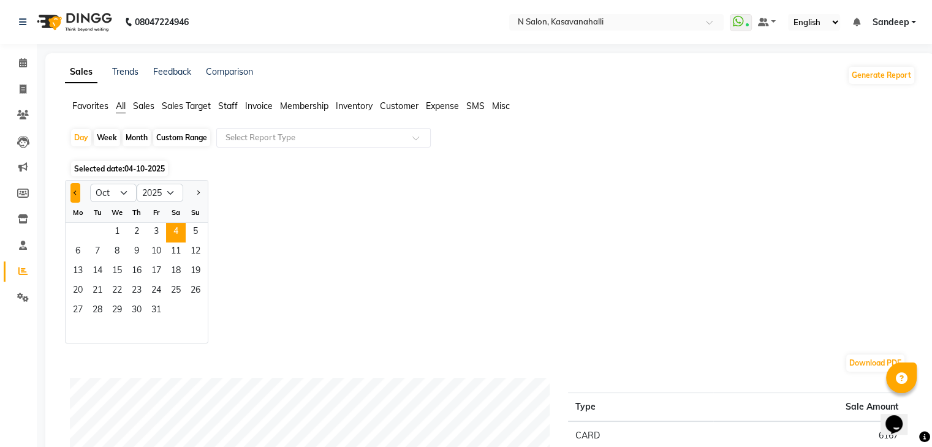
click at [74, 189] on button "Previous month" at bounding box center [75, 193] width 10 height 20
select select "9"
click at [150, 290] on span "26" at bounding box center [156, 292] width 20 height 20
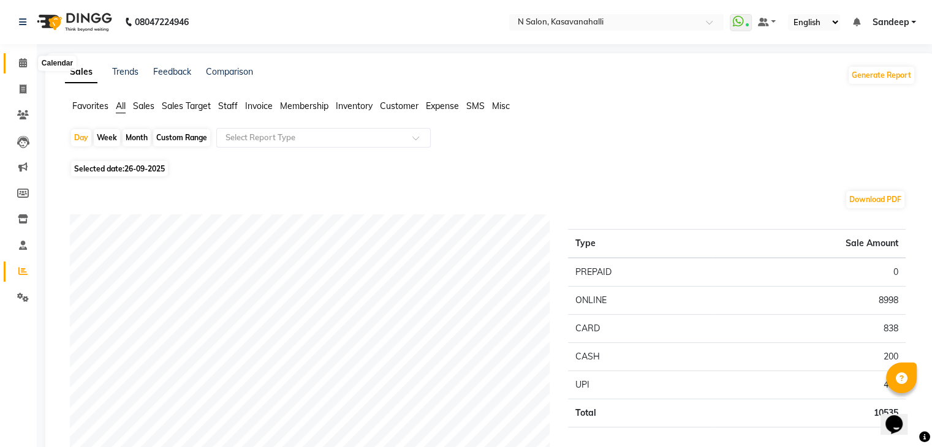
click at [21, 64] on icon at bounding box center [23, 62] width 8 height 9
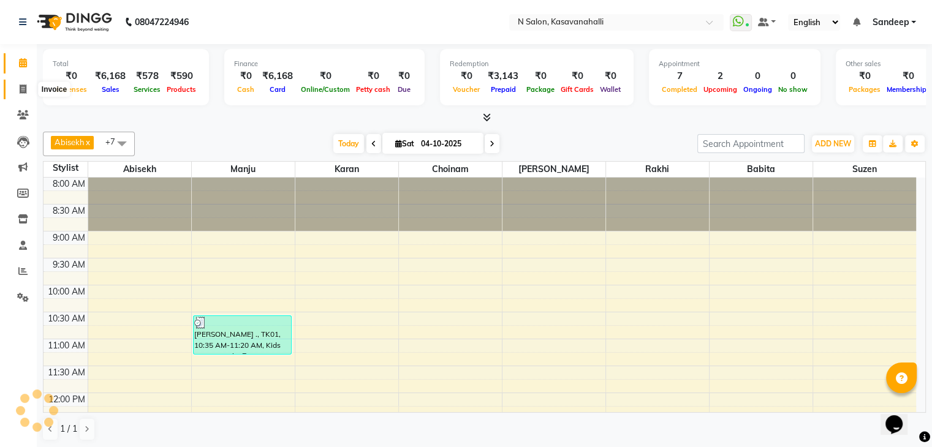
drag, startPoint x: 23, startPoint y: 91, endPoint x: 70, endPoint y: 81, distance: 48.2
click at [25, 91] on icon at bounding box center [23, 89] width 7 height 9
select select "service"
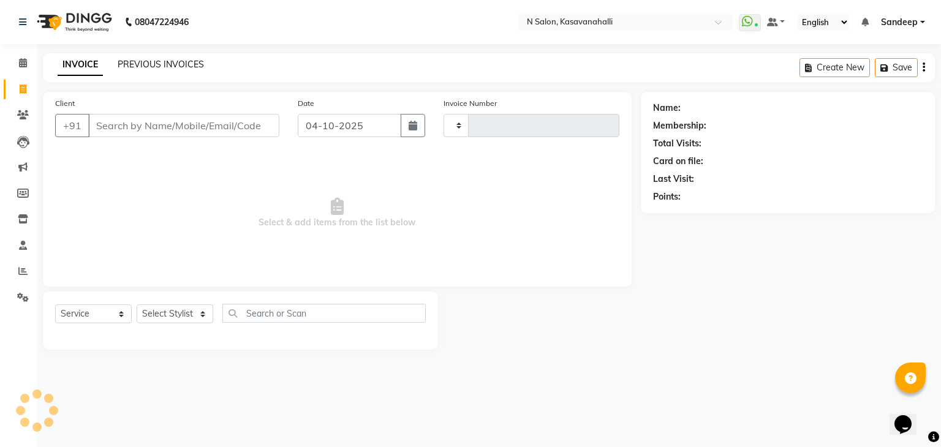
type input "2454"
select select "7111"
click at [157, 64] on link "PREVIOUS INVOICES" at bounding box center [161, 64] width 86 height 11
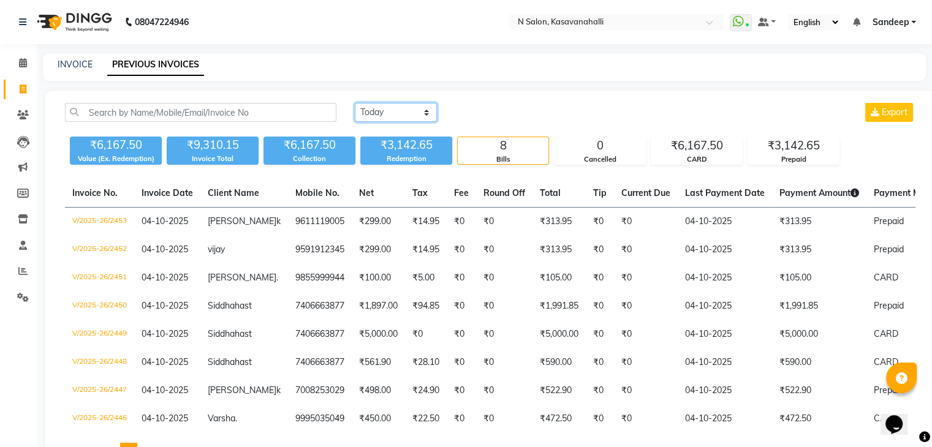
click at [398, 112] on select "Today Yesterday Custom Range" at bounding box center [396, 112] width 82 height 19
select select "range"
click at [355, 103] on select "Today Yesterday Custom Range" at bounding box center [396, 112] width 82 height 19
click at [474, 107] on input "04-10-2025" at bounding box center [496, 112] width 86 height 17
select select "10"
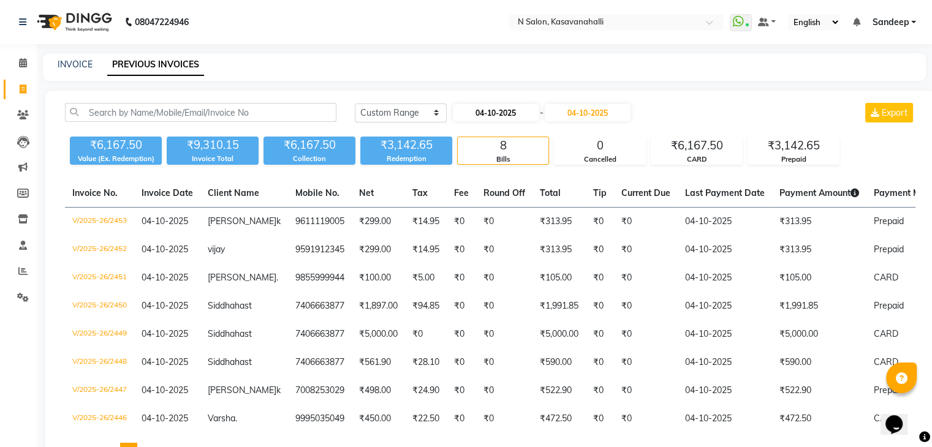
select select "2025"
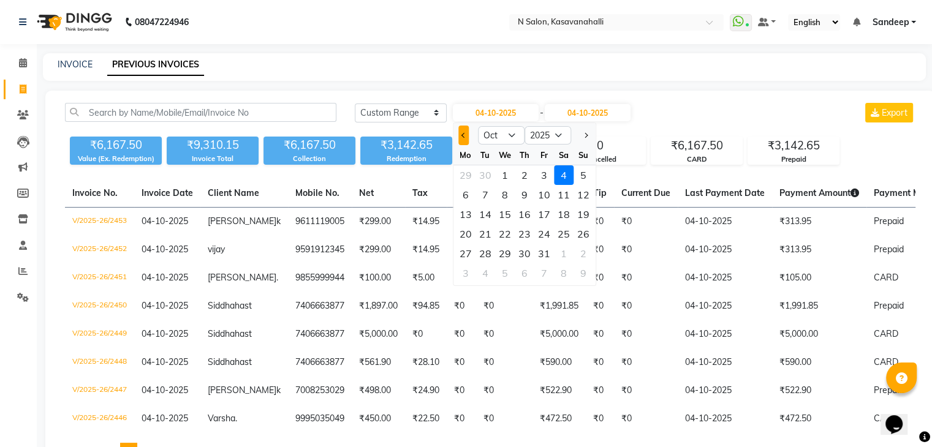
click at [461, 136] on button "Previous month" at bounding box center [463, 136] width 10 height 20
select select "9"
click at [564, 231] on div "27" at bounding box center [564, 234] width 20 height 20
type input "27-09-2025"
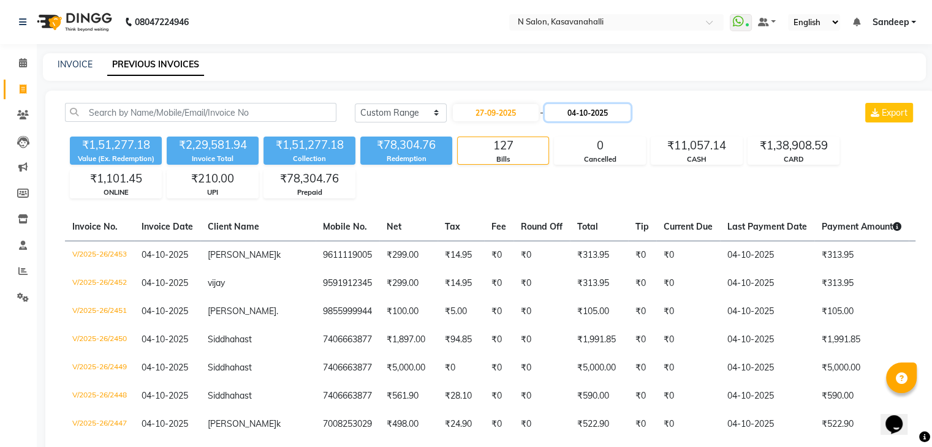
click at [574, 118] on input "04-10-2025" at bounding box center [588, 112] width 86 height 17
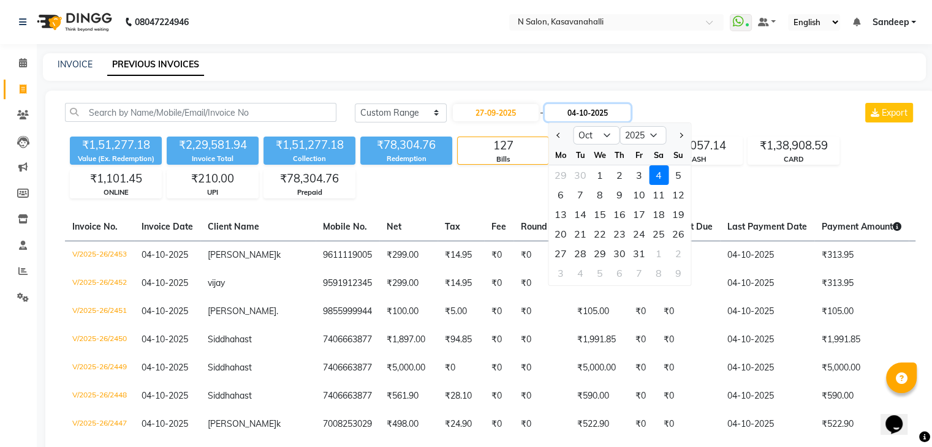
click at [573, 112] on input "04-10-2025" at bounding box center [588, 112] width 86 height 17
click at [673, 138] on div at bounding box center [678, 136] width 25 height 20
click at [586, 119] on input "04-10-2025" at bounding box center [588, 112] width 86 height 17
click at [561, 138] on button "Previous month" at bounding box center [558, 136] width 10 height 20
select select "9"
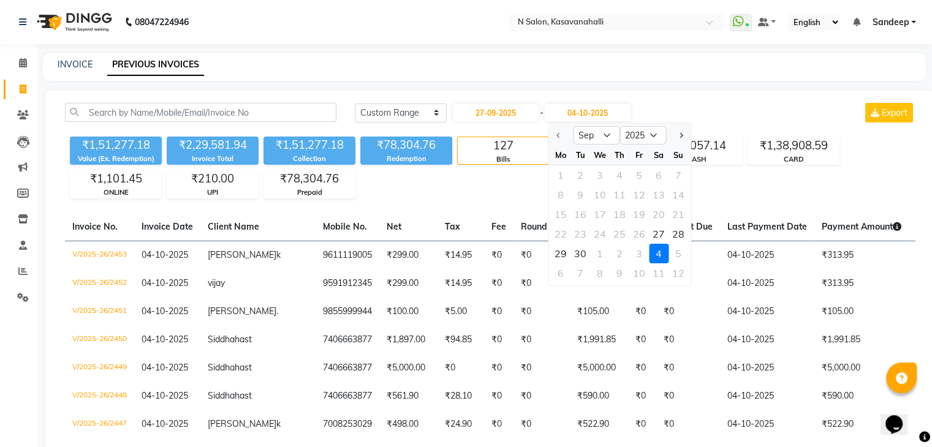
click at [561, 127] on div at bounding box center [560, 136] width 25 height 20
click at [654, 236] on div "27" at bounding box center [659, 234] width 20 height 20
type input "27-09-2025"
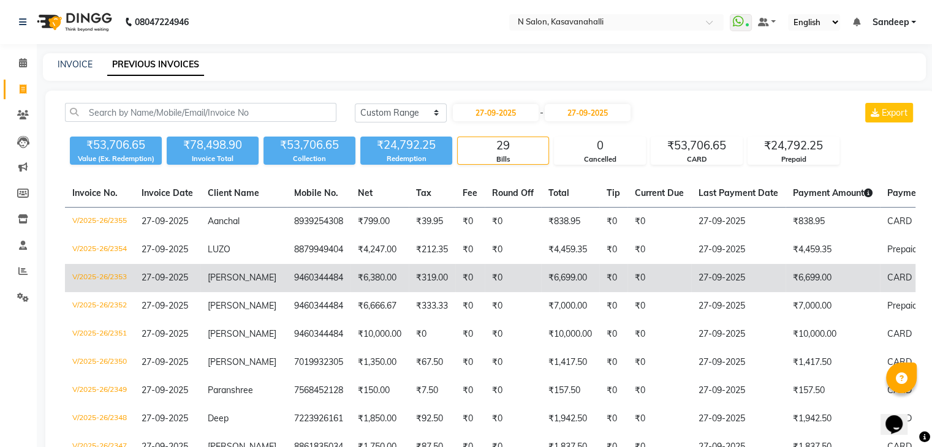
click at [160, 277] on span "27-09-2025" at bounding box center [165, 277] width 47 height 11
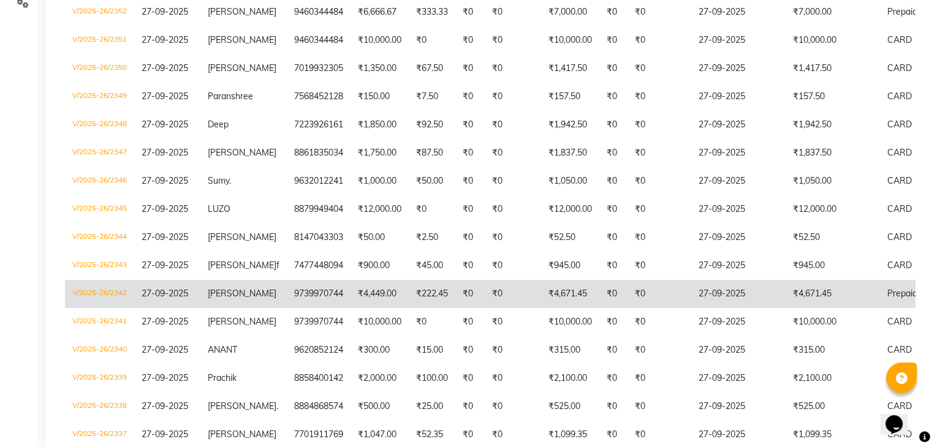
scroll to position [306, 0]
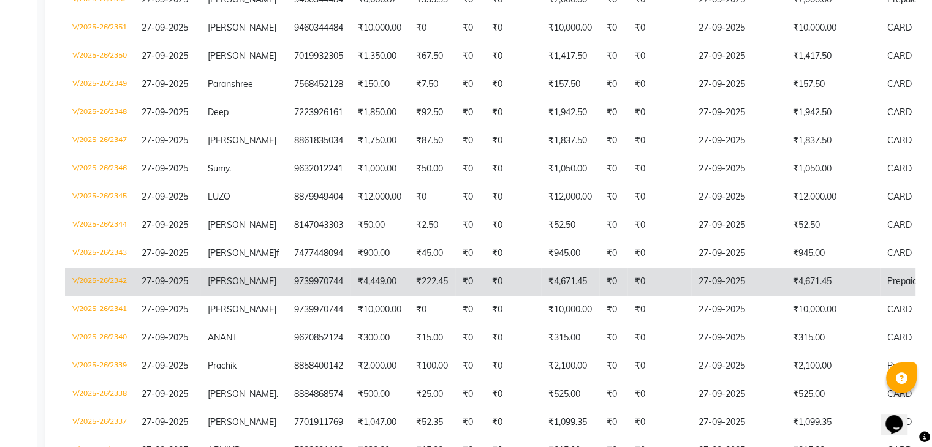
click at [485, 287] on td "₹0" at bounding box center [513, 282] width 56 height 28
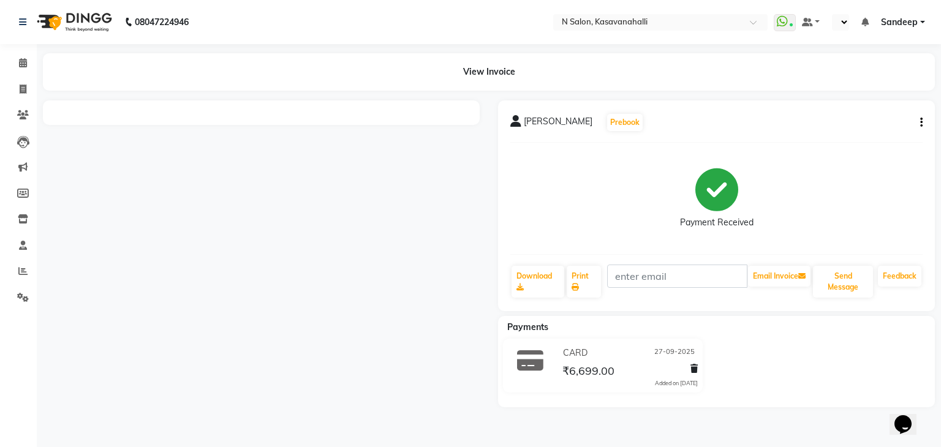
select select "en"
click at [919, 121] on button "button" at bounding box center [918, 122] width 7 height 13
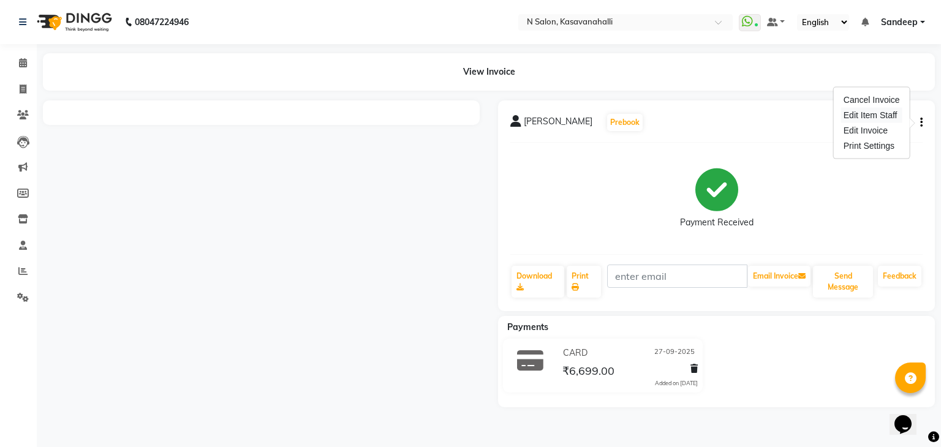
click at [863, 116] on div "Edit Item Staff" at bounding box center [871, 115] width 61 height 15
select select
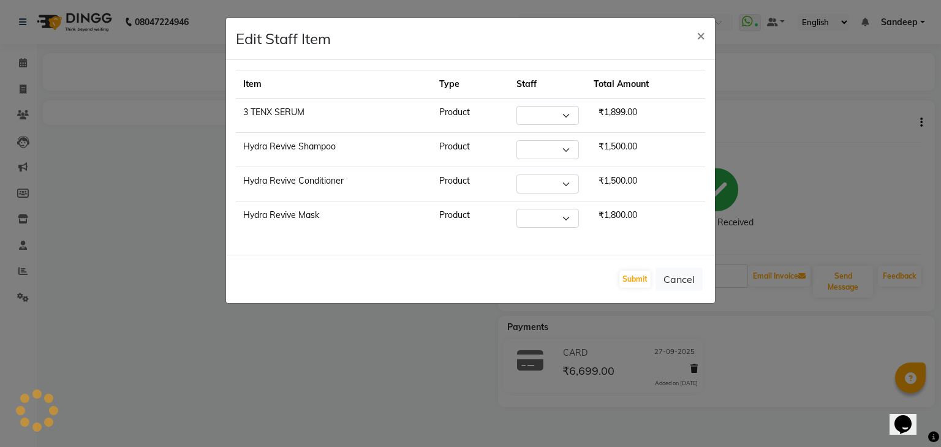
select select "75765"
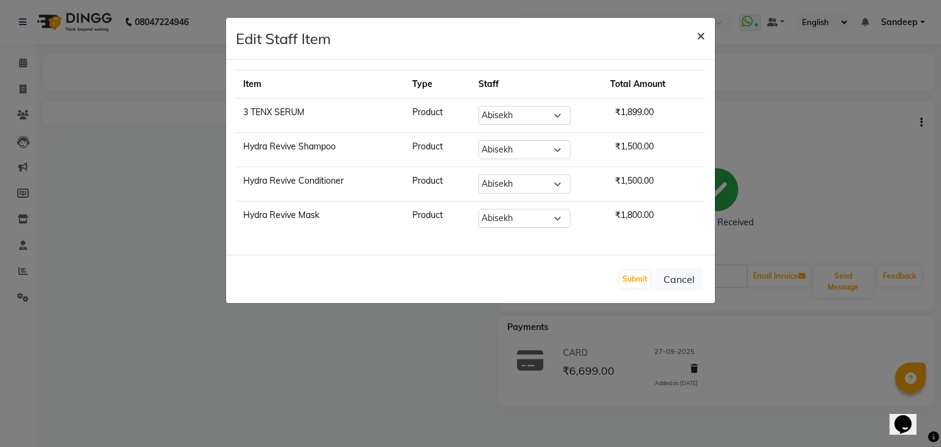
drag, startPoint x: 698, startPoint y: 44, endPoint x: 696, endPoint y: 37, distance: 7.2
click at [698, 44] on button "×" at bounding box center [701, 35] width 28 height 34
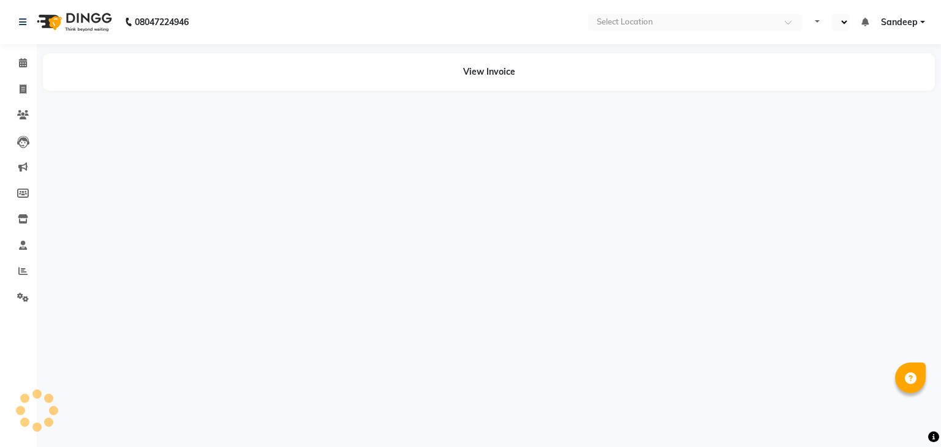
select select "en"
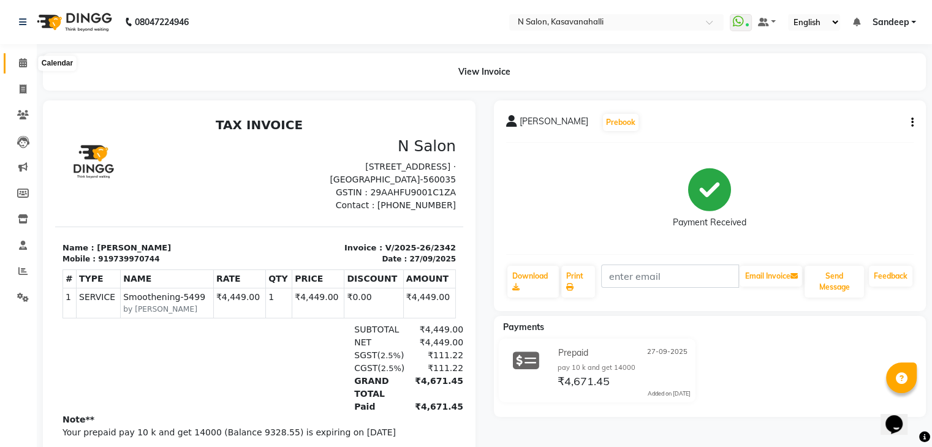
click at [22, 69] on span at bounding box center [22, 63] width 21 height 14
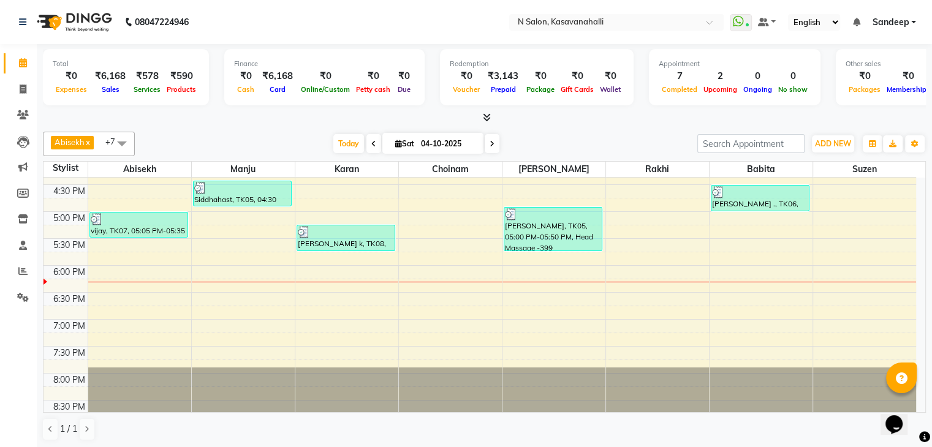
scroll to position [459, 0]
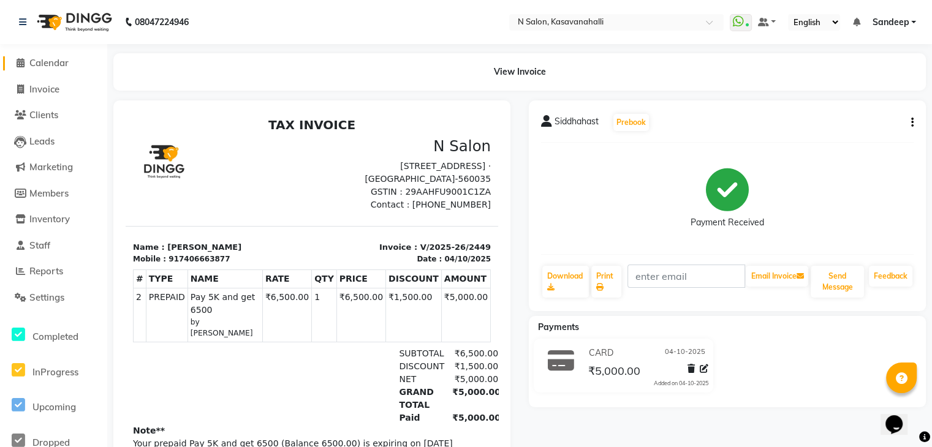
click at [65, 64] on span "Calendar" at bounding box center [48, 63] width 39 height 12
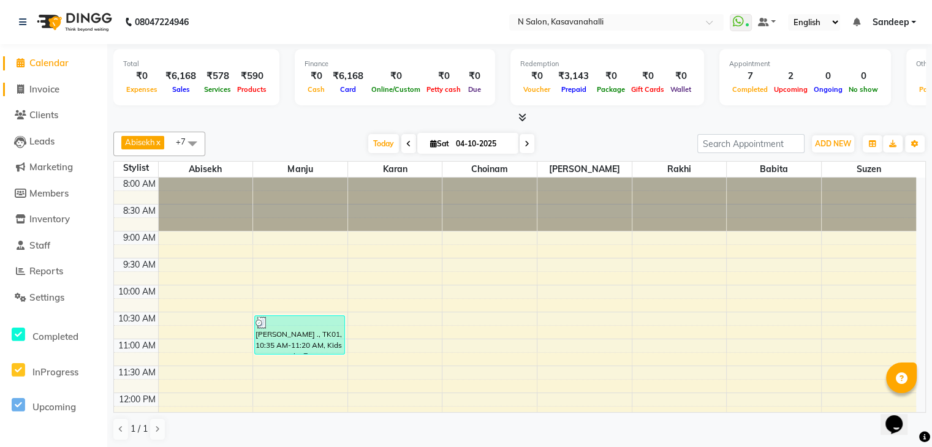
click at [48, 91] on span "Invoice" at bounding box center [44, 89] width 30 height 12
select select "service"
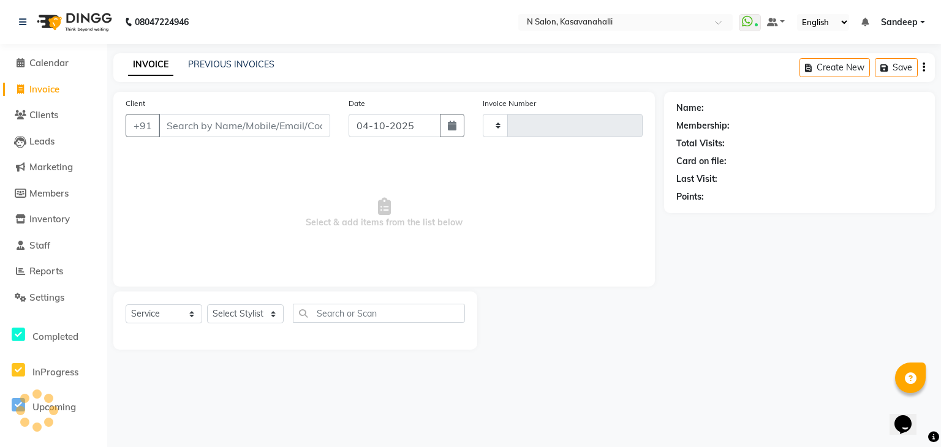
type input "2454"
select select "7111"
drag, startPoint x: 229, startPoint y: 324, endPoint x: 230, endPoint y: 317, distance: 7.0
click at [229, 324] on select "Select Stylist Abisekh [PERSON_NAME] [PERSON_NAME] Owner [PERSON_NAME] [PERSON_…" at bounding box center [245, 314] width 77 height 19
select select "93671"
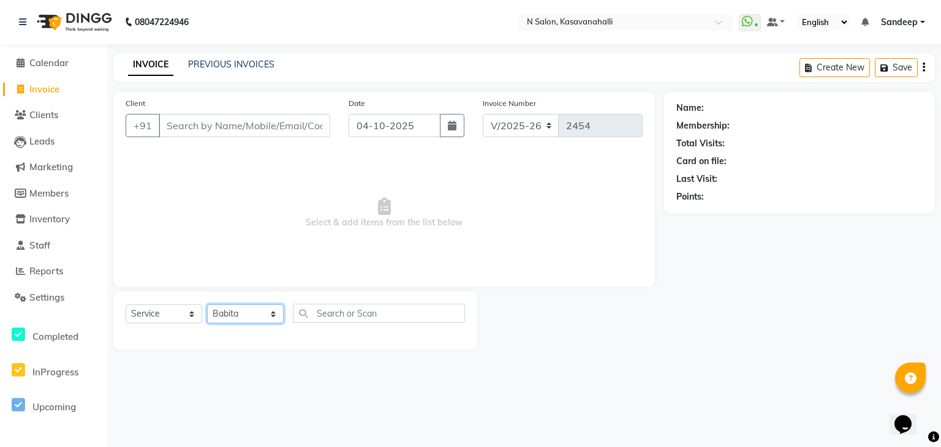
click at [207, 305] on select "Select Stylist Abisekh [PERSON_NAME] [PERSON_NAME] Owner [PERSON_NAME] [PERSON_…" at bounding box center [245, 314] width 77 height 19
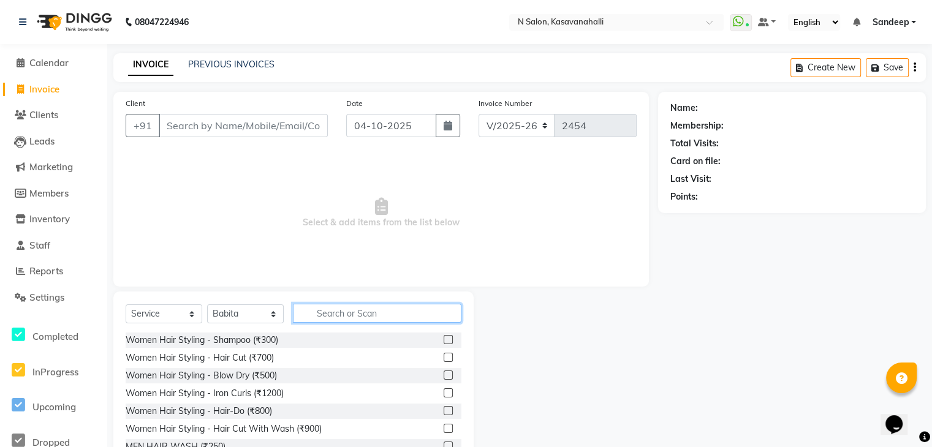
click at [358, 308] on input "text" at bounding box center [377, 313] width 168 height 19
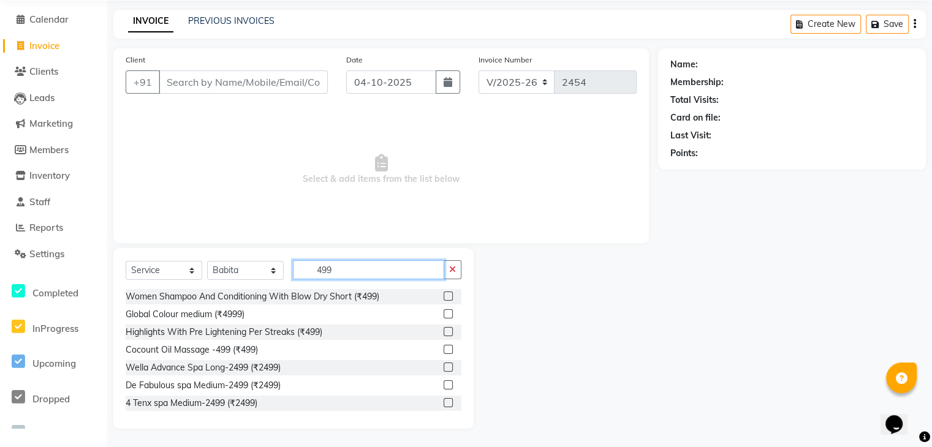
click at [365, 261] on input "499" at bounding box center [368, 269] width 151 height 19
type input "4"
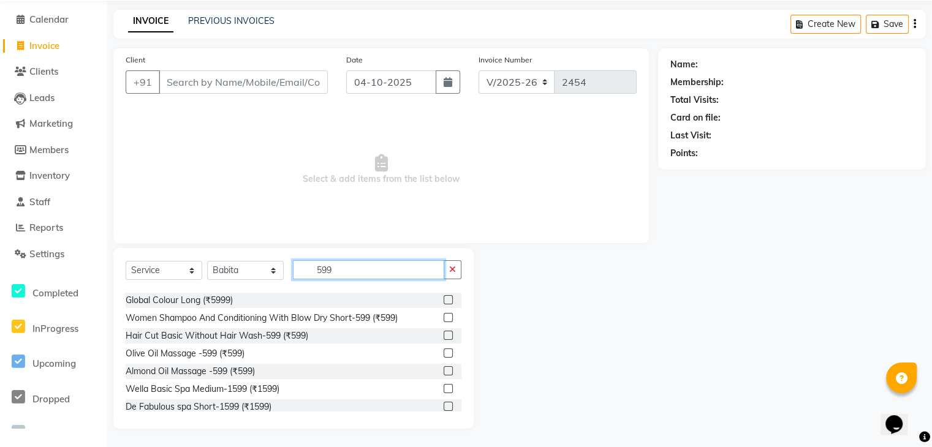
scroll to position [61, 0]
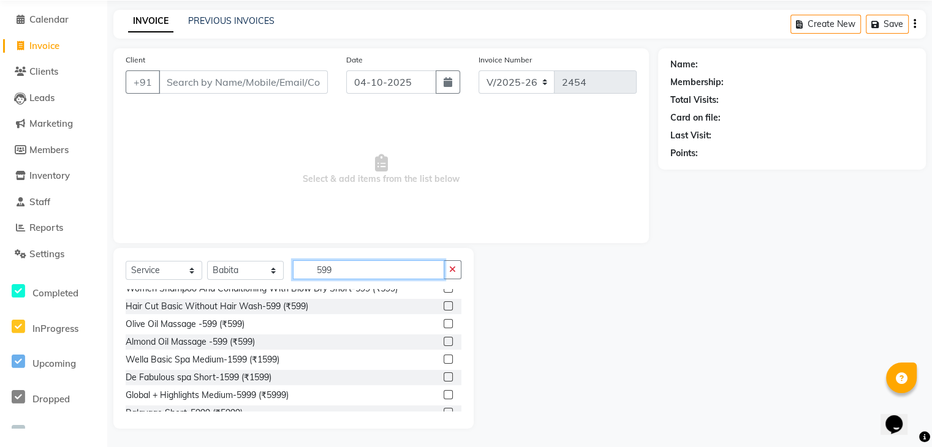
type input "599"
click at [444, 325] on label at bounding box center [448, 323] width 9 height 9
click at [444, 325] on input "checkbox" at bounding box center [448, 324] width 8 height 8
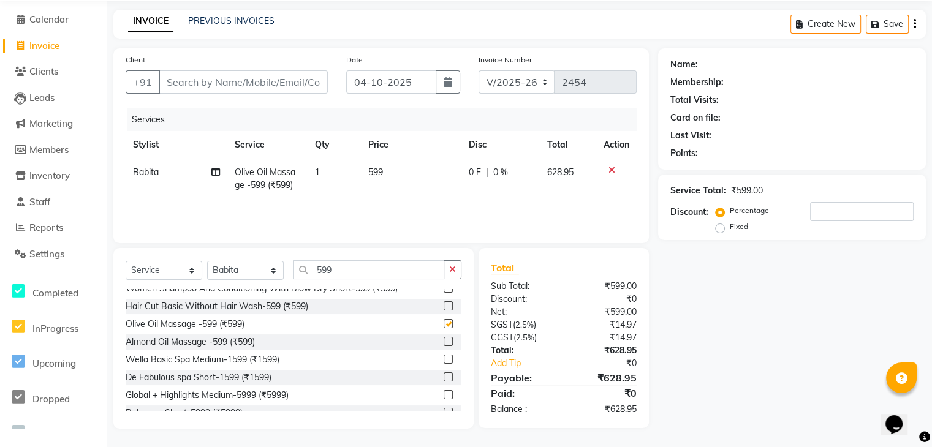
checkbox input "false"
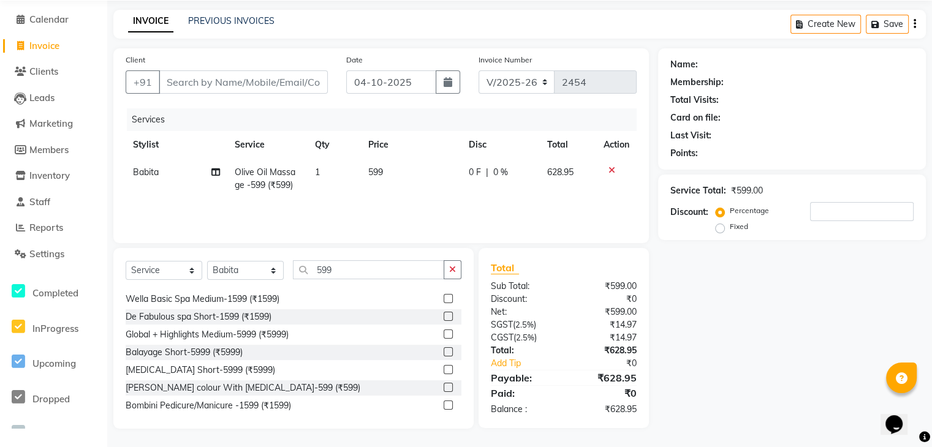
scroll to position [123, 0]
click at [369, 274] on input "599" at bounding box center [368, 269] width 151 height 19
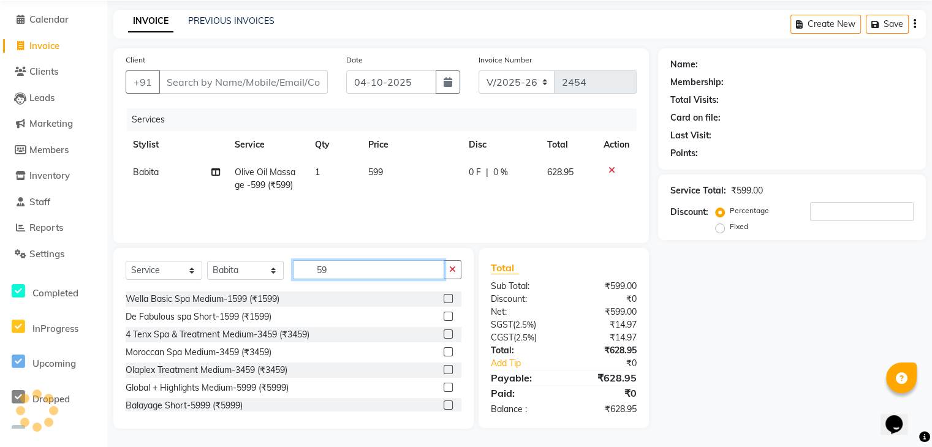
type input "5"
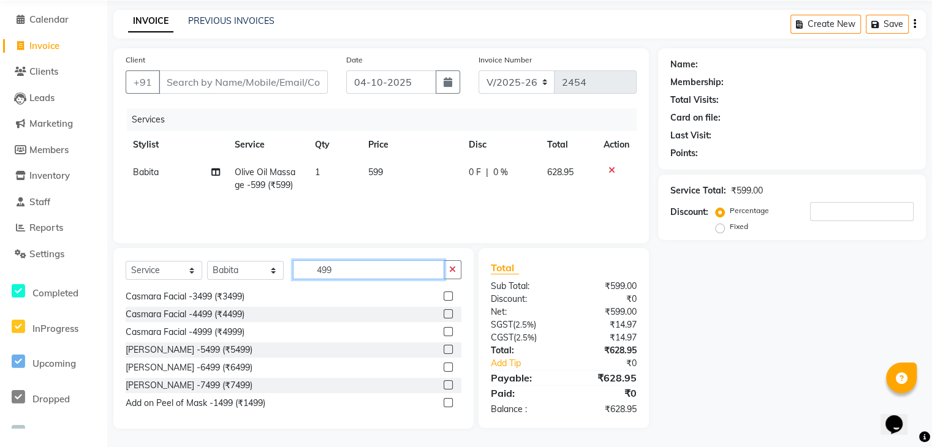
scroll to position [375, 0]
click at [404, 278] on input "499" at bounding box center [368, 269] width 151 height 19
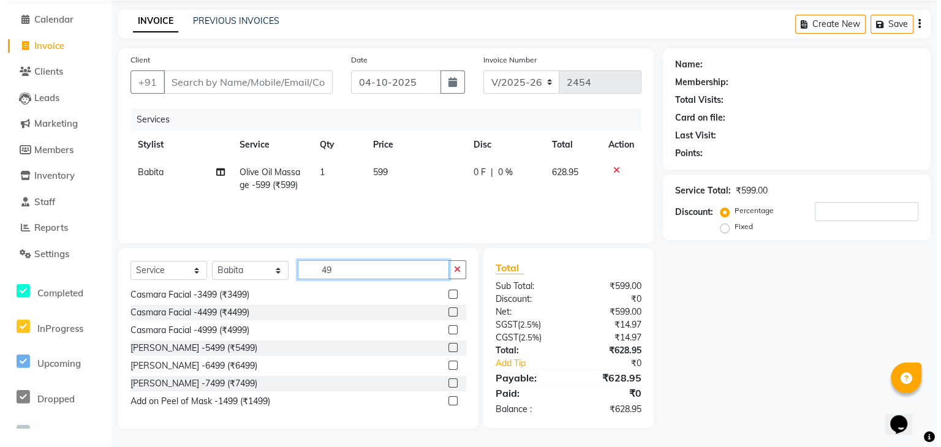
scroll to position [765, 0]
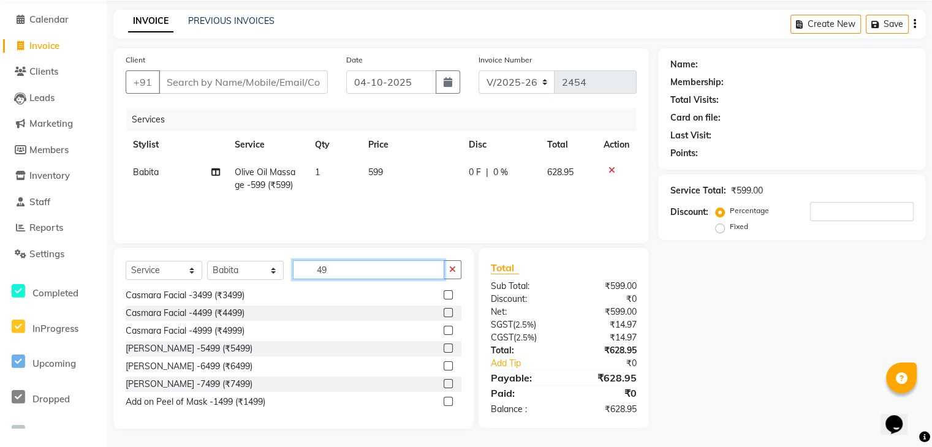
type input "4"
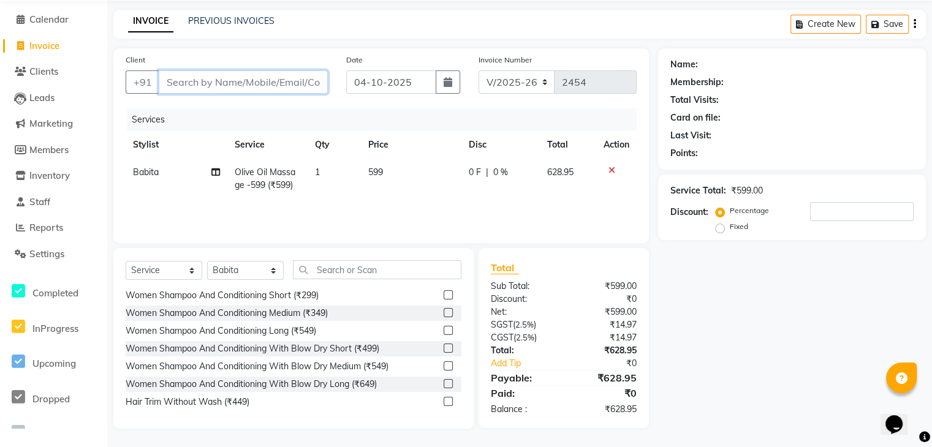
click at [299, 81] on input "Client" at bounding box center [243, 81] width 169 height 23
type input "9"
type input "0"
type input "9845134730"
click at [286, 79] on span "Add Client" at bounding box center [296, 82] width 48 height 12
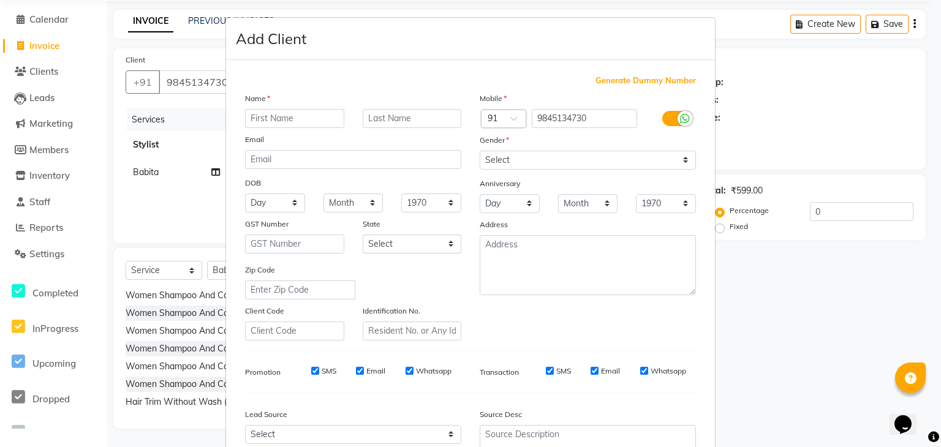
click at [269, 123] on input "text" at bounding box center [294, 118] width 99 height 19
type input "[PERSON_NAME]"
click at [581, 161] on select "Select [DEMOGRAPHIC_DATA] [DEMOGRAPHIC_DATA] Other Prefer Not To Say" at bounding box center [588, 160] width 216 height 19
select select "[DEMOGRAPHIC_DATA]"
click at [480, 151] on select "Select [DEMOGRAPHIC_DATA] [DEMOGRAPHIC_DATA] Other Prefer Not To Say" at bounding box center [588, 160] width 216 height 19
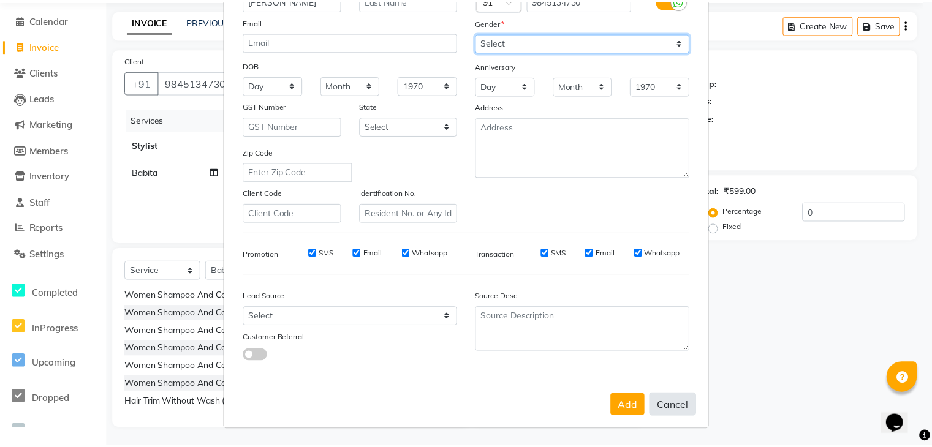
scroll to position [124, 0]
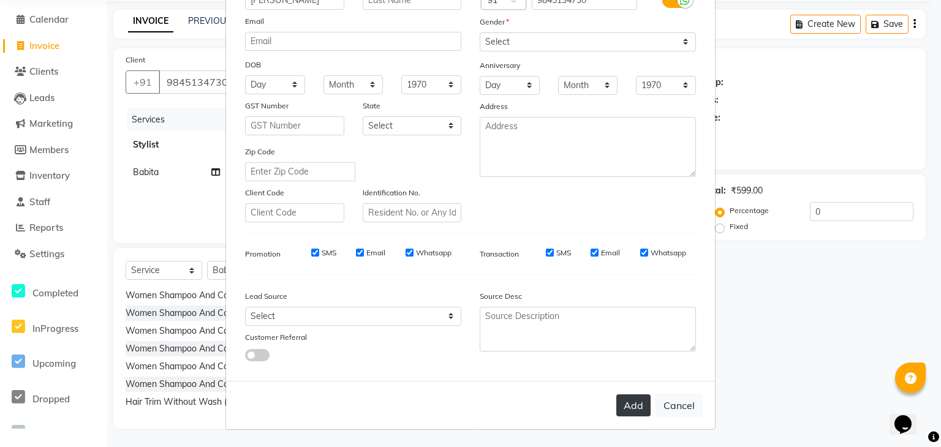
click at [640, 404] on button "Add" at bounding box center [633, 406] width 34 height 22
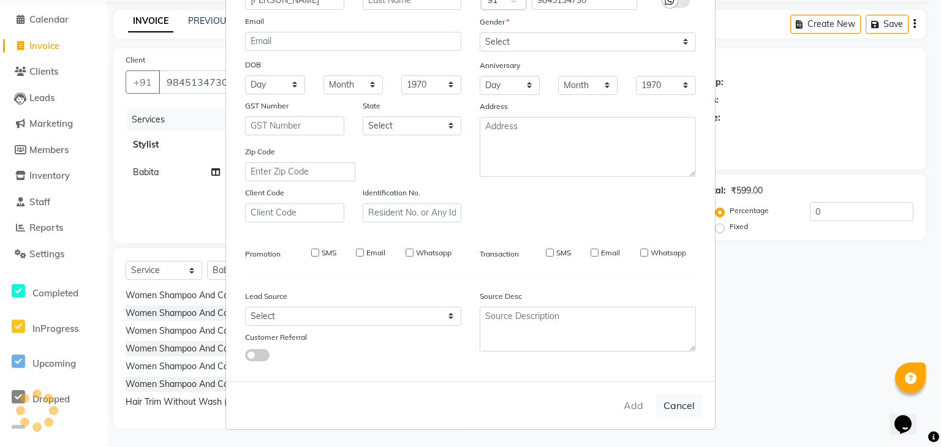
select select
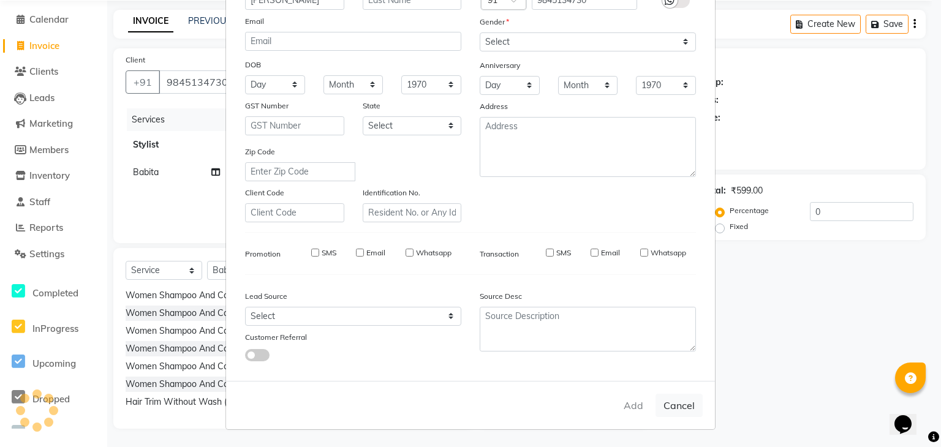
select select
checkbox input "false"
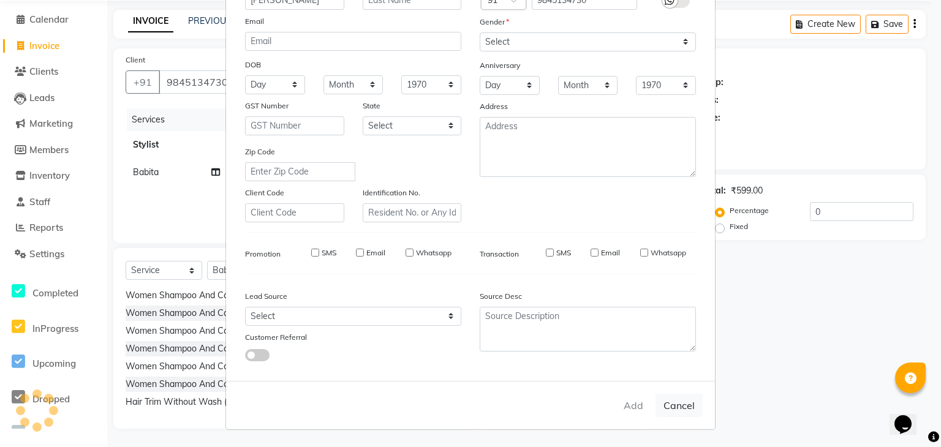
checkbox input "false"
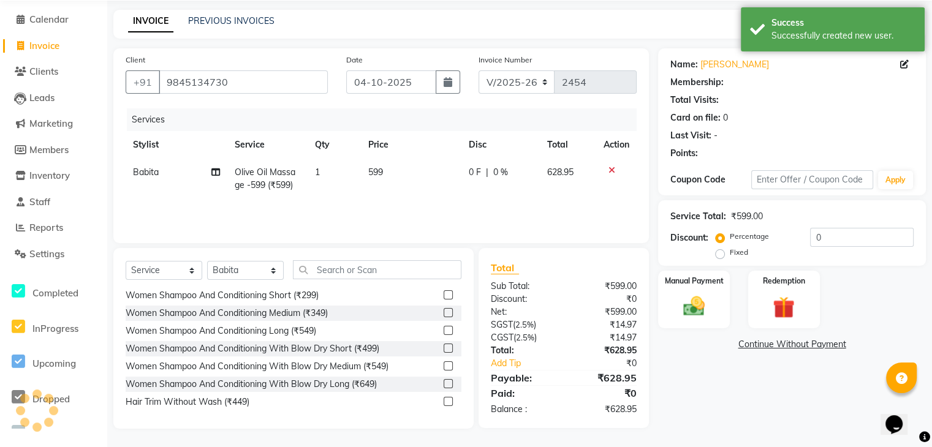
select select "1: Object"
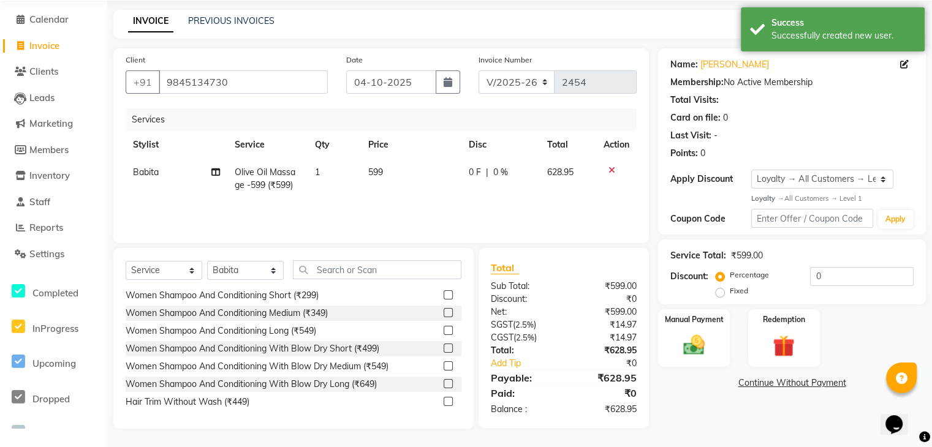
click at [385, 172] on td "599" at bounding box center [411, 179] width 100 height 40
select select "93671"
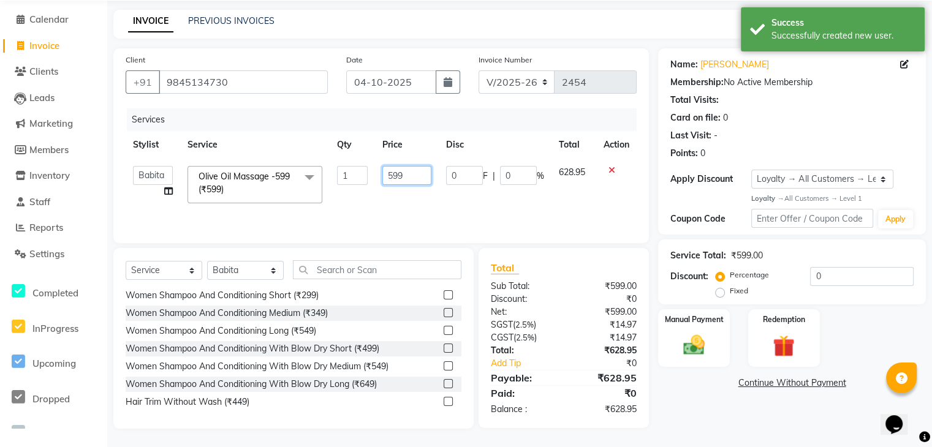
click at [406, 173] on input "599" at bounding box center [406, 175] width 49 height 19
type input "5"
type input "499"
click at [533, 202] on div "Services Stylist Service Qty Price Disc Total Action Abisekh [PERSON_NAME] [PER…" at bounding box center [381, 169] width 511 height 123
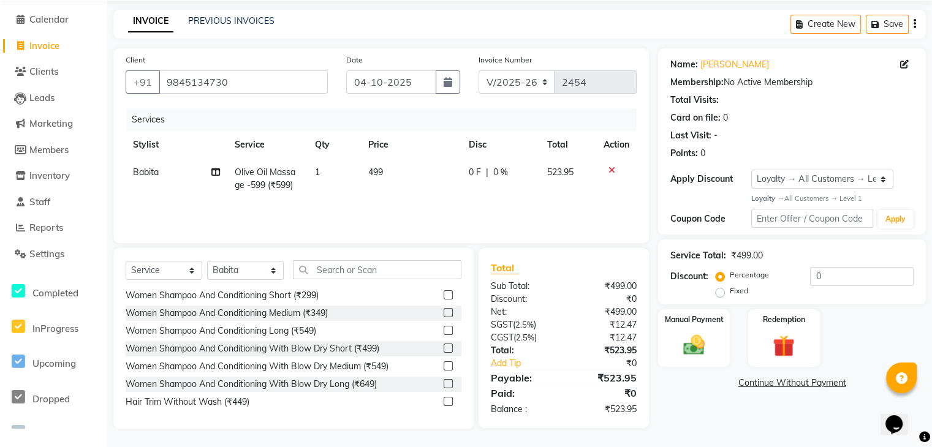
click at [382, 172] on span "499" at bounding box center [375, 172] width 15 height 11
select select "93671"
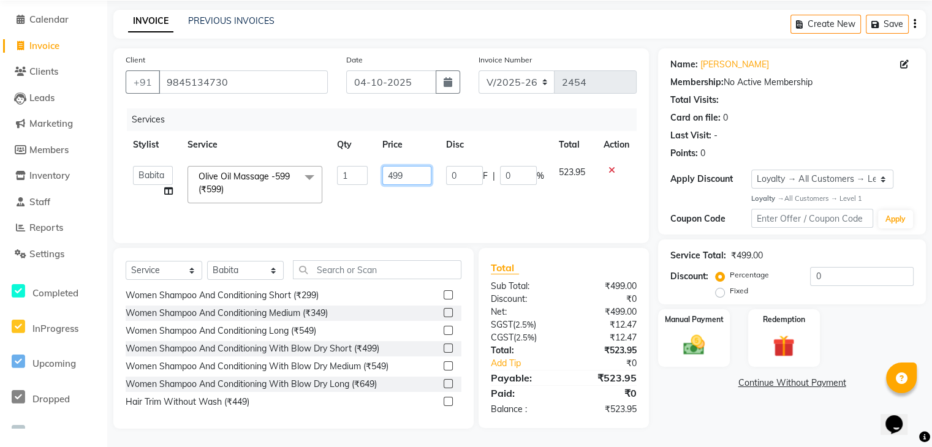
click at [409, 172] on input "499" at bounding box center [406, 175] width 49 height 19
type input "4"
type input "500"
click at [570, 190] on td "523.95" at bounding box center [573, 185] width 45 height 52
select select "93671"
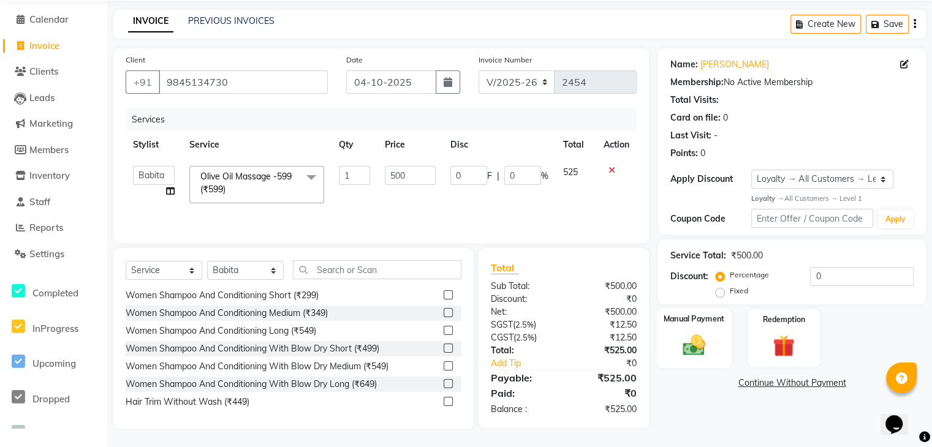
click at [705, 346] on img at bounding box center [693, 346] width 37 height 26
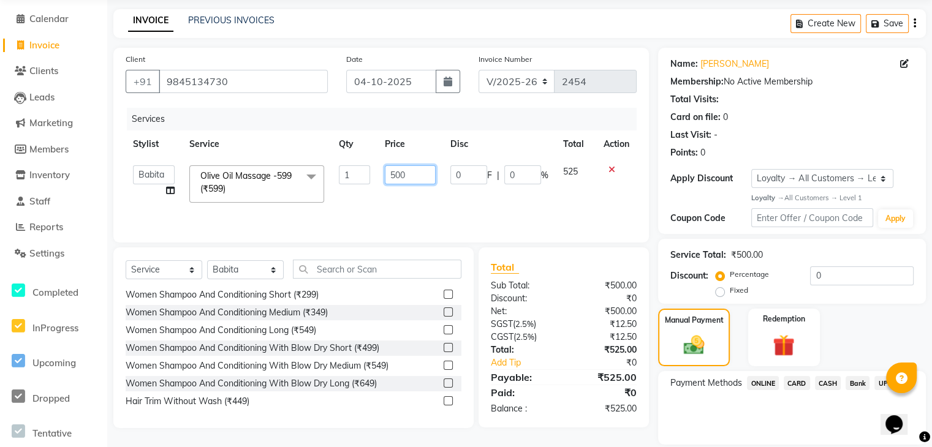
click at [416, 174] on input "500" at bounding box center [410, 174] width 51 height 19
type input "5"
type input "49"
type input "499"
click at [458, 195] on tr "Abisekh [PERSON_NAME] [PERSON_NAME] Manju Owner [PERSON_NAME] Rakhi [PERSON_NAM…" at bounding box center [381, 184] width 511 height 52
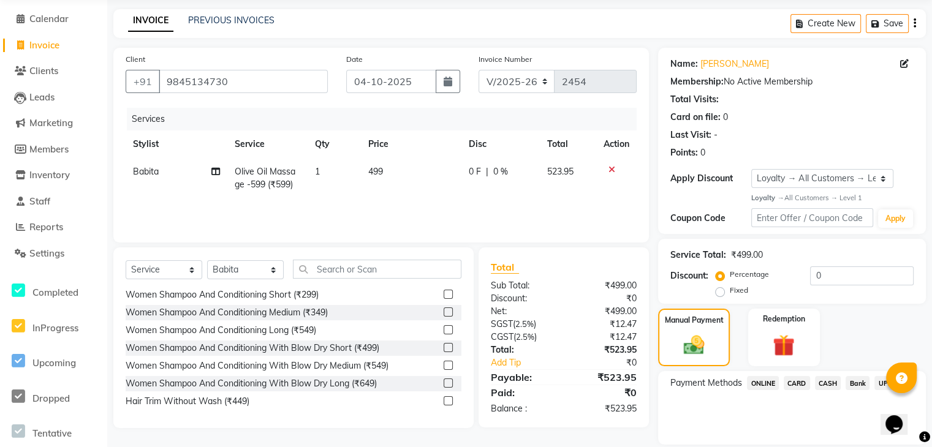
click at [803, 381] on span "CARD" at bounding box center [797, 383] width 26 height 14
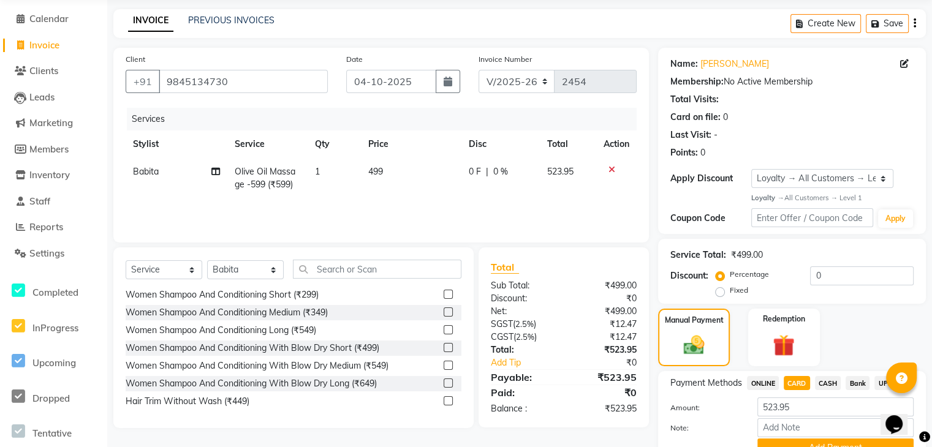
scroll to position [105, 0]
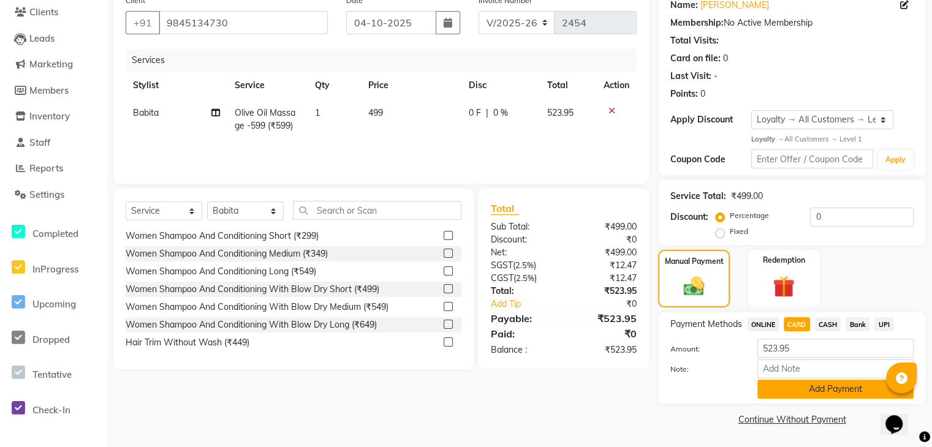
click at [816, 388] on button "Add Payment" at bounding box center [835, 389] width 156 height 19
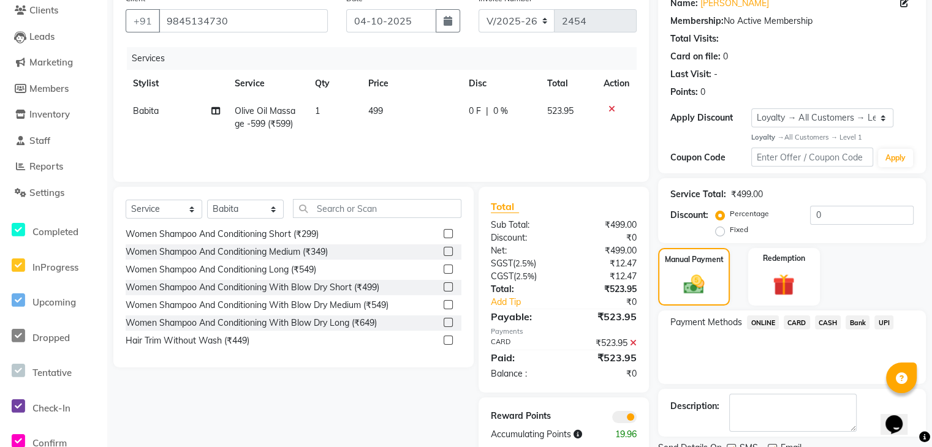
scroll to position [154, 0]
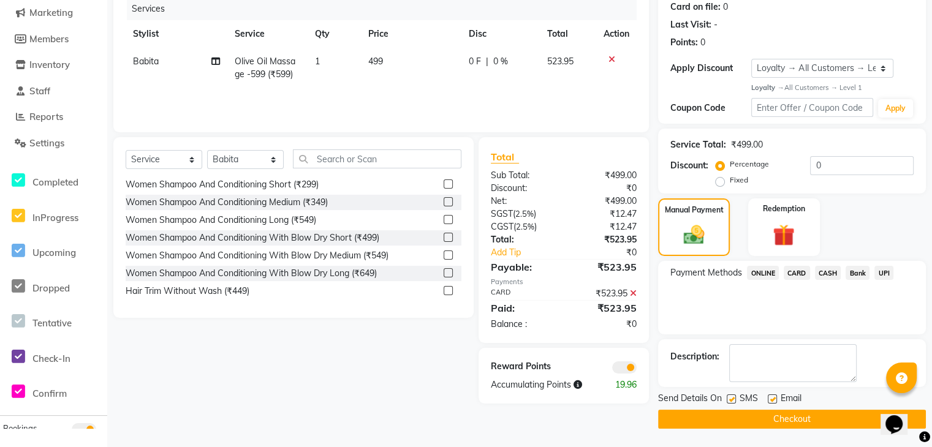
click at [800, 424] on button "Checkout" at bounding box center [792, 419] width 268 height 19
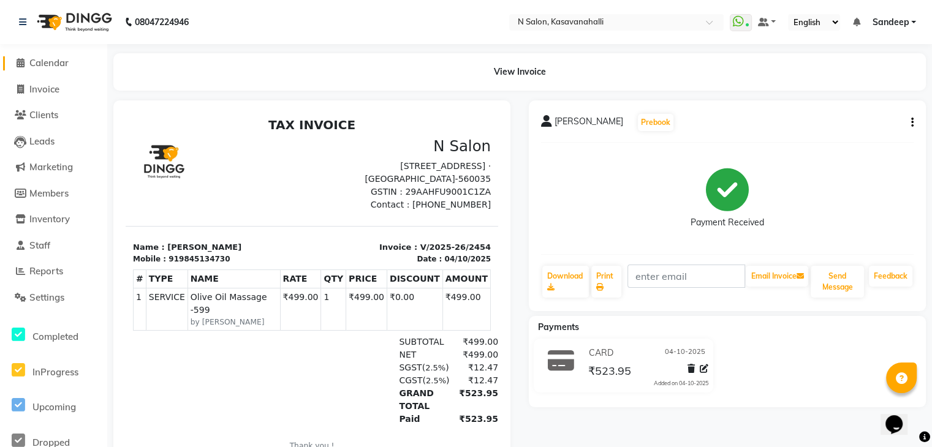
click at [56, 63] on span "Calendar" at bounding box center [48, 63] width 39 height 12
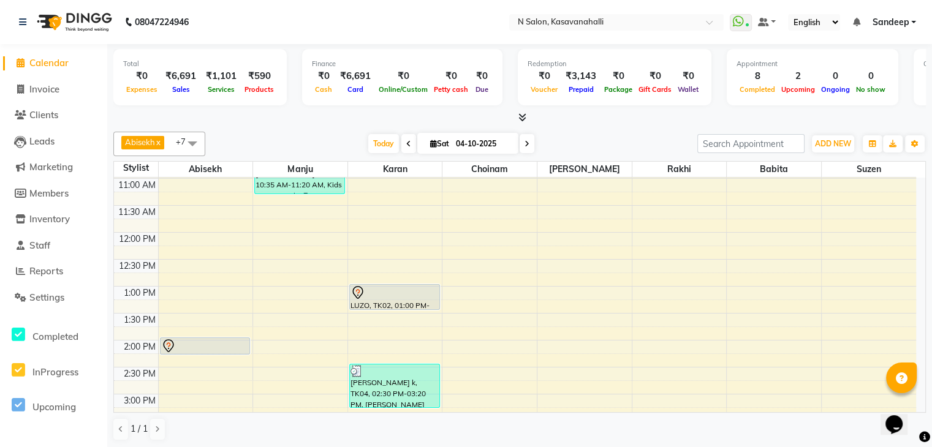
scroll to position [459, 0]
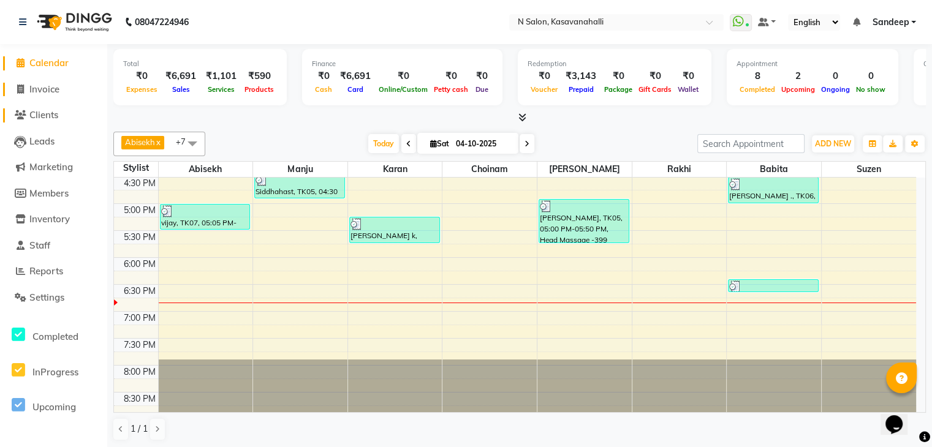
drag, startPoint x: 41, startPoint y: 91, endPoint x: 50, endPoint y: 112, distance: 22.5
click at [41, 91] on span "Invoice" at bounding box center [44, 89] width 30 height 12
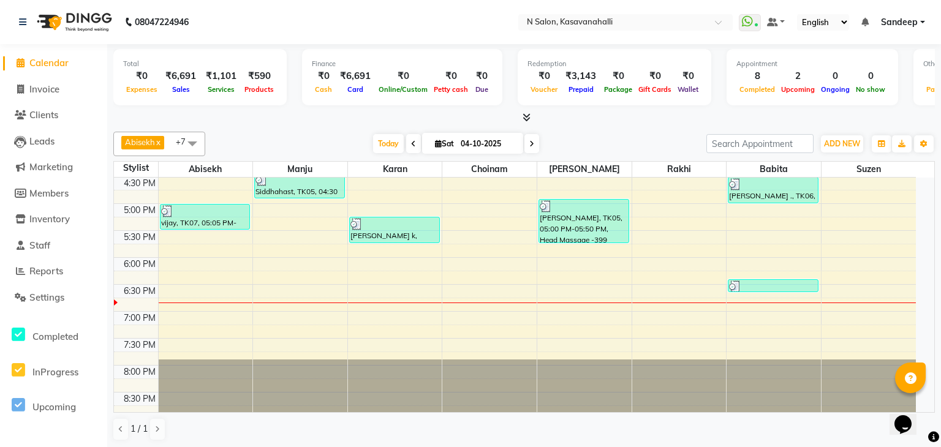
select select "service"
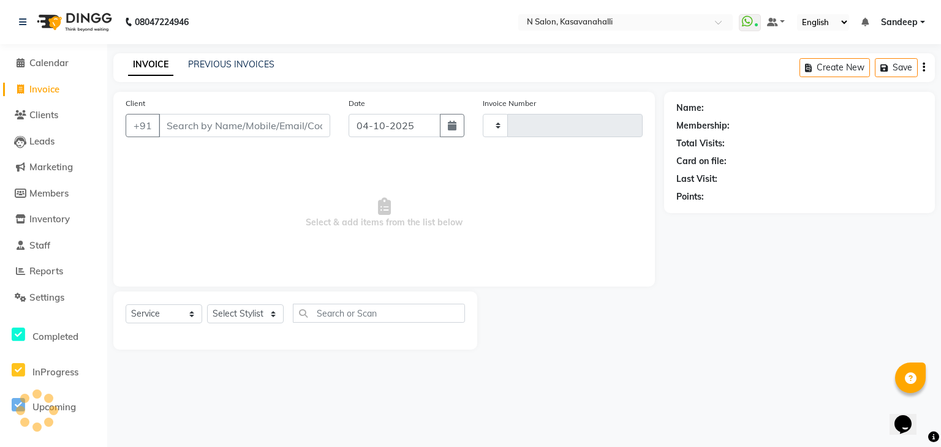
type input "2455"
select select "7111"
click at [228, 314] on select "Select Stylist" at bounding box center [245, 314] width 77 height 19
select select "75765"
click at [207, 305] on select "Select Stylist Abisekh [PERSON_NAME] [PERSON_NAME] Owner [PERSON_NAME] [PERSON_…" at bounding box center [245, 314] width 77 height 19
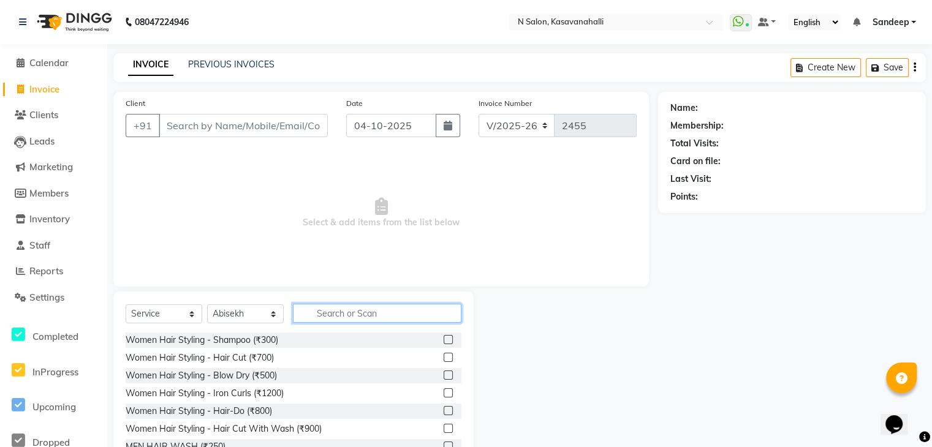
click at [358, 312] on input "text" at bounding box center [377, 313] width 168 height 19
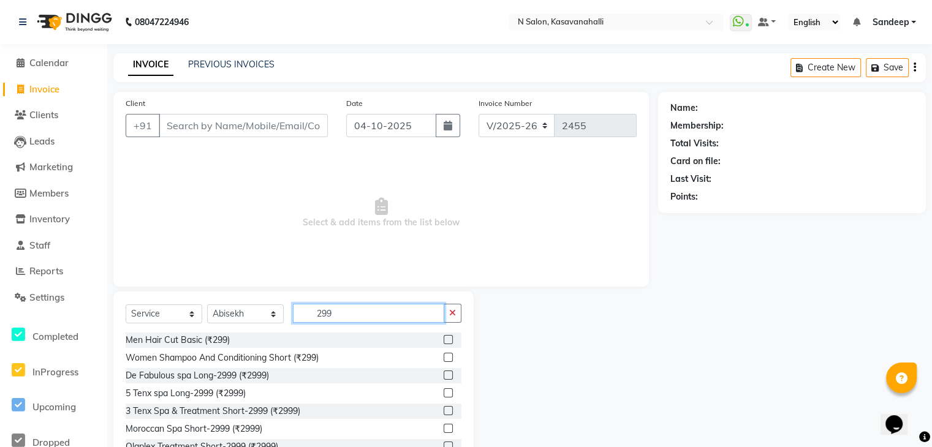
type input "299"
drag, startPoint x: 438, startPoint y: 343, endPoint x: 436, endPoint y: 352, distance: 10.1
click at [444, 343] on label at bounding box center [448, 339] width 9 height 9
click at [444, 343] on input "checkbox" at bounding box center [448, 340] width 8 height 8
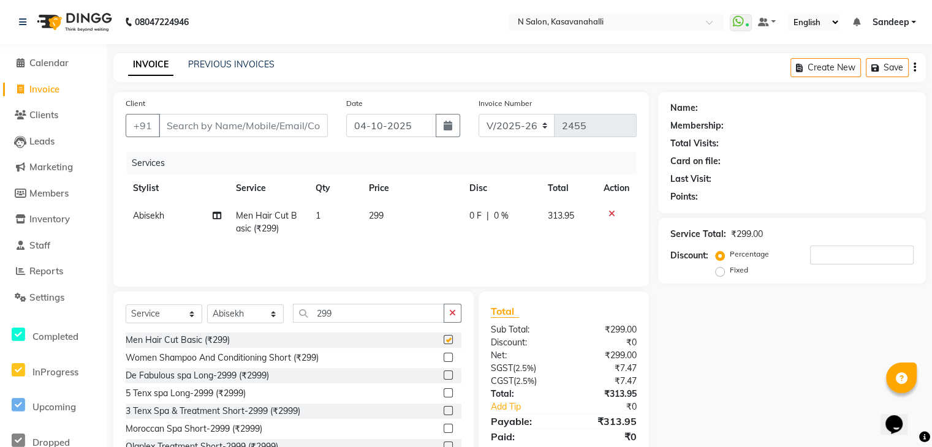
checkbox input "false"
click at [382, 219] on span "299" at bounding box center [376, 215] width 15 height 11
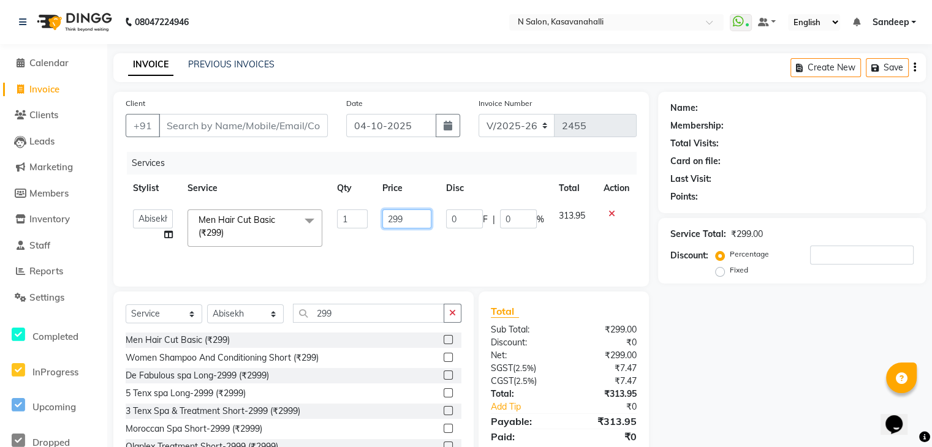
click at [414, 219] on input "299" at bounding box center [406, 219] width 49 height 19
type input "2"
type input "300"
click at [573, 243] on div "Services Stylist Service Qty Price Disc Total Action Abisekh [PERSON_NAME] [PER…" at bounding box center [381, 213] width 511 height 123
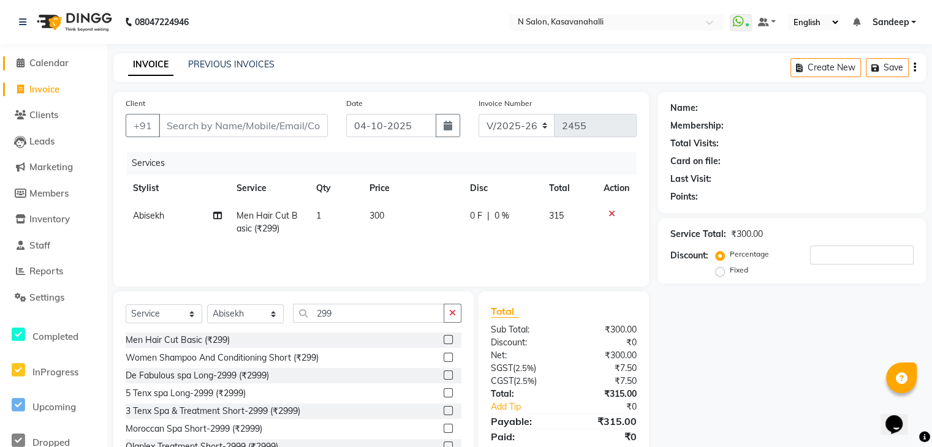
click at [36, 64] on span "Calendar" at bounding box center [48, 63] width 39 height 12
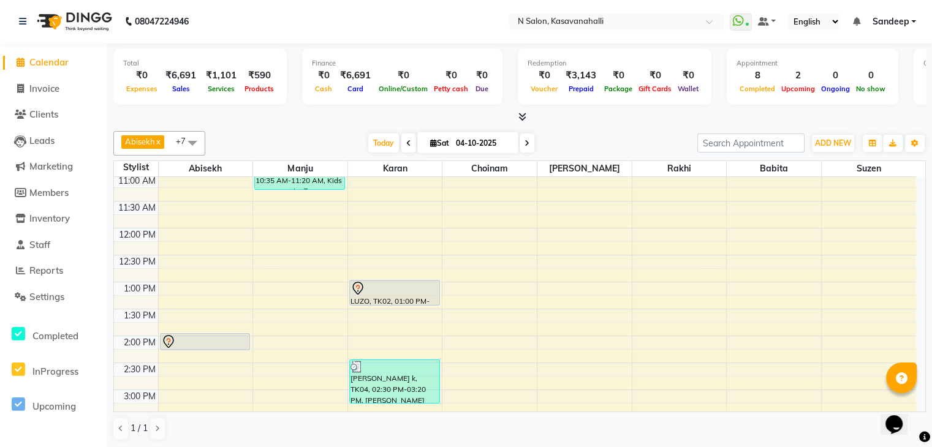
scroll to position [459, 0]
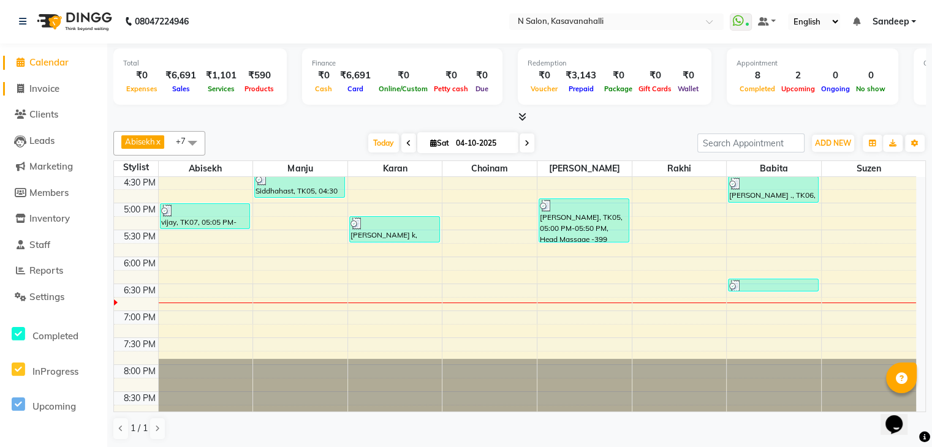
click at [51, 90] on span "Invoice" at bounding box center [44, 89] width 30 height 12
select select "service"
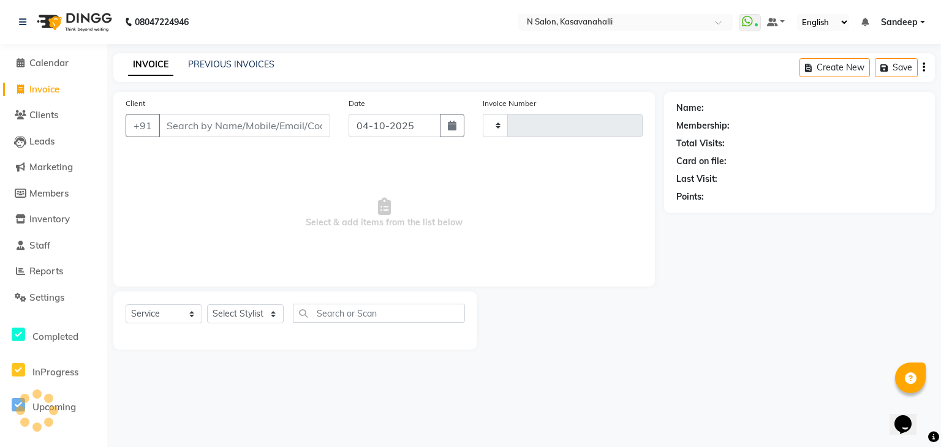
type input "2455"
select select "7111"
click at [243, 307] on select "Select Stylist Abisekh [PERSON_NAME] [PERSON_NAME] Owner [PERSON_NAME] [PERSON_…" at bounding box center [245, 314] width 77 height 19
click at [207, 305] on select "Select Stylist Abisekh [PERSON_NAME] [PERSON_NAME] Owner [PERSON_NAME] [PERSON_…" at bounding box center [245, 314] width 77 height 19
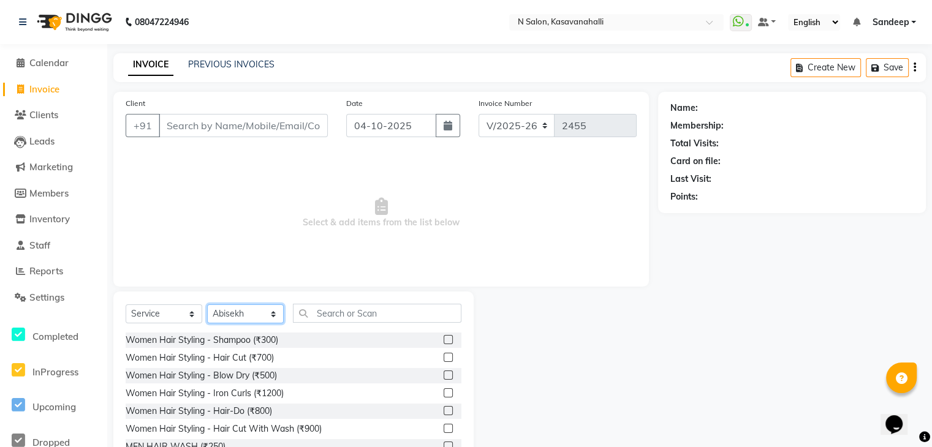
click at [230, 320] on select "Select Stylist Abisekh [PERSON_NAME] [PERSON_NAME] Owner [PERSON_NAME] [PERSON_…" at bounding box center [245, 314] width 77 height 19
select select "86035"
click at [207, 305] on select "Select Stylist Abisekh [PERSON_NAME] [PERSON_NAME] Owner [PERSON_NAME] [PERSON_…" at bounding box center [245, 314] width 77 height 19
click at [355, 320] on input "text" at bounding box center [377, 313] width 168 height 19
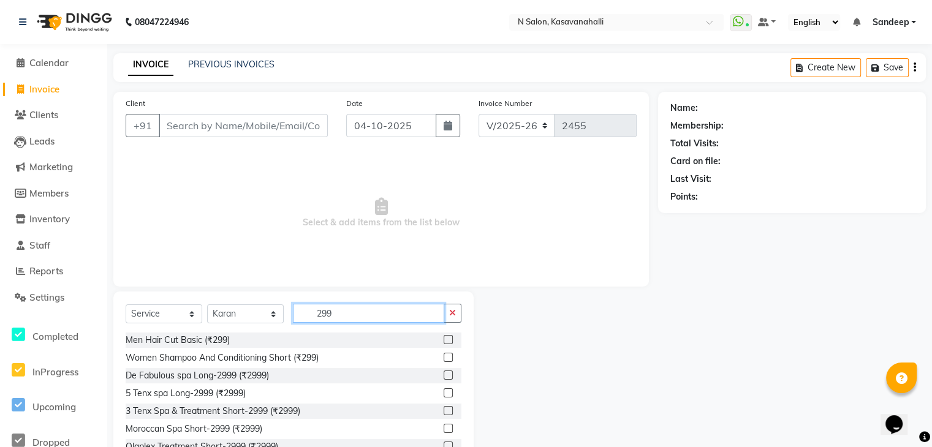
type input "299"
click at [444, 341] on label at bounding box center [448, 339] width 9 height 9
click at [444, 341] on input "checkbox" at bounding box center [448, 340] width 8 height 8
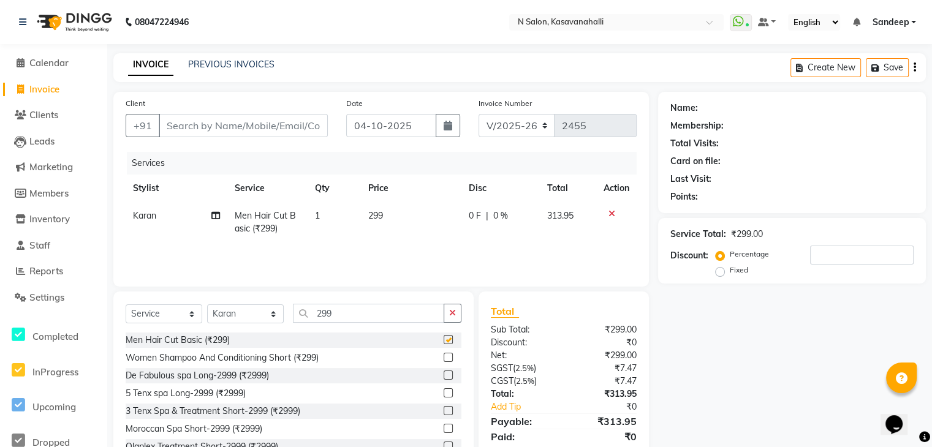
checkbox input "false"
click at [382, 218] on span "299" at bounding box center [375, 215] width 15 height 11
select select "86035"
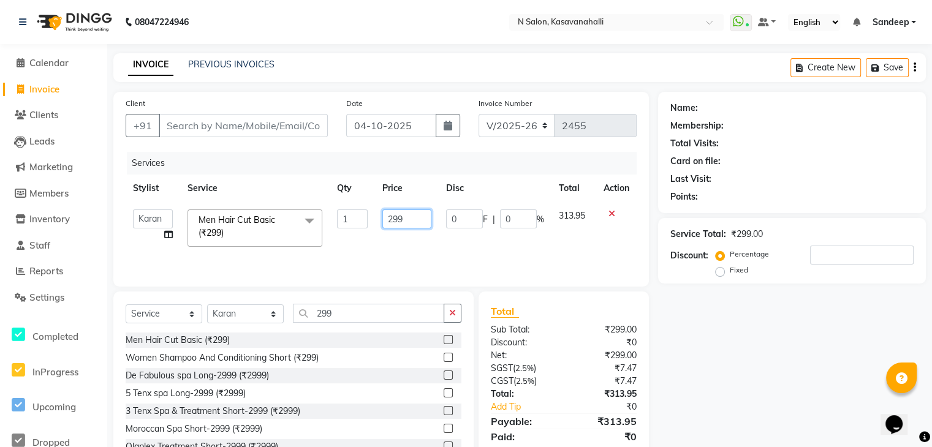
click at [405, 219] on input "299" at bounding box center [406, 219] width 49 height 19
type input "2"
type input "300"
click at [581, 240] on td "313.95" at bounding box center [573, 228] width 45 height 52
select select "86035"
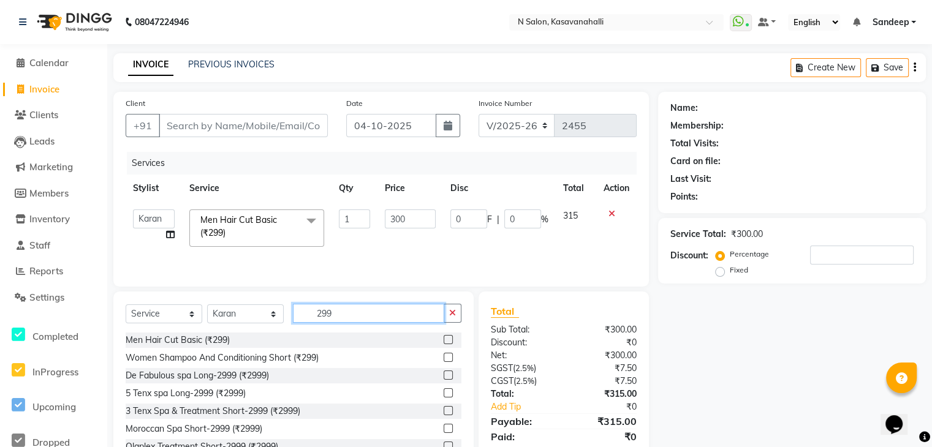
click at [355, 317] on input "299" at bounding box center [368, 313] width 151 height 19
type input "2"
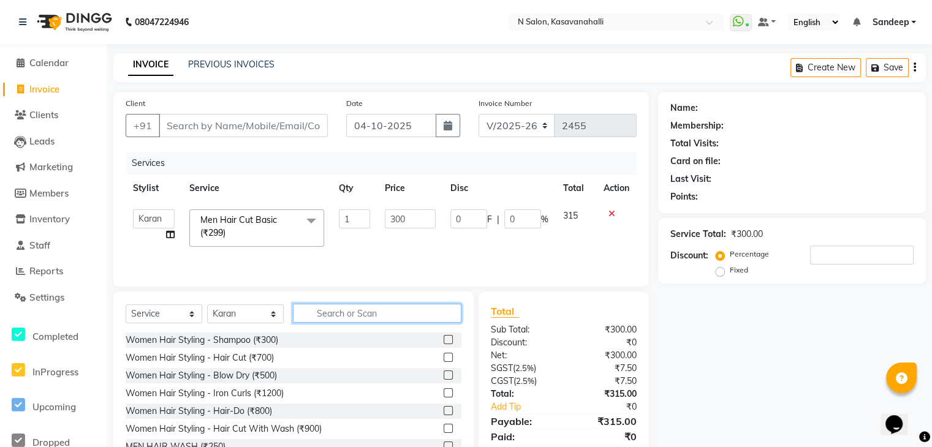
click at [397, 317] on input "text" at bounding box center [377, 313] width 168 height 19
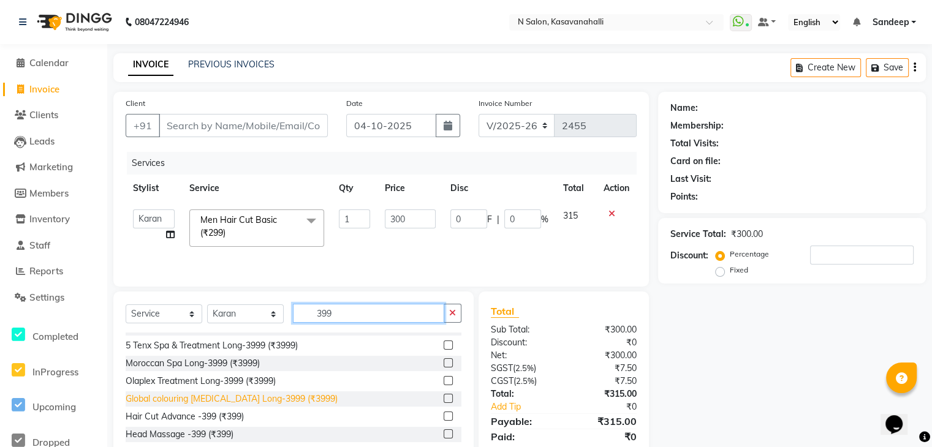
scroll to position [91, 0]
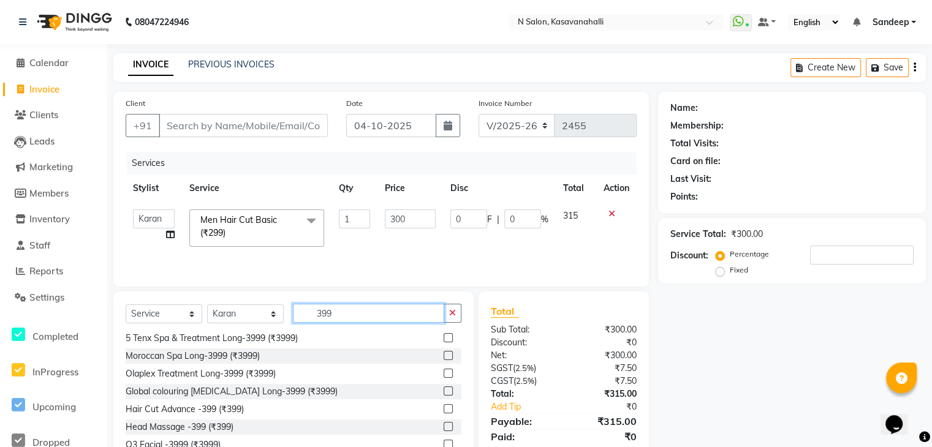
type input "399"
click at [444, 430] on label at bounding box center [448, 426] width 9 height 9
click at [444, 430] on input "checkbox" at bounding box center [448, 427] width 8 height 8
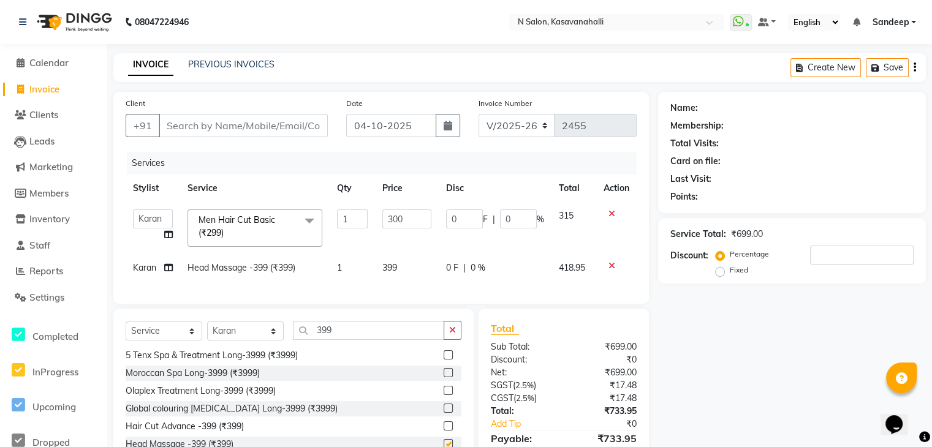
checkbox input "false"
